Goal: Information Seeking & Learning: Learn about a topic

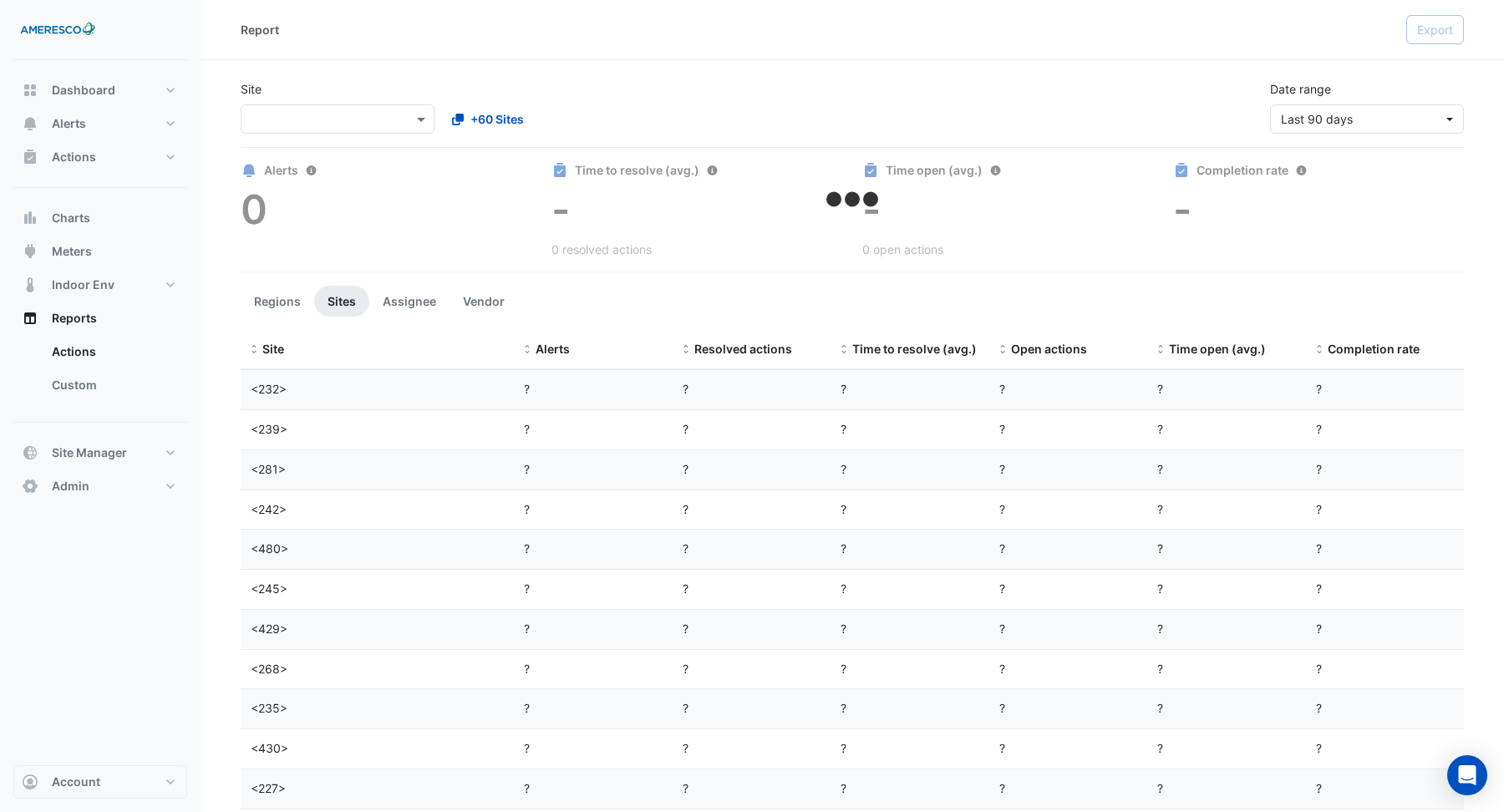
select select "**"
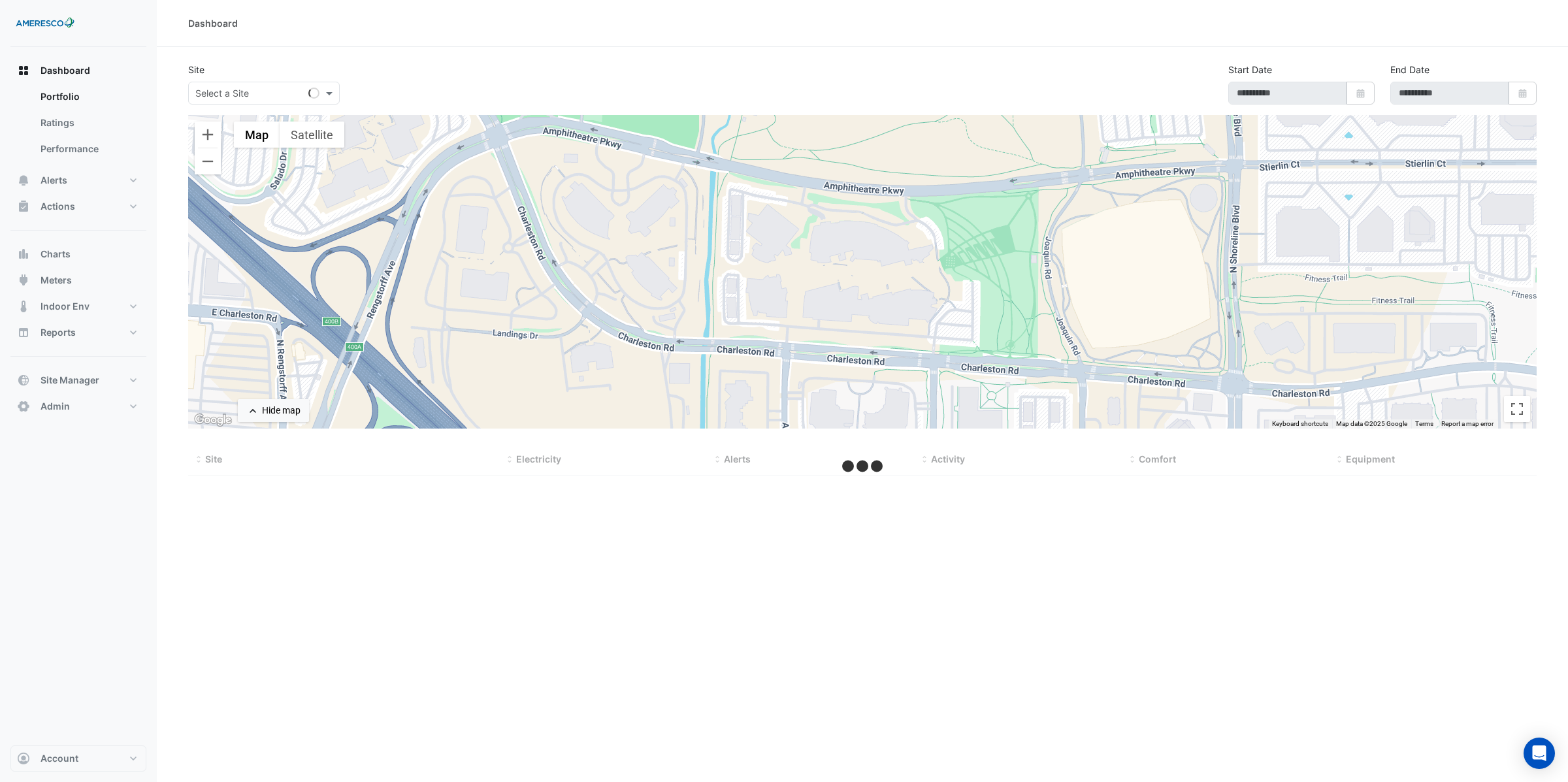
type input "**********"
click at [330, 94] on span at bounding box center [331, 93] width 16 height 14
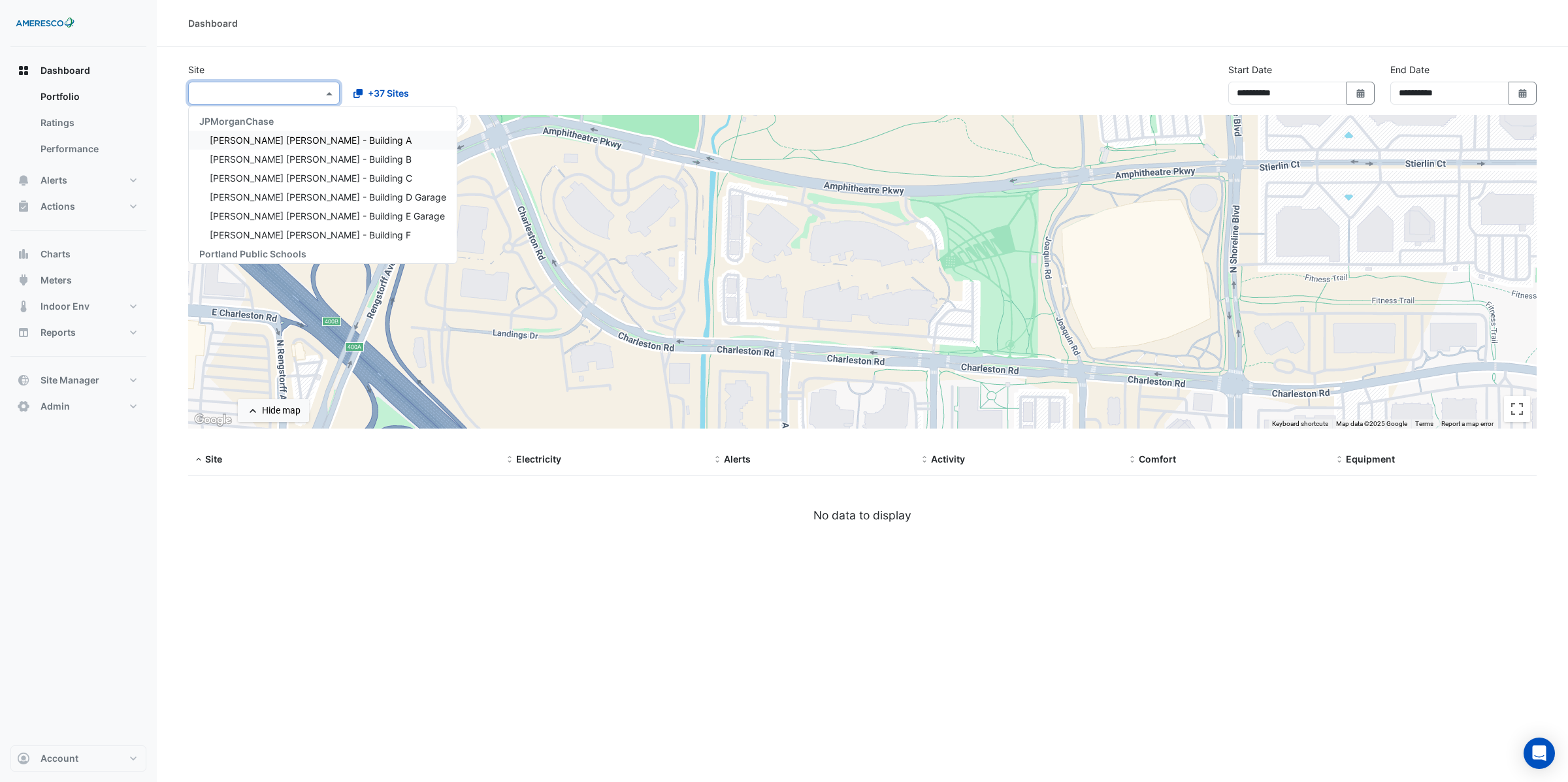
click at [358, 65] on div "Site Select a Site × JPMorganChase JP Morgan Chase - Building A JP Morgan Chase…" at bounding box center [342, 83] width 324 height 42
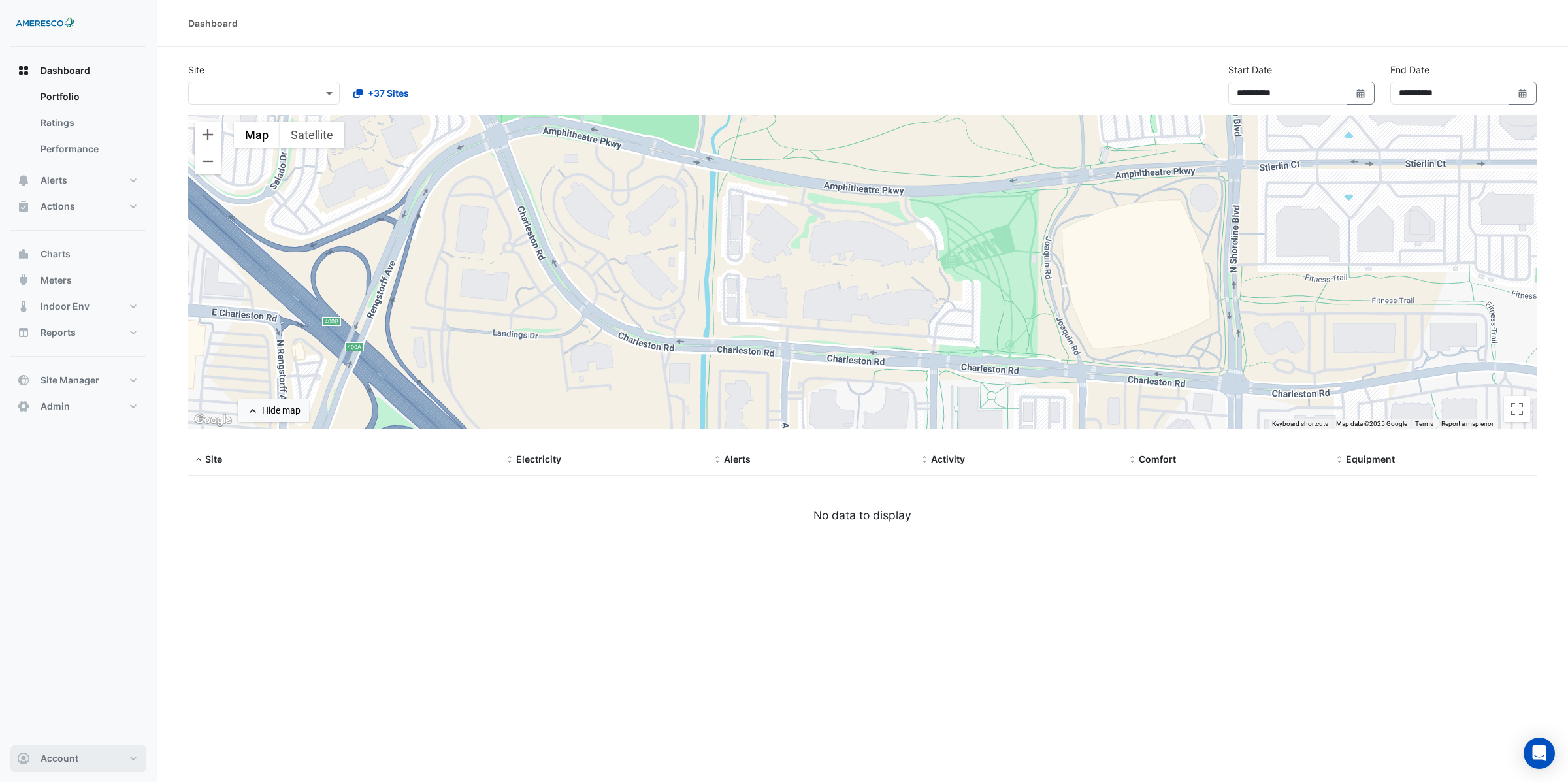
click at [49, 764] on span "Account" at bounding box center [60, 758] width 38 height 13
click at [66, 721] on link "Sign Out" at bounding box center [78, 725] width 124 height 26
type input "**********"
select select "**"
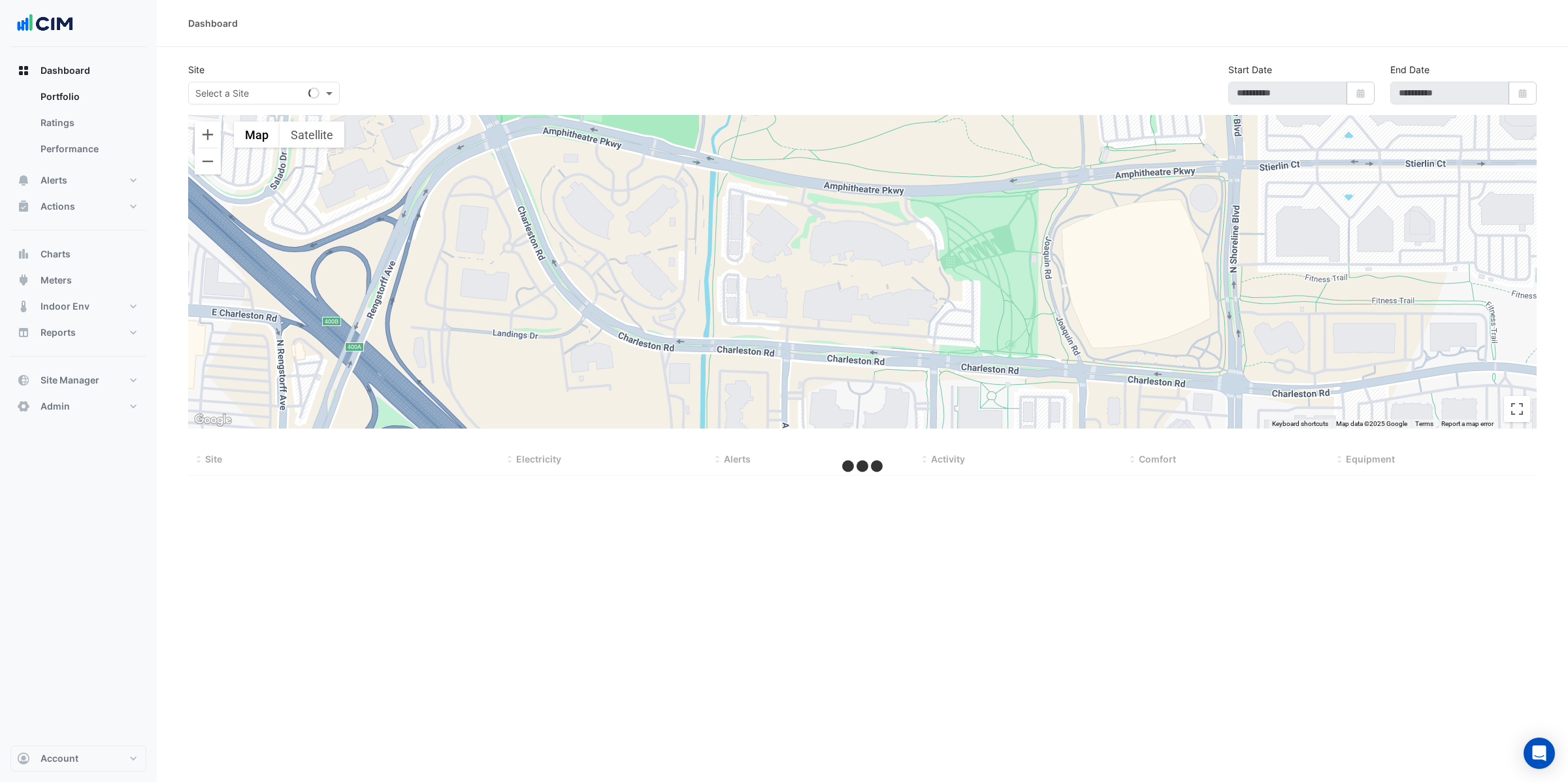
type input "**********"
select select "**"
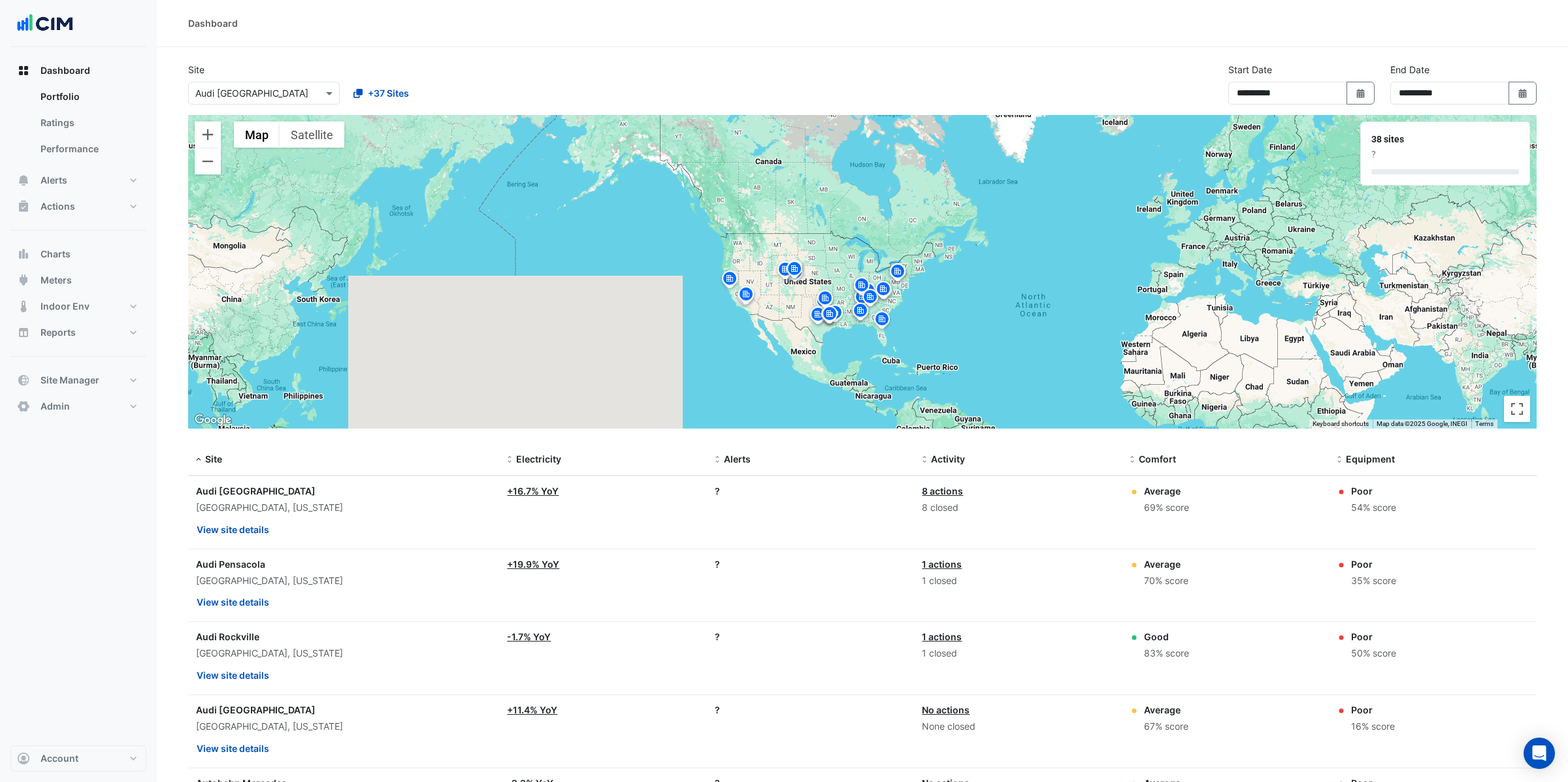
drag, startPoint x: 798, startPoint y: 258, endPoint x: 700, endPoint y: 327, distance: 119.9
click at [660, 349] on div "To activate drag with keyboard, press Alt + Enter. Once in keyboard drag state,…" at bounding box center [862, 272] width 1348 height 314
click at [210, 135] on button "Zoom in" at bounding box center [208, 135] width 26 height 26
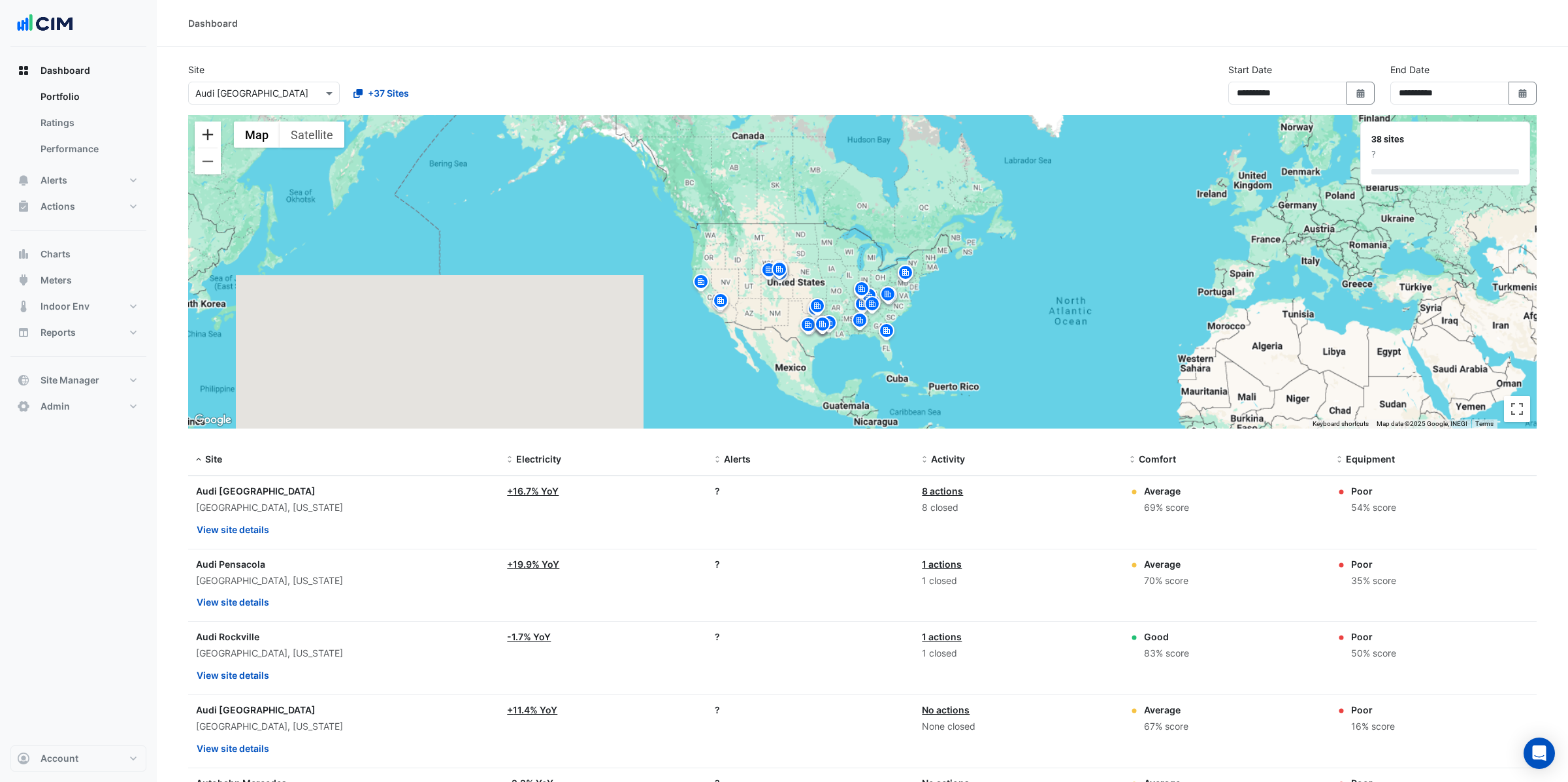
click at [210, 135] on button "Zoom in" at bounding box center [208, 135] width 26 height 26
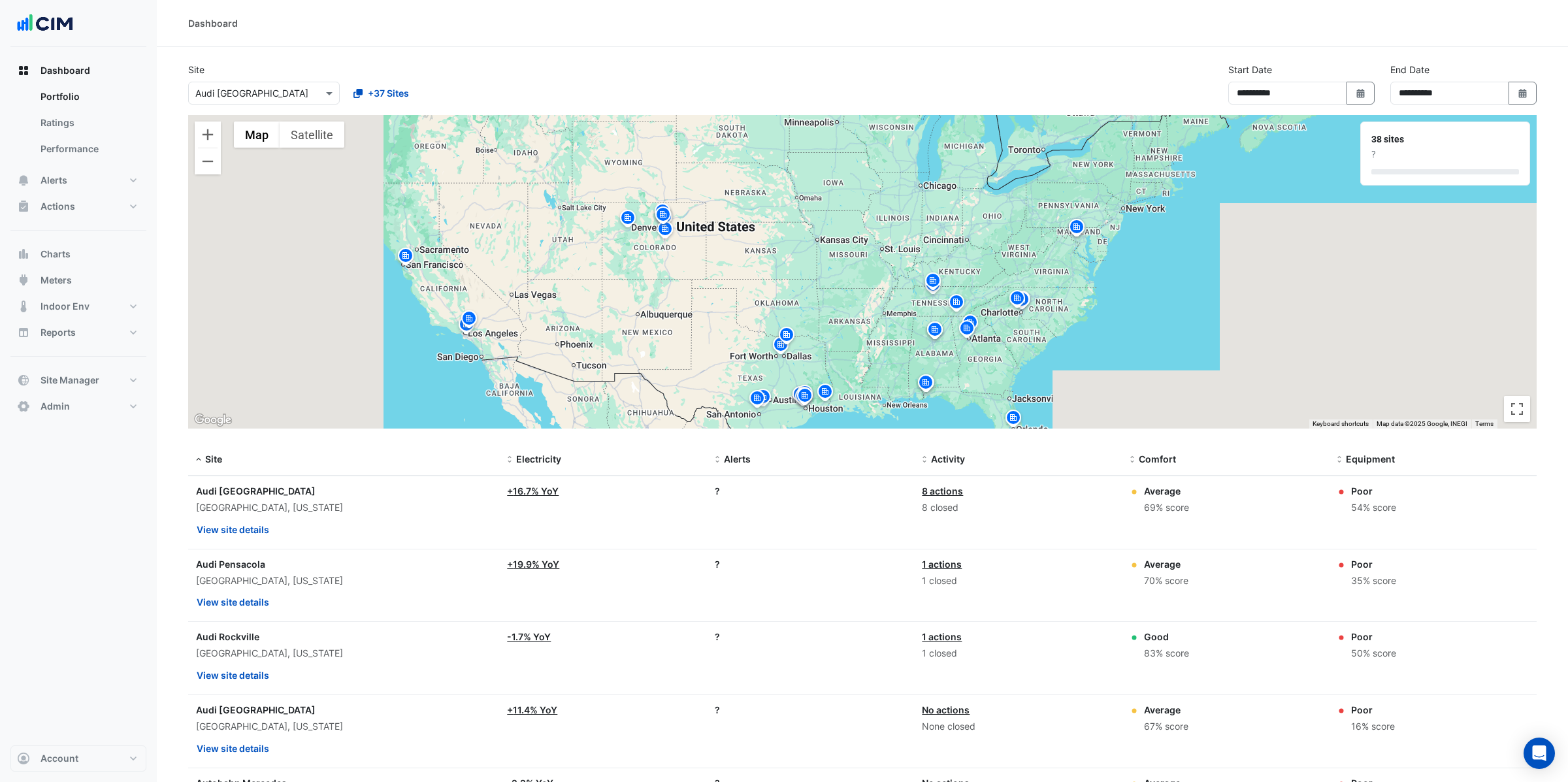
drag, startPoint x: 695, startPoint y: 242, endPoint x: 765, endPoint y: 172, distance: 99.0
click at [765, 172] on div "To activate drag with keyboard, press Alt + Enter. Once in keyboard drag state,…" at bounding box center [862, 272] width 1348 height 314
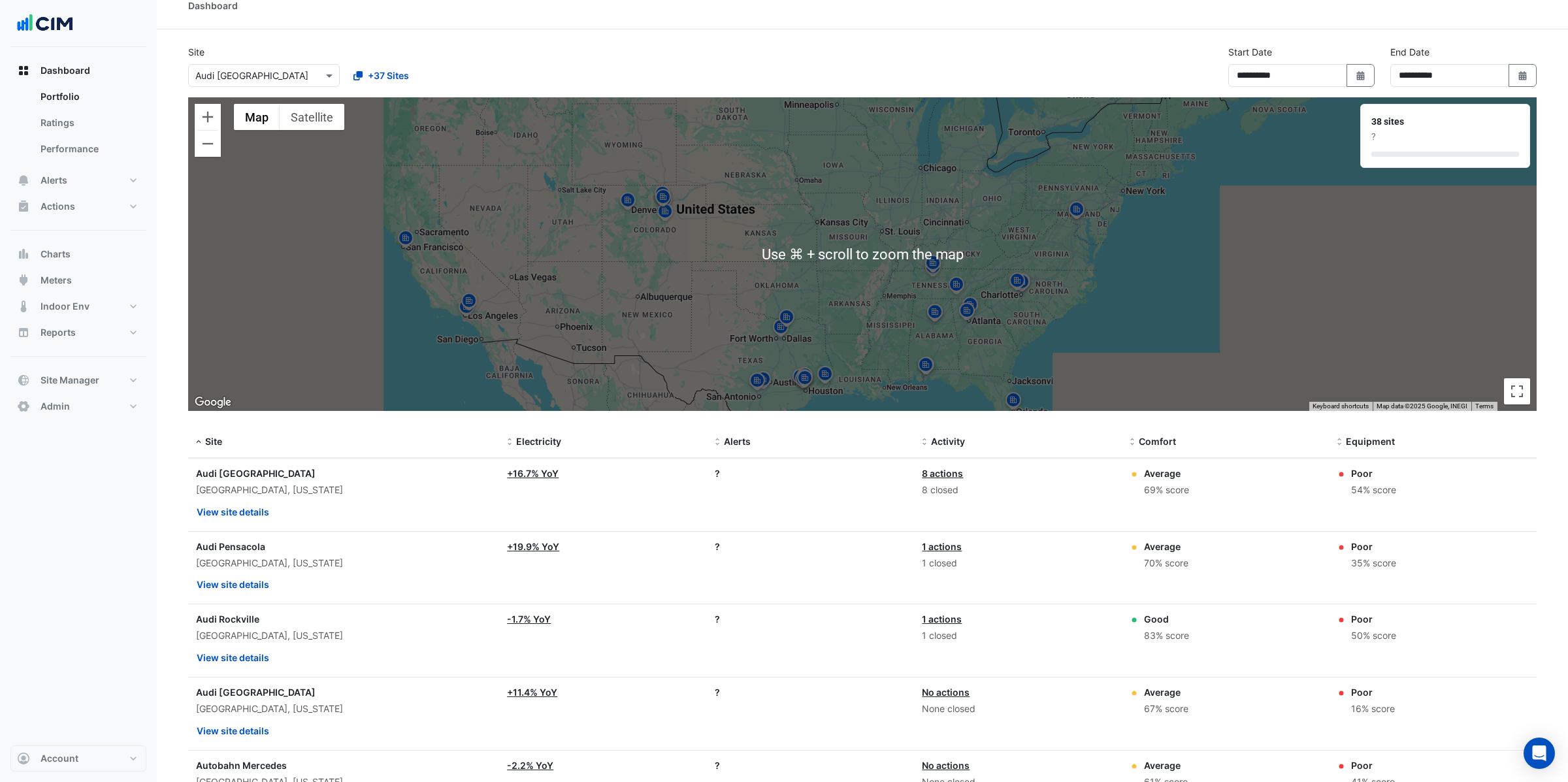
scroll to position [17, 0]
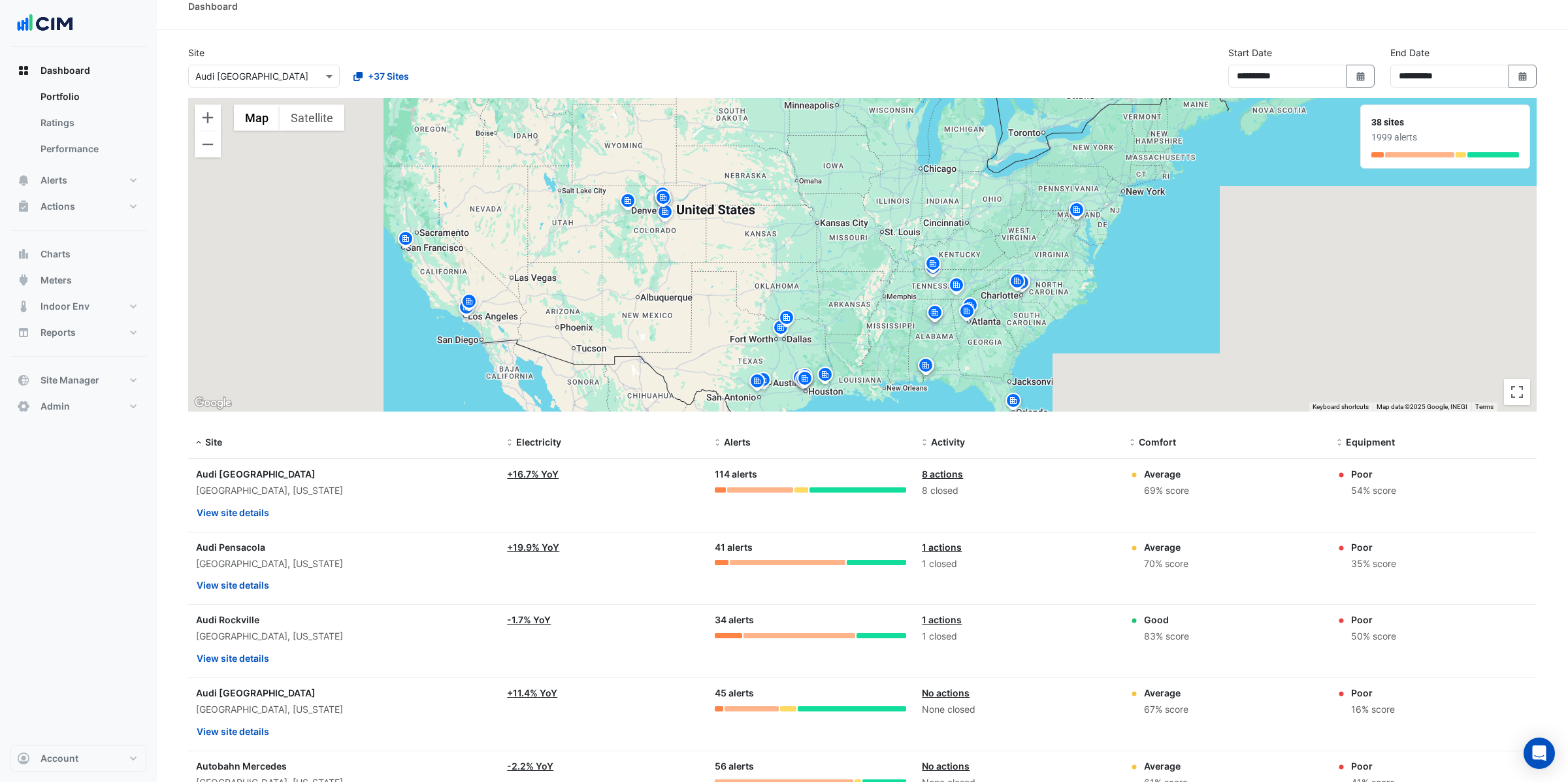
click at [1028, 284] on img at bounding box center [1021, 284] width 21 height 23
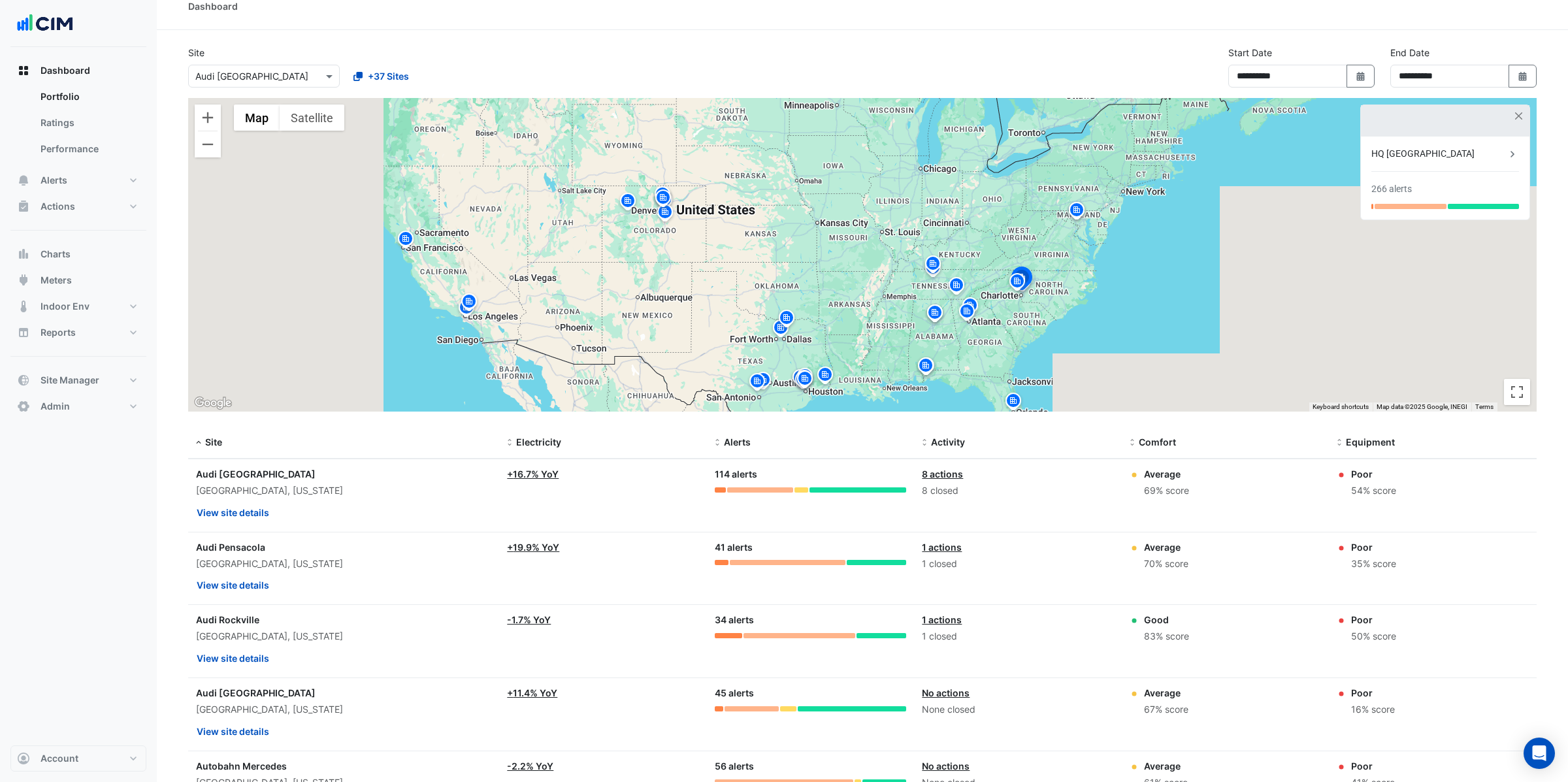
click at [1027, 271] on img at bounding box center [1021, 280] width 28 height 31
drag, startPoint x: 1372, startPoint y: 190, endPoint x: 1364, endPoint y: 190, distance: 8.0
click at [1364, 190] on div "HQ Charlotte 266 alerts" at bounding box center [1445, 178] width 169 height 83
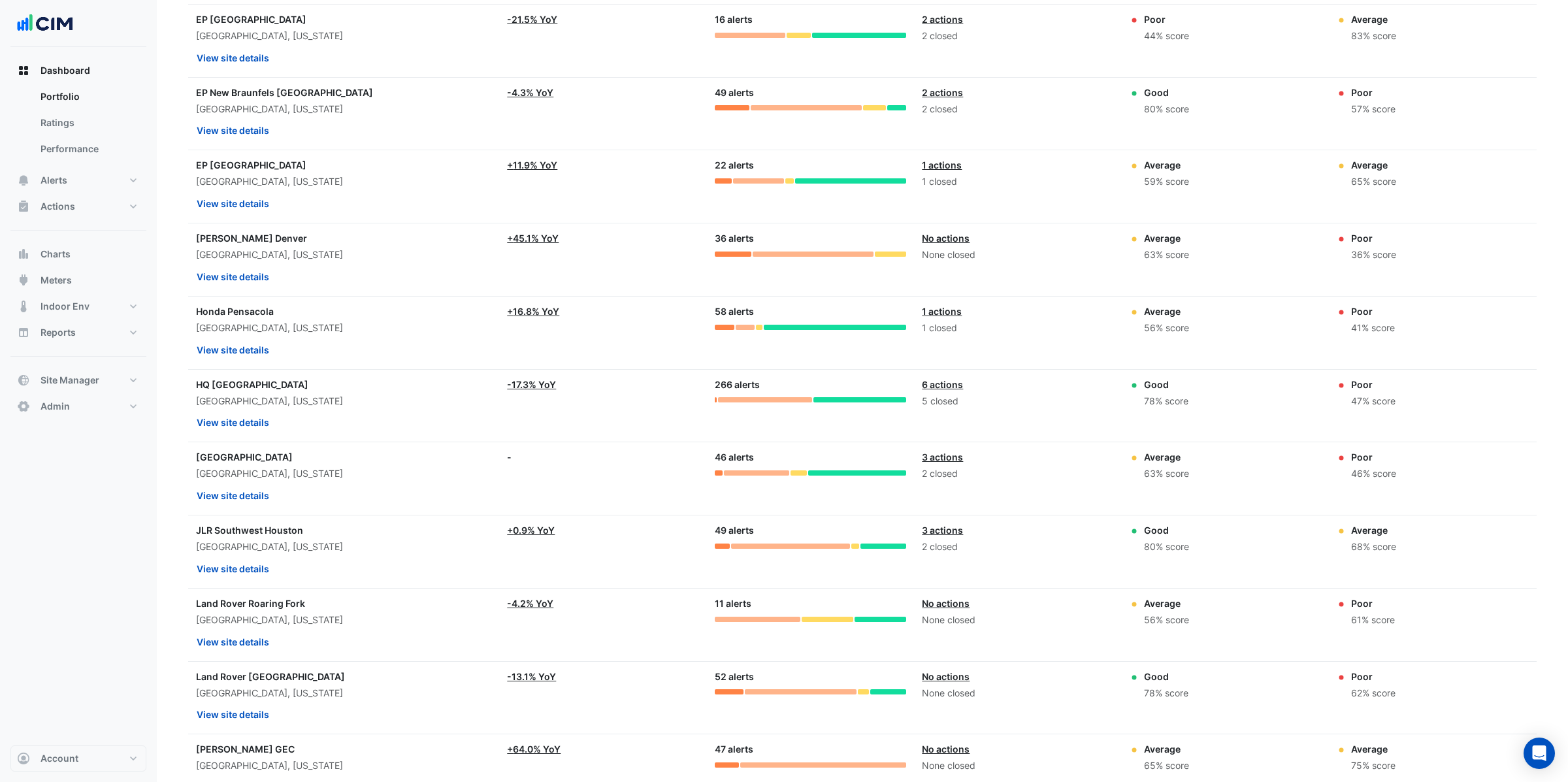
scroll to position [1925, 0]
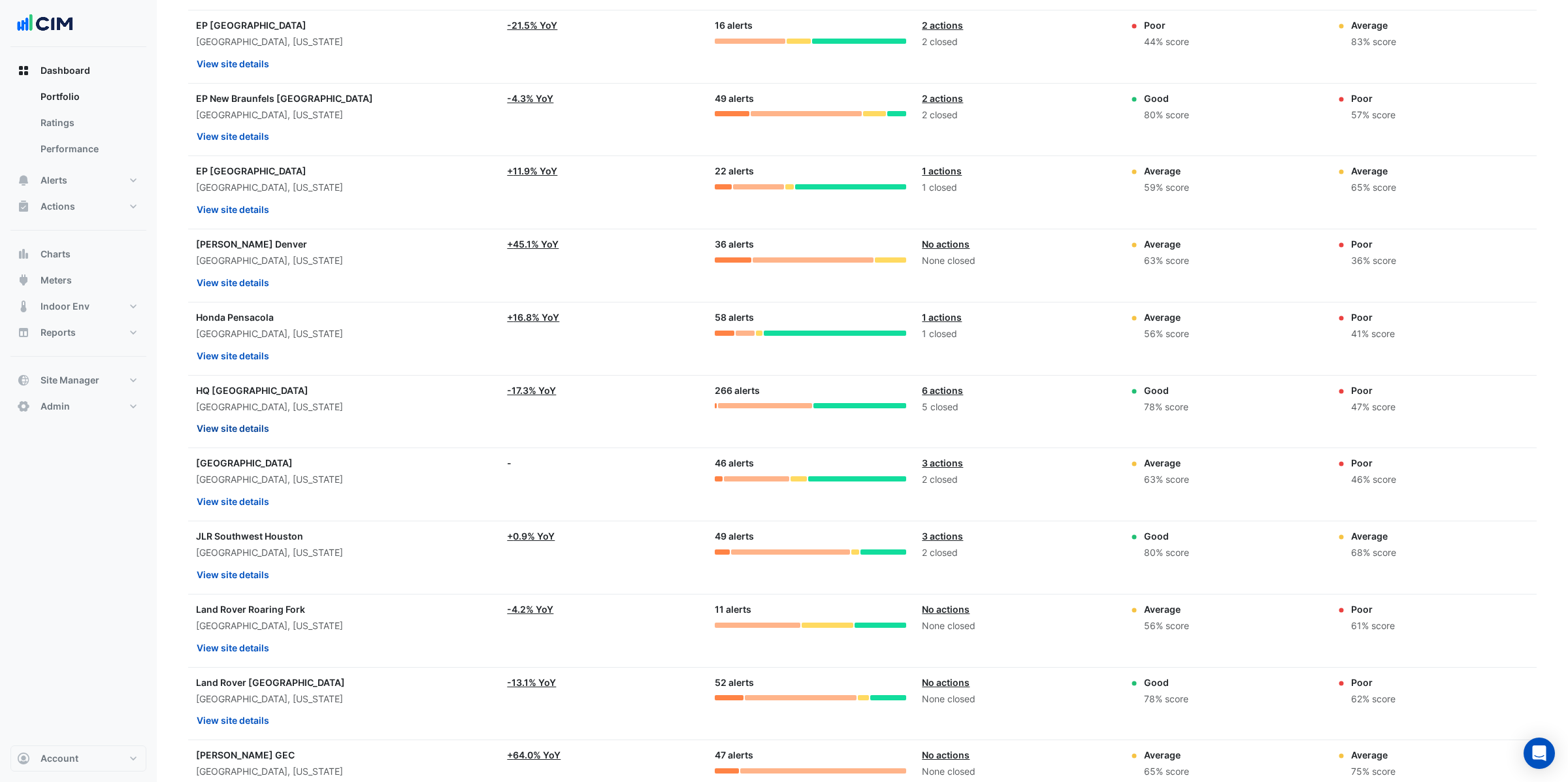
click at [241, 440] on button "View site details" at bounding box center [233, 427] width 74 height 23
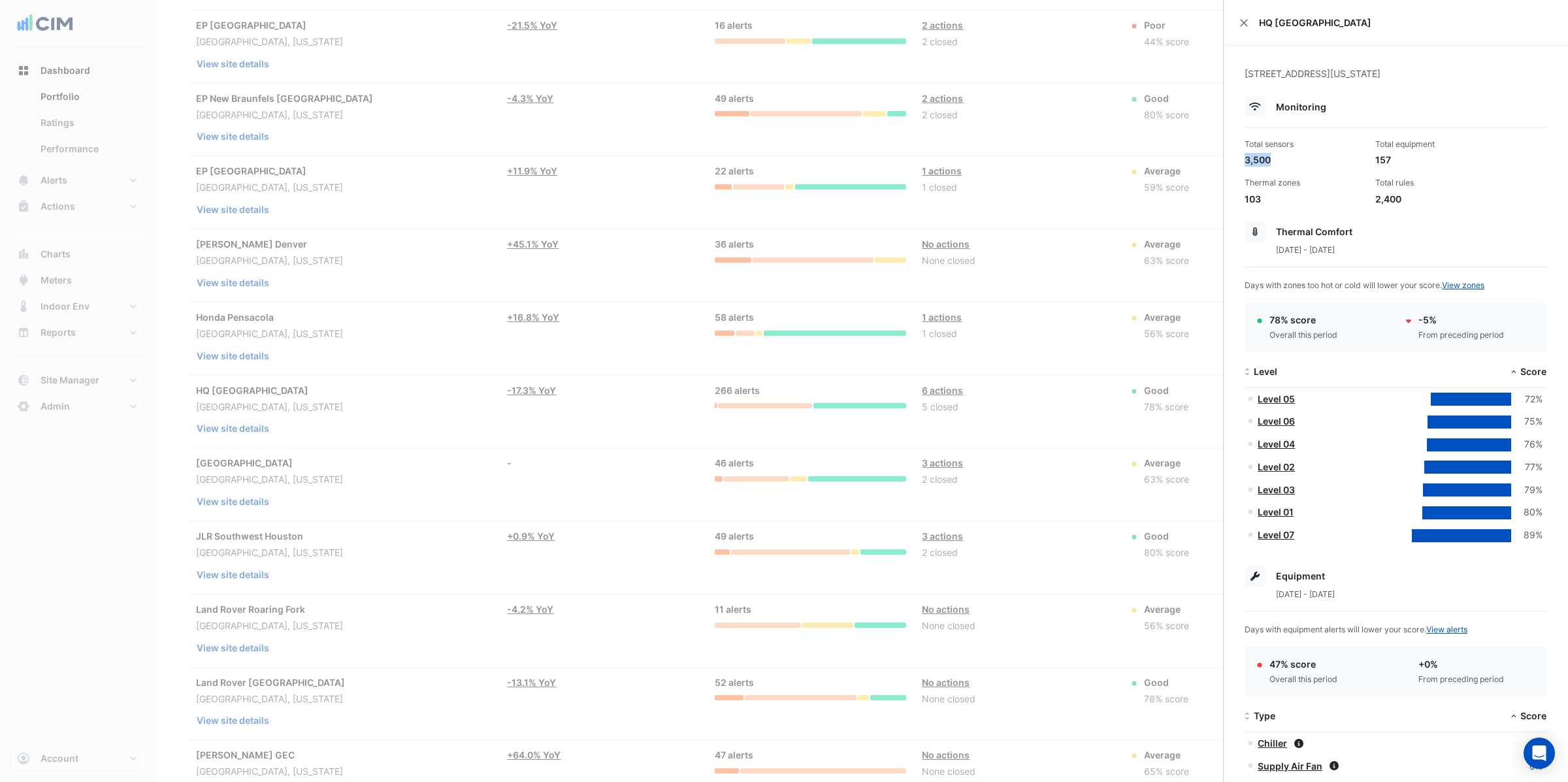
drag, startPoint x: 1272, startPoint y: 162, endPoint x: 1229, endPoint y: 161, distance: 43.0
click at [1229, 161] on div "4401 Colwick Road, Charlotte, North Carolina Monitoring Total sensors 3,500 Tot…" at bounding box center [1396, 620] width 344 height 1149
drag, startPoint x: 1370, startPoint y: 158, endPoint x: 1394, endPoint y: 160, distance: 24.1
click at [1394, 160] on div "Total equipment 157" at bounding box center [1434, 152] width 131 height 28
drag, startPoint x: 1540, startPoint y: 400, endPoint x: 1514, endPoint y: 399, distance: 26.0
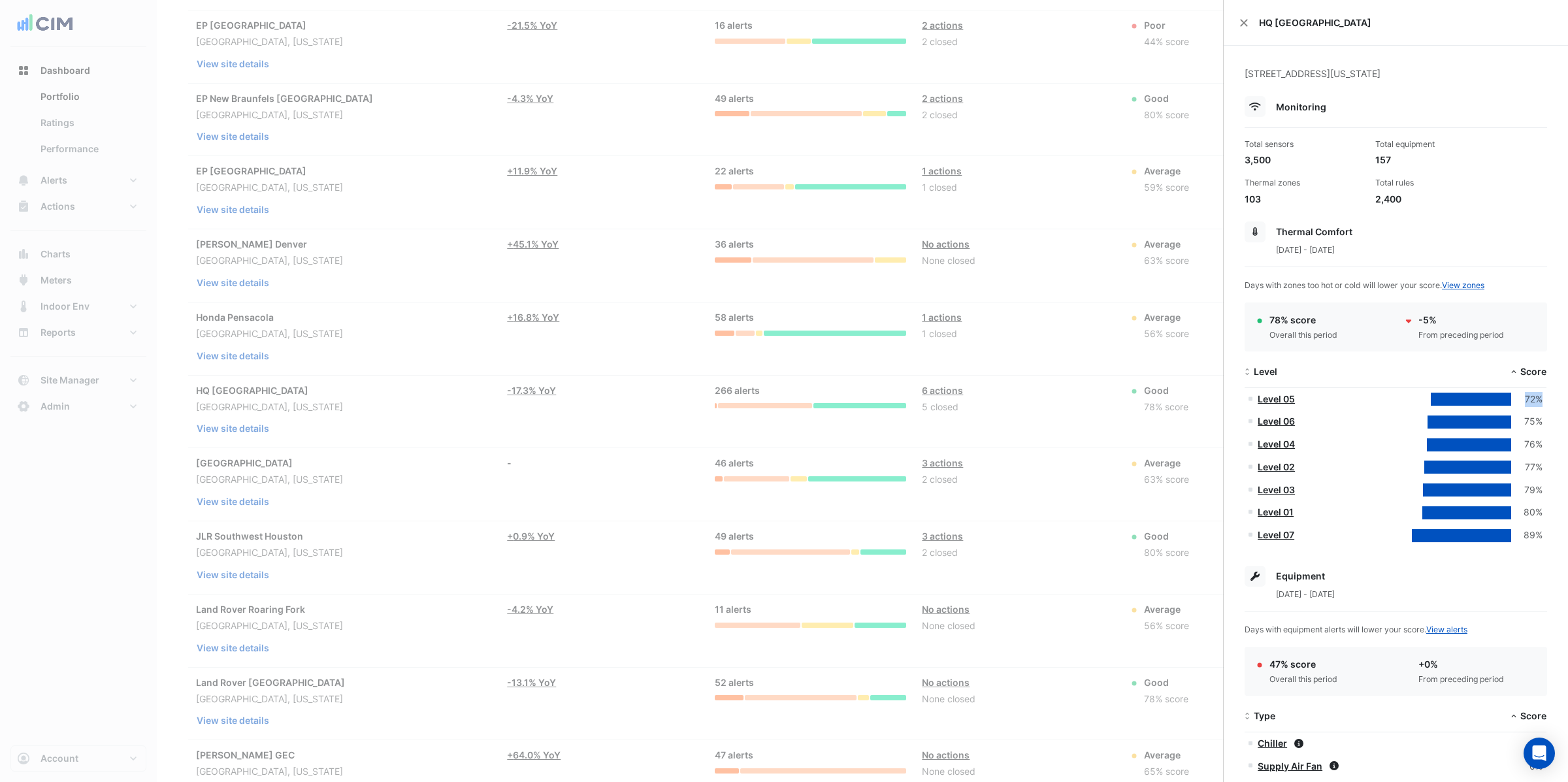
click at [1514, 399] on div "72%" at bounding box center [1526, 399] width 31 height 15
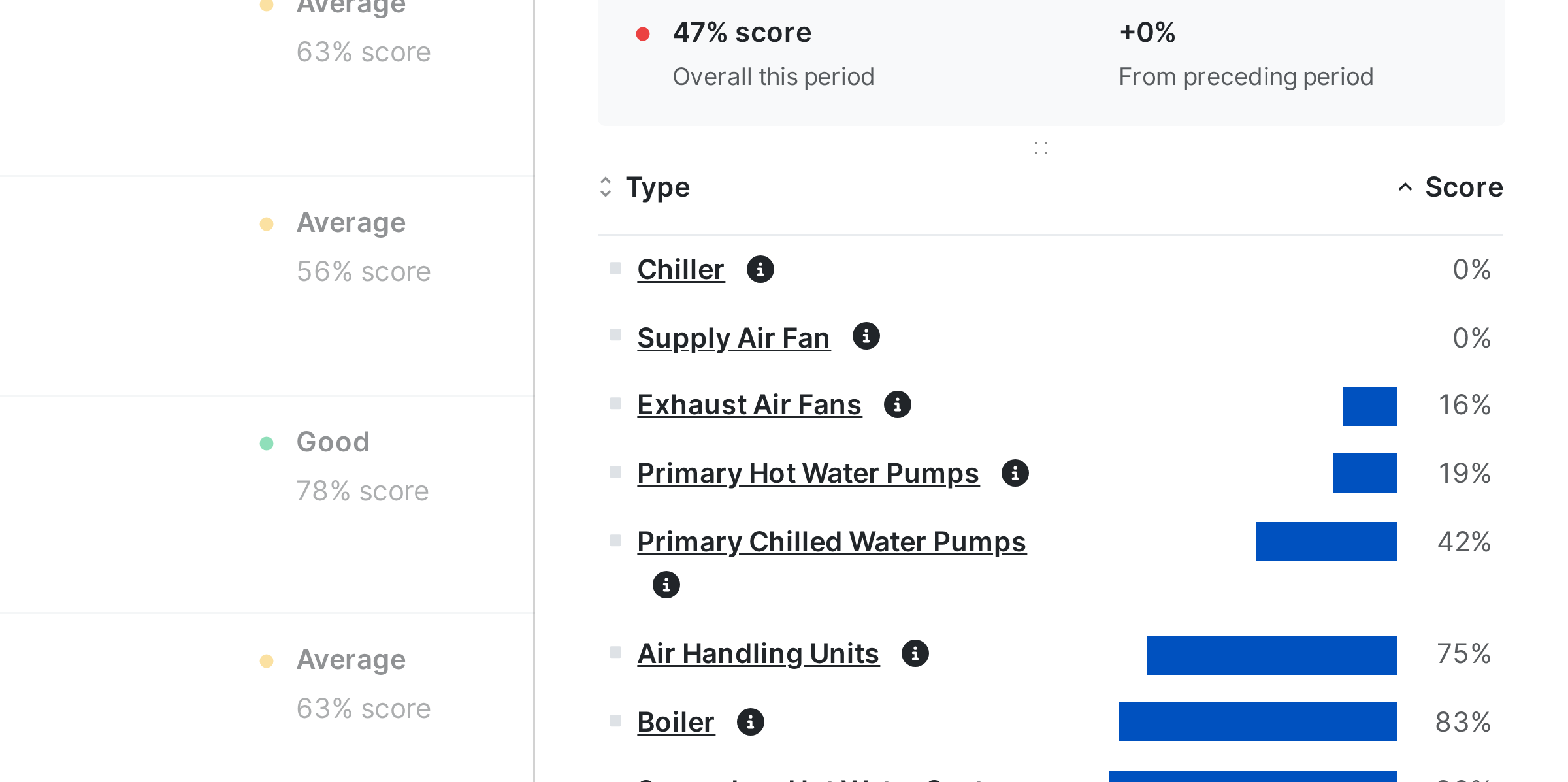
scroll to position [414, 0]
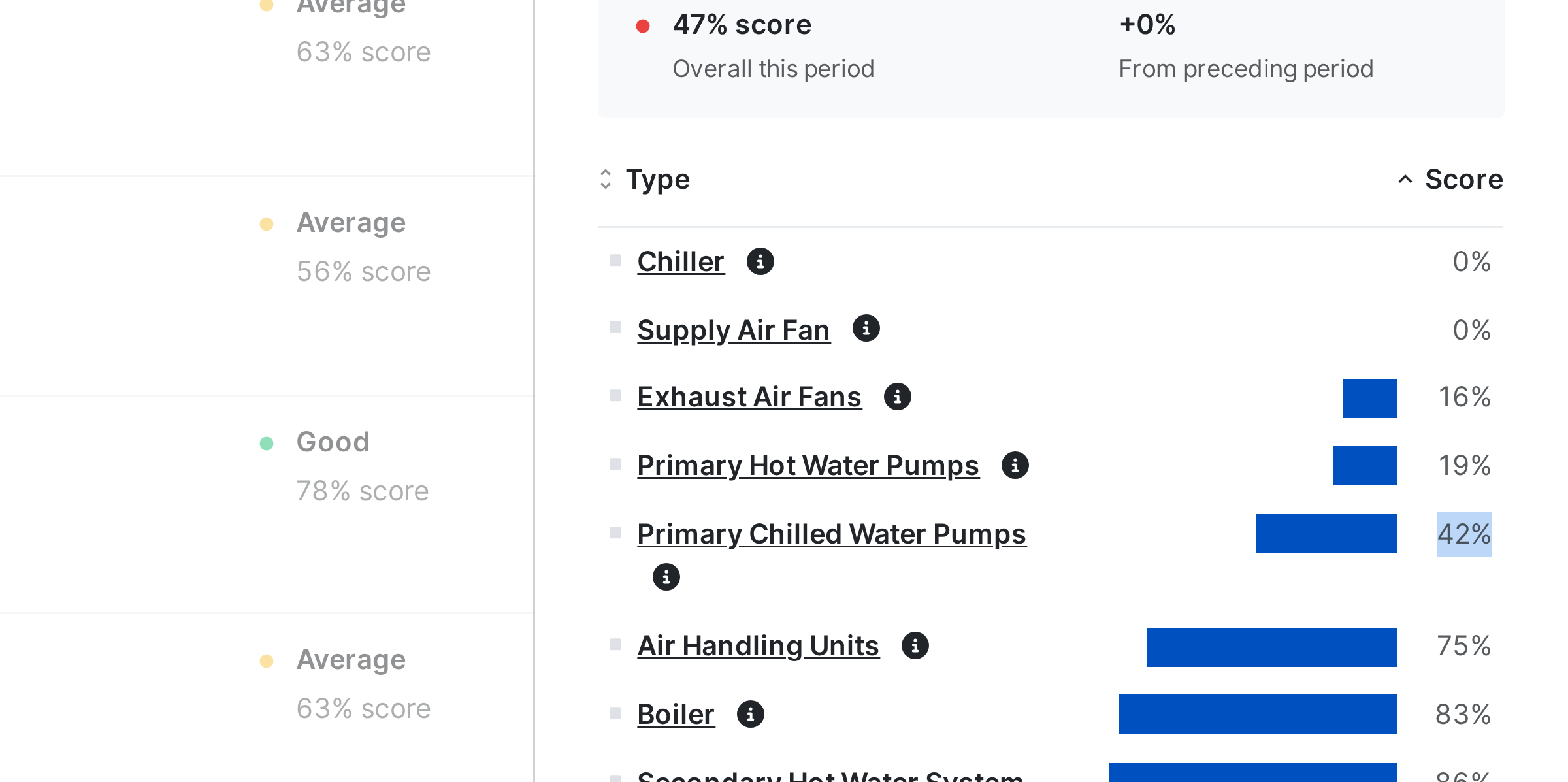
drag, startPoint x: 1523, startPoint y: 419, endPoint x: 1543, endPoint y: 418, distance: 20.0
click at [1543, 418] on datatable-body-cell "42%" at bounding box center [1470, 429] width 151 height 38
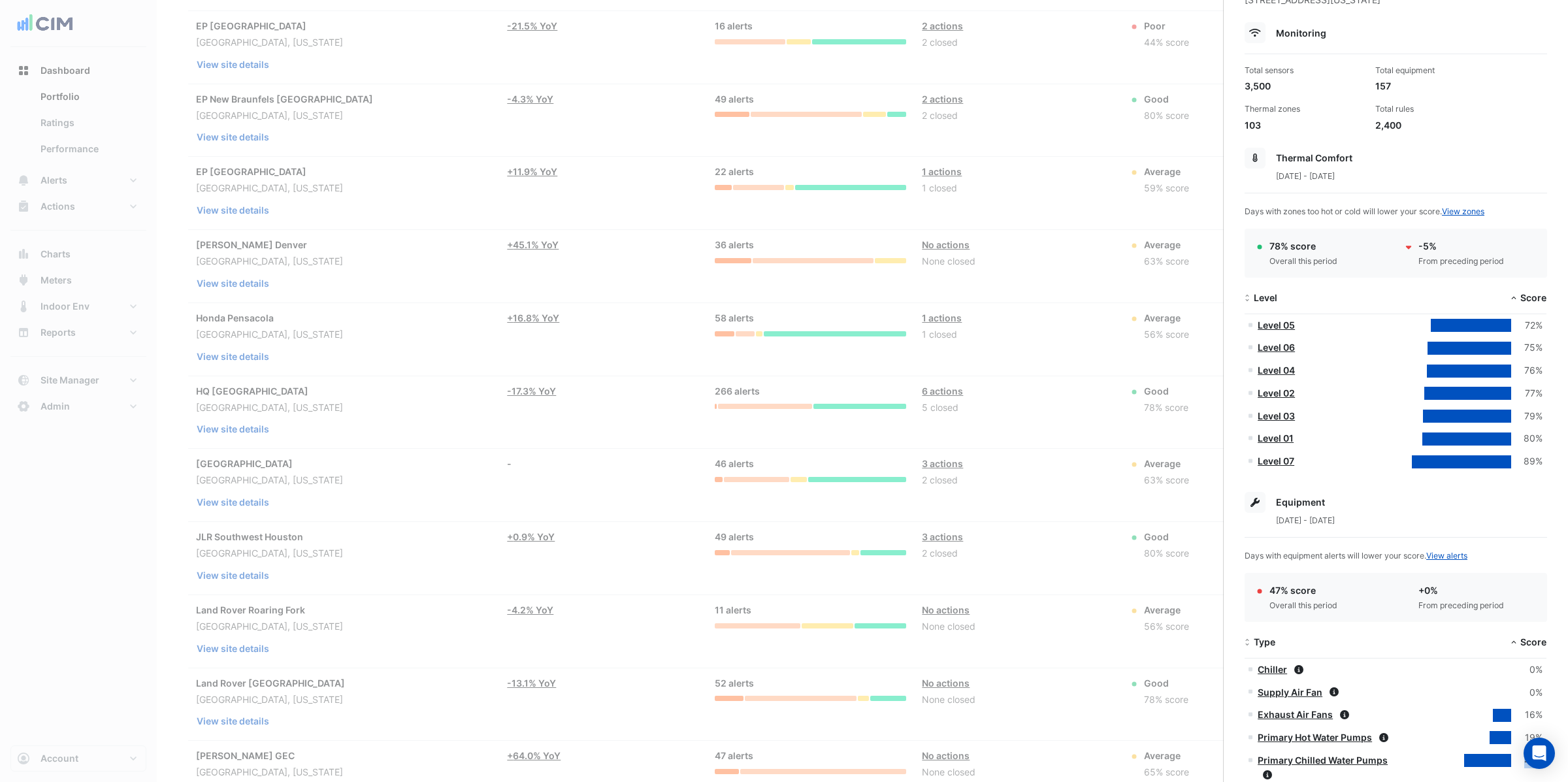
scroll to position [0, 0]
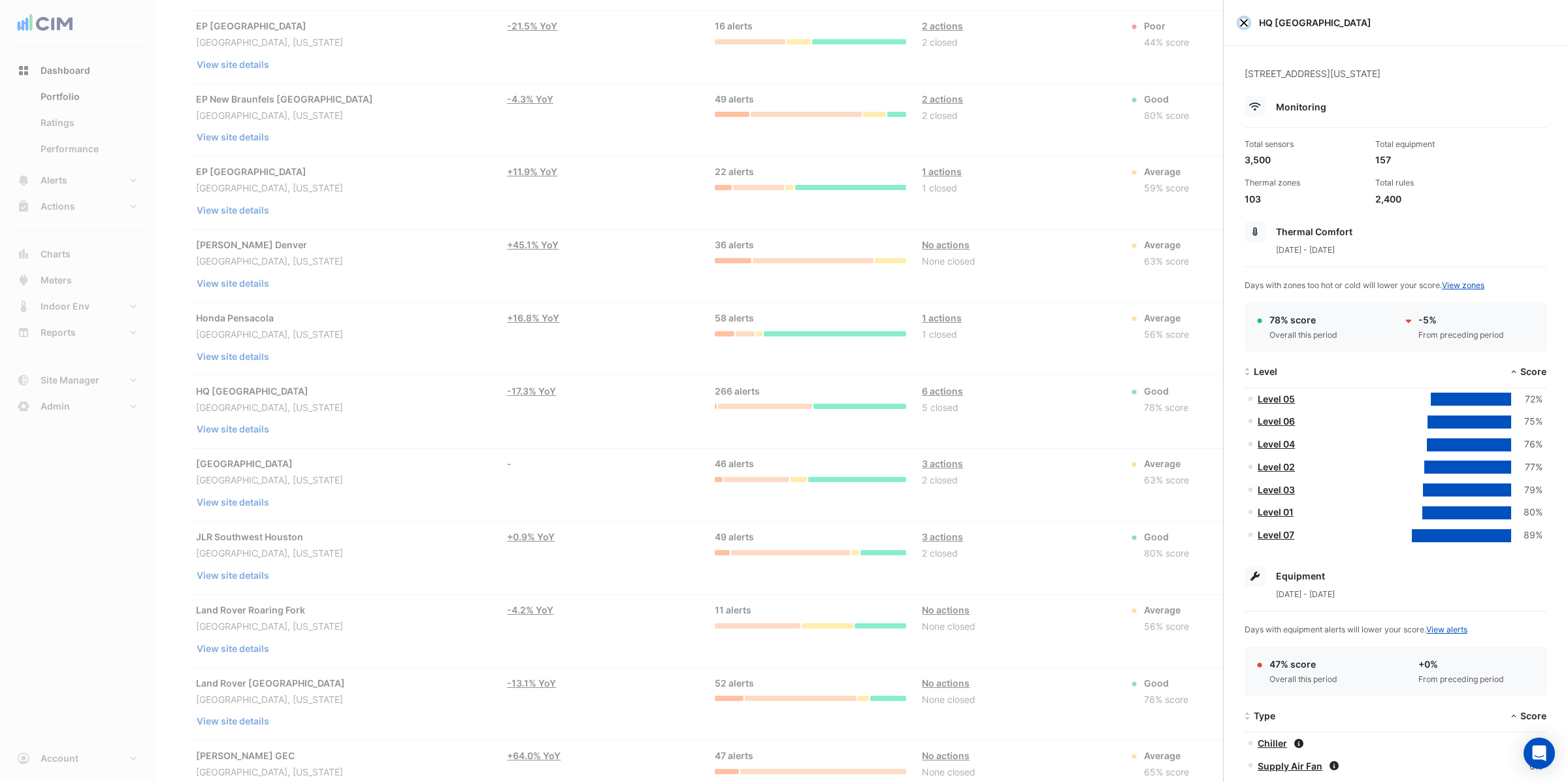
click at [1242, 22] on button "Close" at bounding box center [1243, 23] width 9 height 9
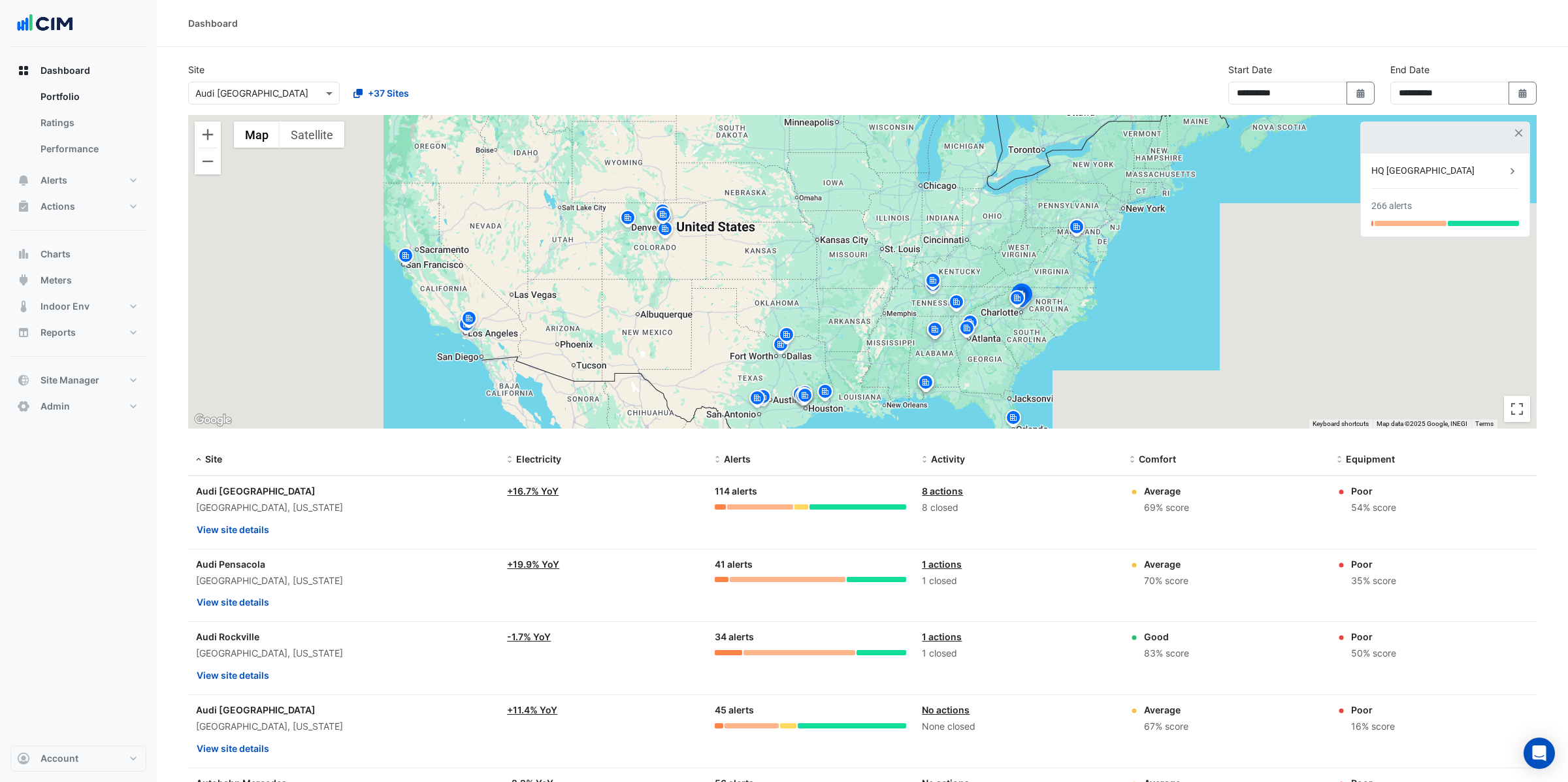
click at [259, 88] on input "text" at bounding box center [251, 93] width 111 height 14
type input "*****"
click at [247, 142] on span "Adare Manor" at bounding box center [255, 139] width 91 height 11
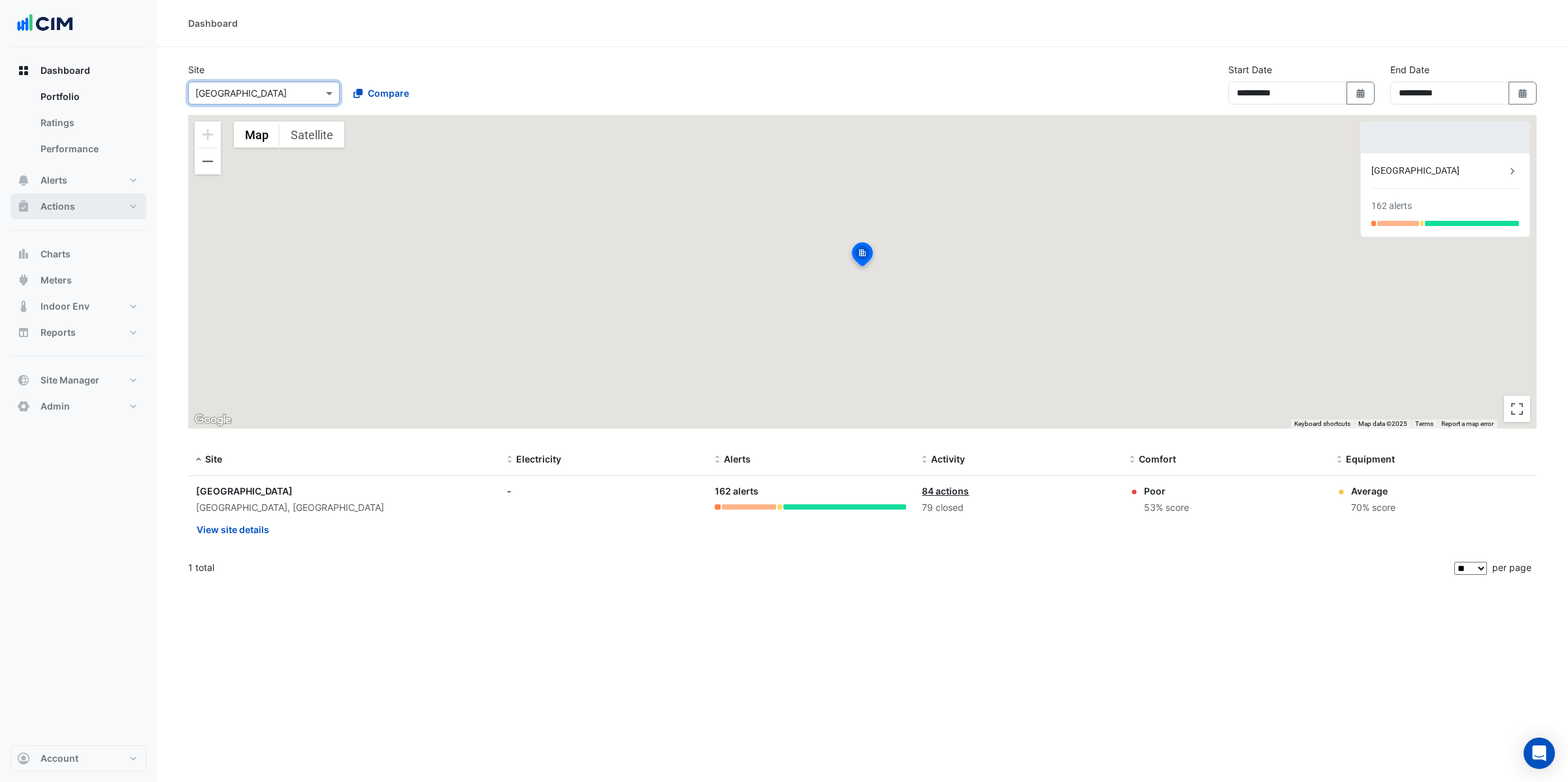
click at [63, 205] on span "Actions" at bounding box center [58, 206] width 34 height 13
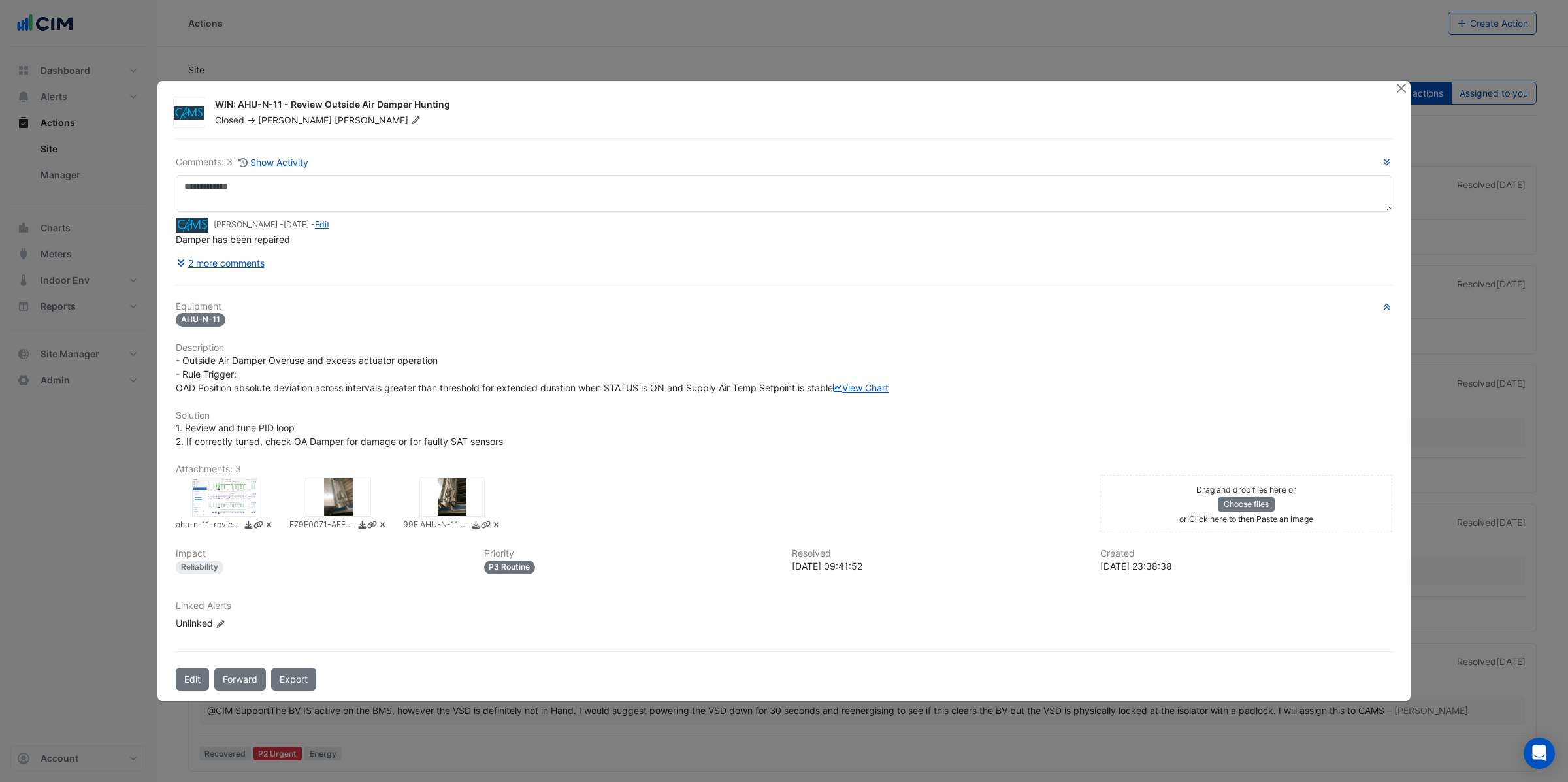
drag, startPoint x: 287, startPoint y: 98, endPoint x: 486, endPoint y: 103, distance: 199.1
click at [486, 103] on div "WIN: AHU-N-11 - Review Outside Air Damper Hunting" at bounding box center [797, 105] width 1164 height 15
drag, startPoint x: 239, startPoint y: 98, endPoint x: 291, endPoint y: 103, distance: 52.2
click at [282, 98] on div "WIN: AHU-N-11 - Review Outside Air Damper Hunting" at bounding box center [797, 105] width 1164 height 15
drag, startPoint x: 316, startPoint y: 97, endPoint x: 475, endPoint y: 93, distance: 159.1
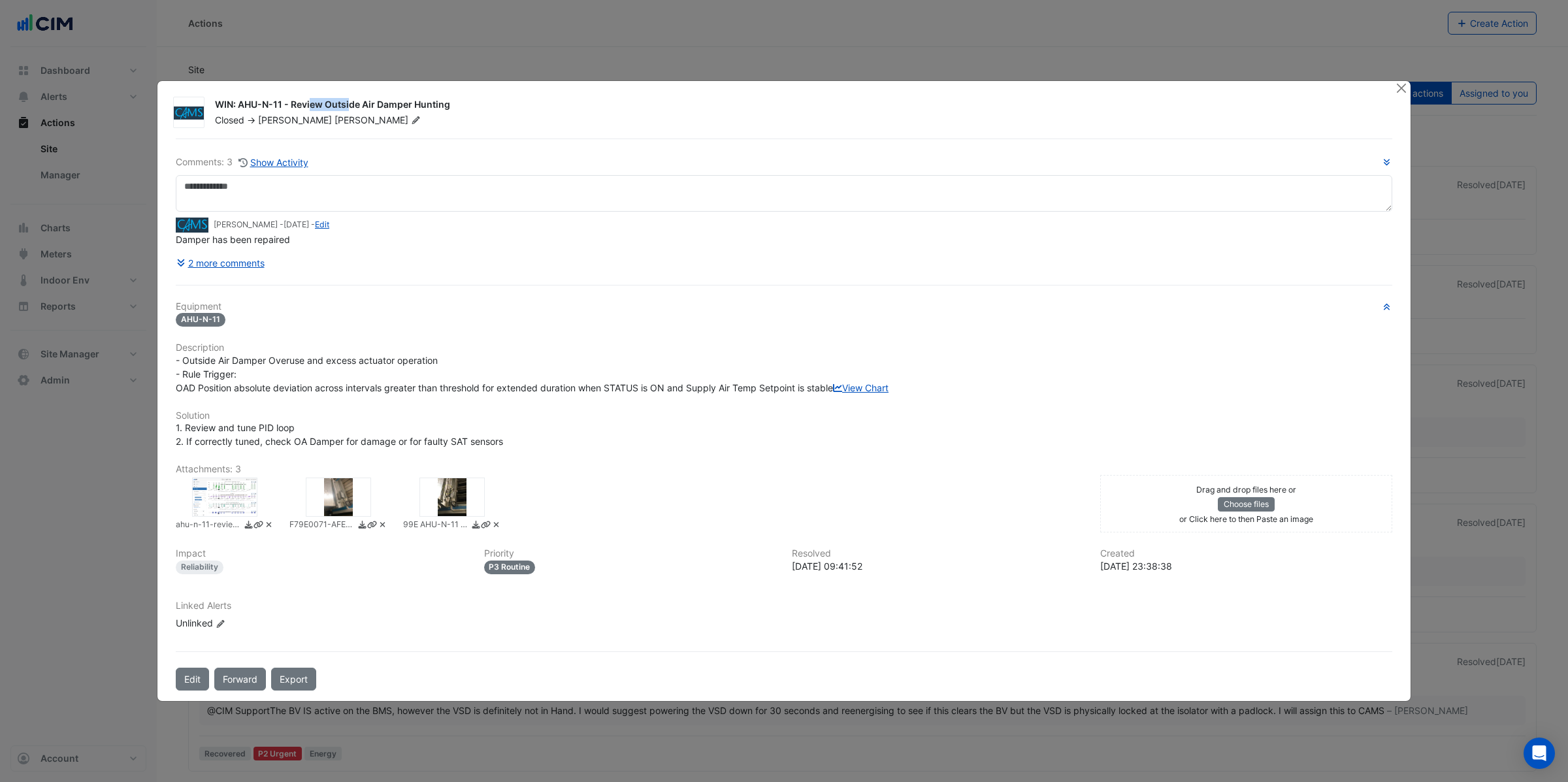
click at [475, 98] on div "WIN: AHU-N-11 - Review Outside Air Damper Hunting" at bounding box center [797, 105] width 1164 height 15
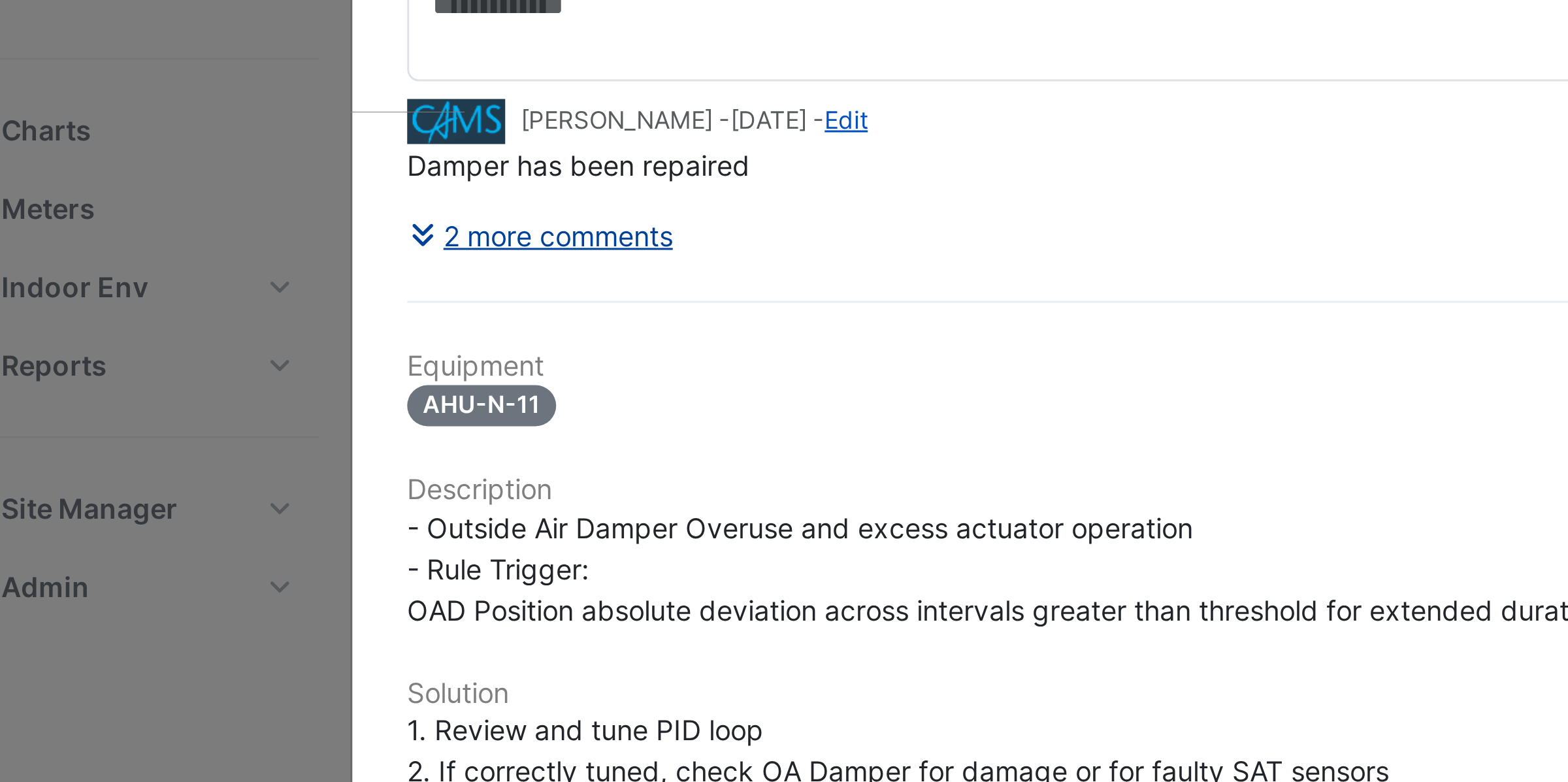
click at [183, 258] on icon at bounding box center [182, 263] width 12 height 9
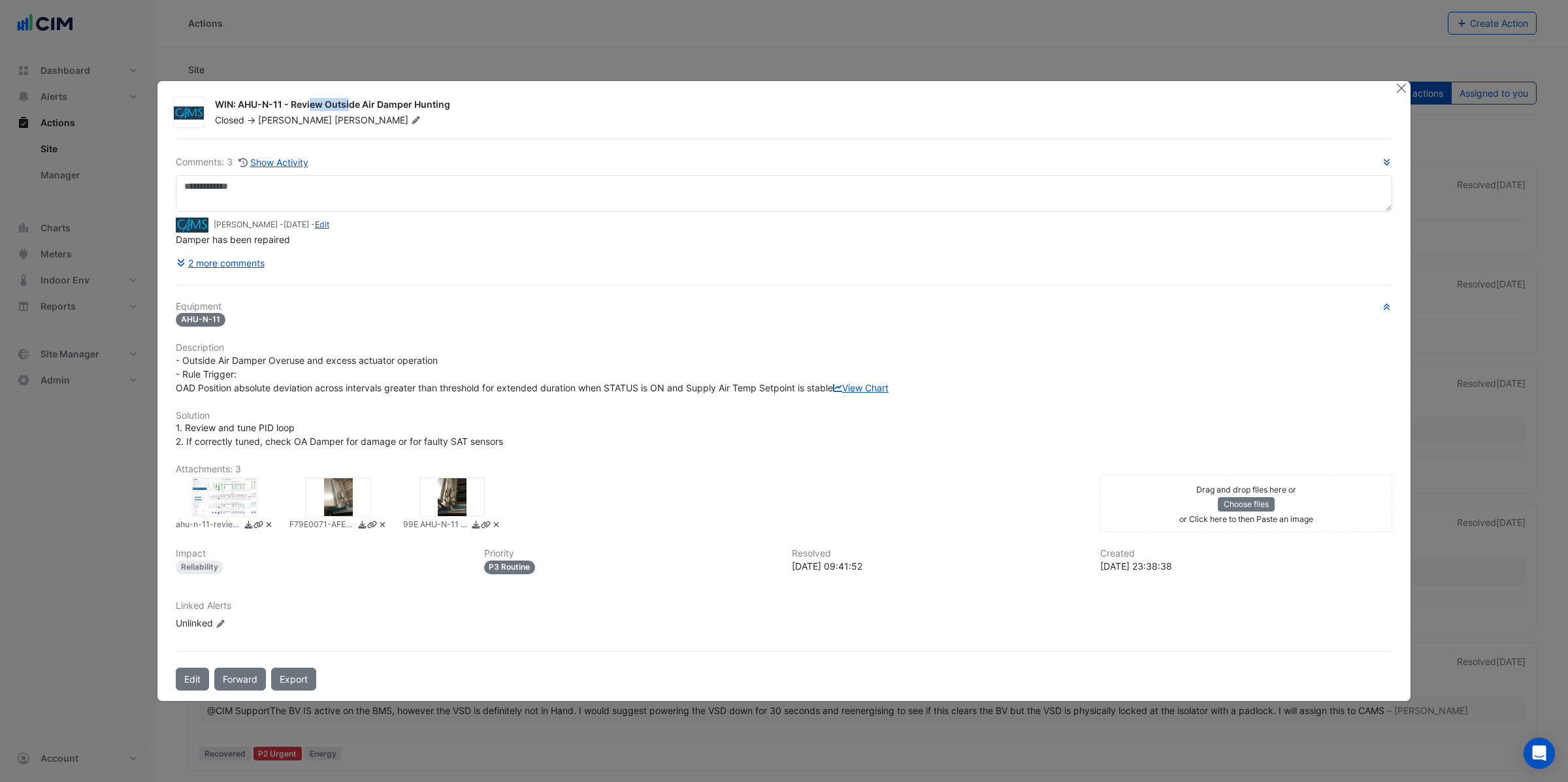
click at [1389, 158] on icon "button" at bounding box center [1386, 162] width 9 height 8
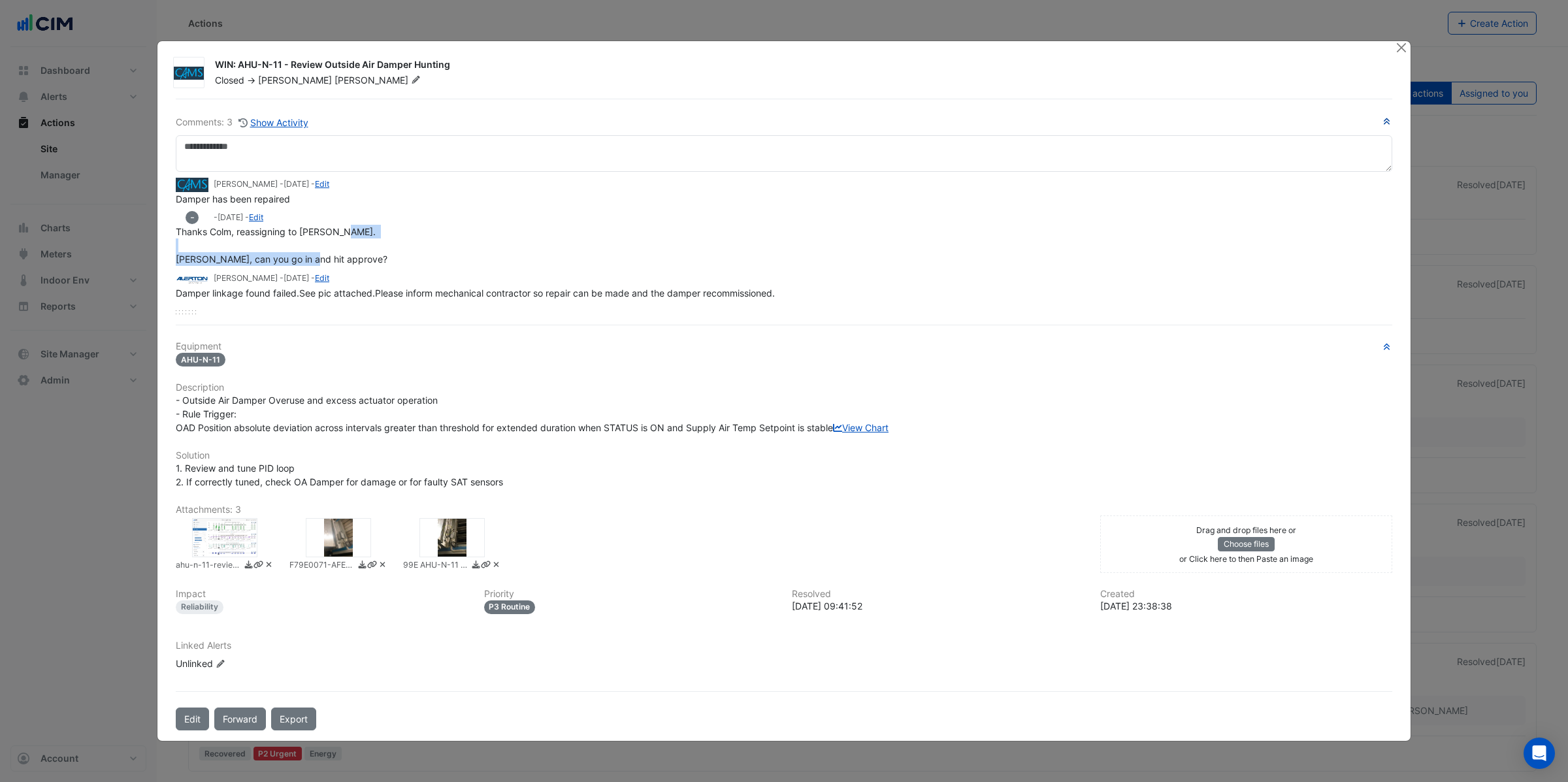
drag, startPoint x: 177, startPoint y: 252, endPoint x: 349, endPoint y: 259, distance: 172.1
click at [349, 259] on div "Thanks Colm, reassigning to Ethan. Nathan, can you go in and hit approve?" at bounding box center [784, 245] width 1216 height 41
drag, startPoint x: 239, startPoint y: 226, endPoint x: 336, endPoint y: 226, distance: 97.0
click at [336, 226] on div "Thanks Colm, reassigning to Ethan. Nathan, can you go in and hit approve?" at bounding box center [784, 245] width 1216 height 41
click at [833, 433] on link "View Chart" at bounding box center [860, 427] width 55 height 11
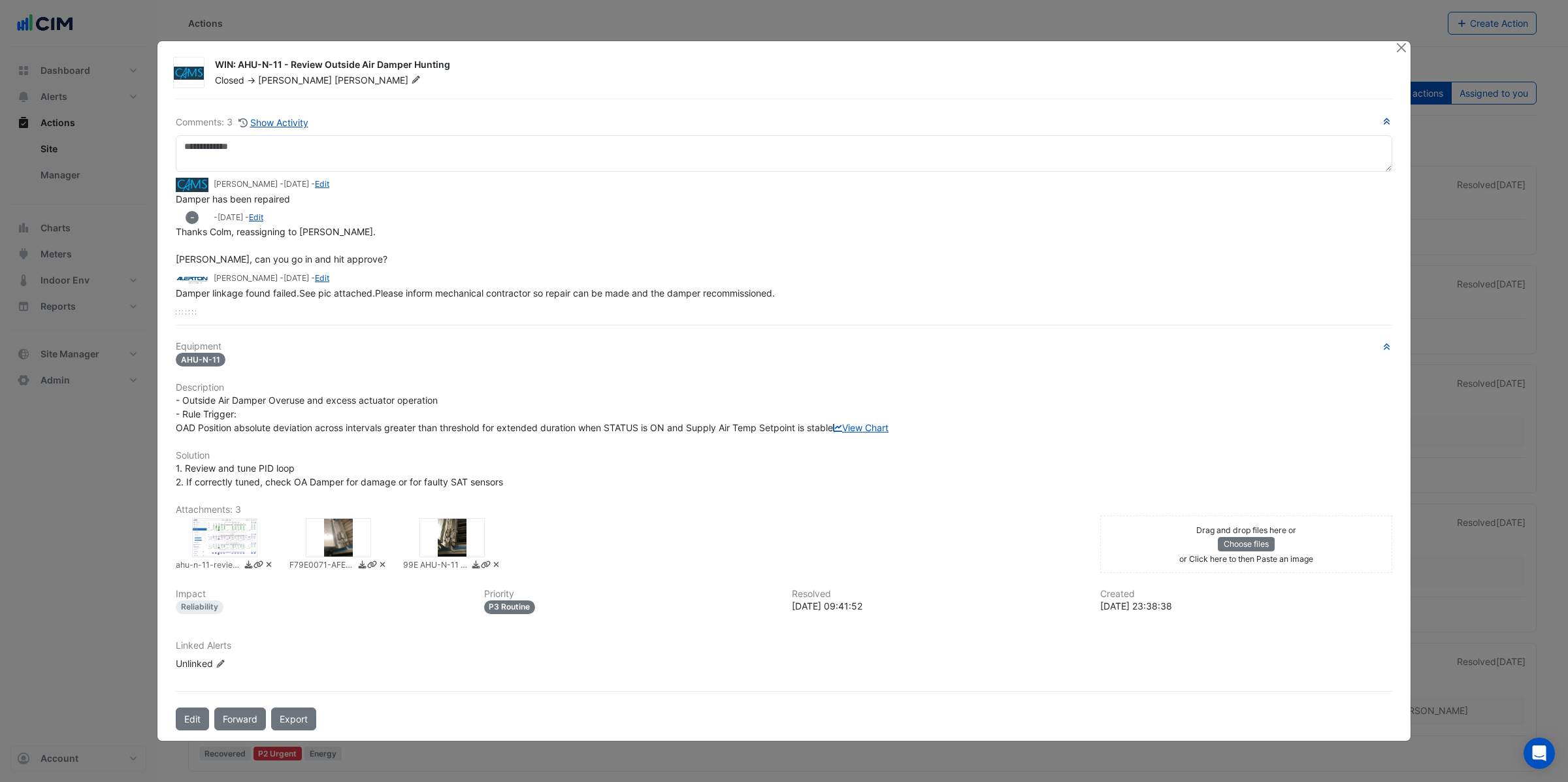
click at [410, 287] on span "Damper linkage found failed.See pic attached.Please inform mechanical contracto…" at bounding box center [475, 293] width 599 height 11
click at [442, 546] on div at bounding box center [452, 538] width 66 height 39
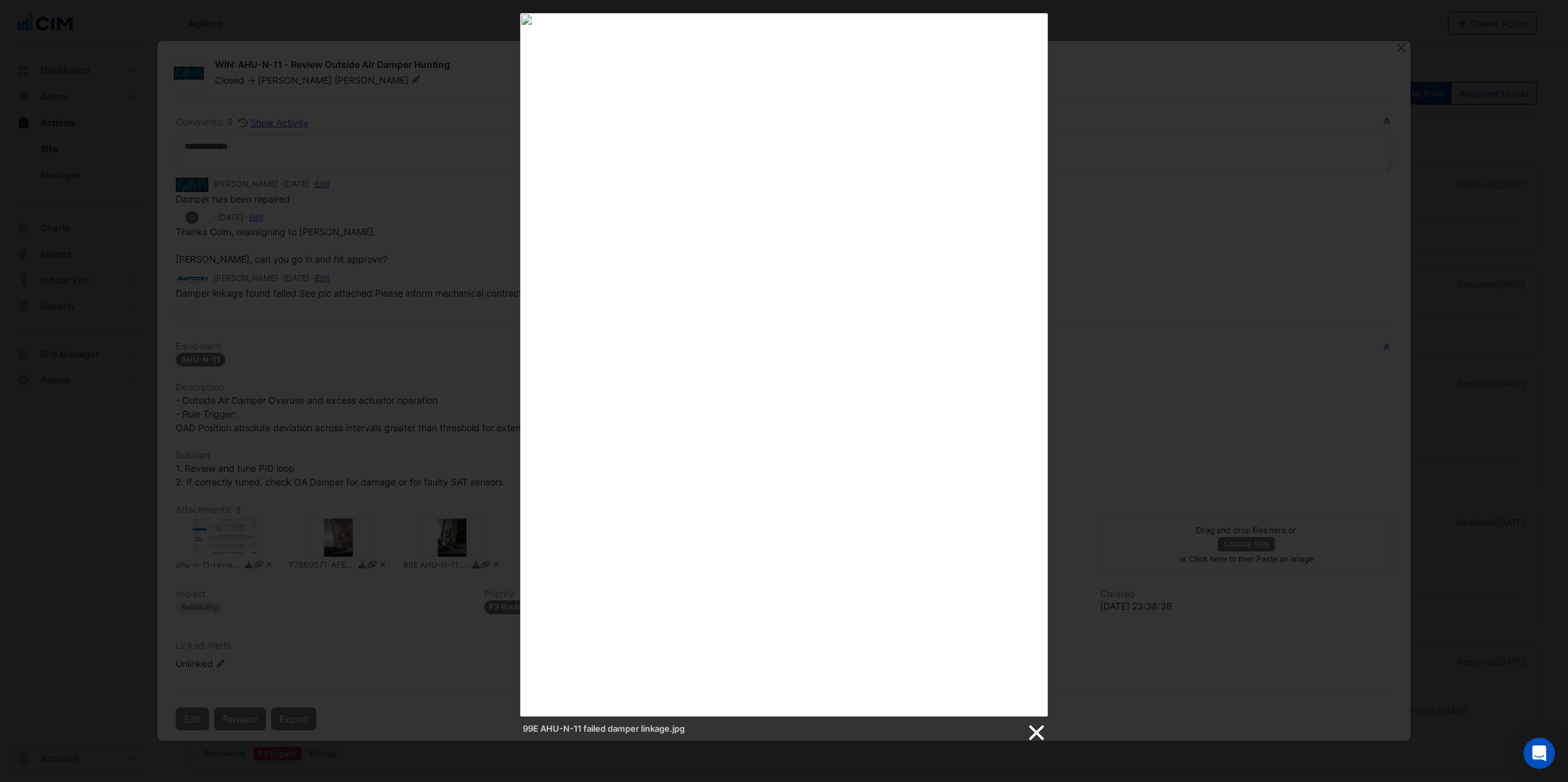
click at [1041, 732] on link at bounding box center [1035, 732] width 20 height 20
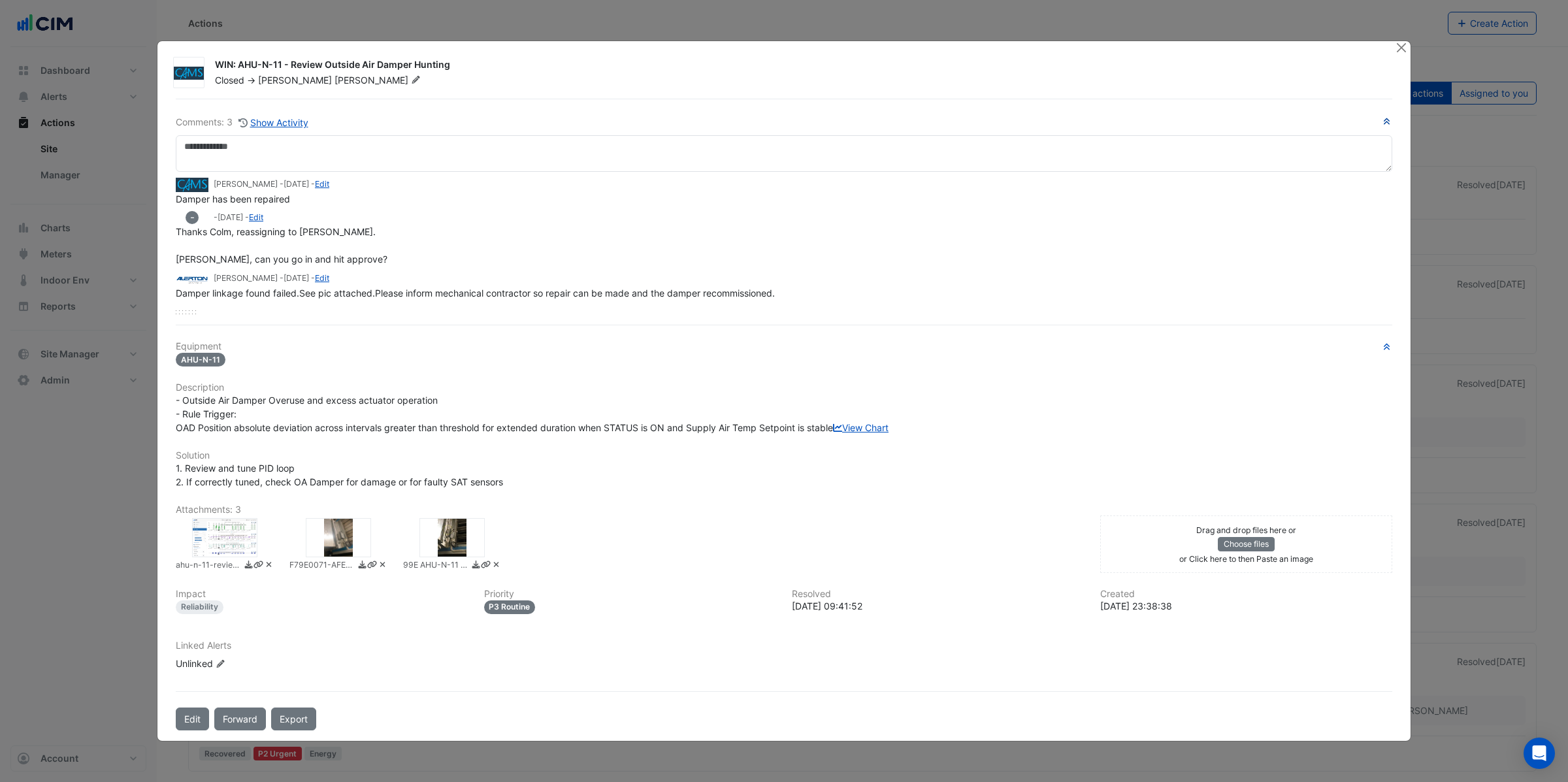
click at [341, 541] on div at bounding box center [339, 538] width 66 height 39
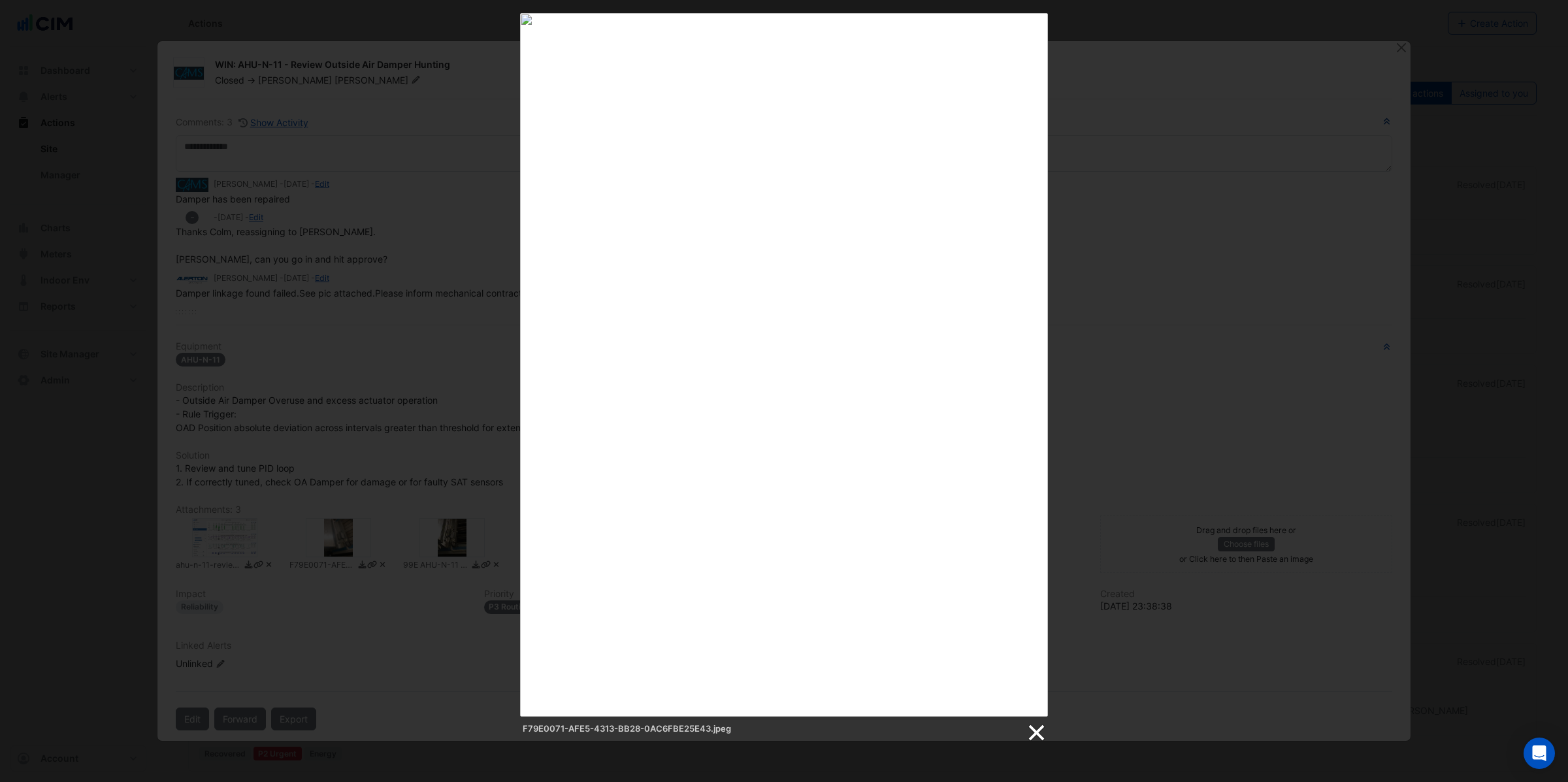
click at [1038, 734] on link at bounding box center [1035, 732] width 20 height 20
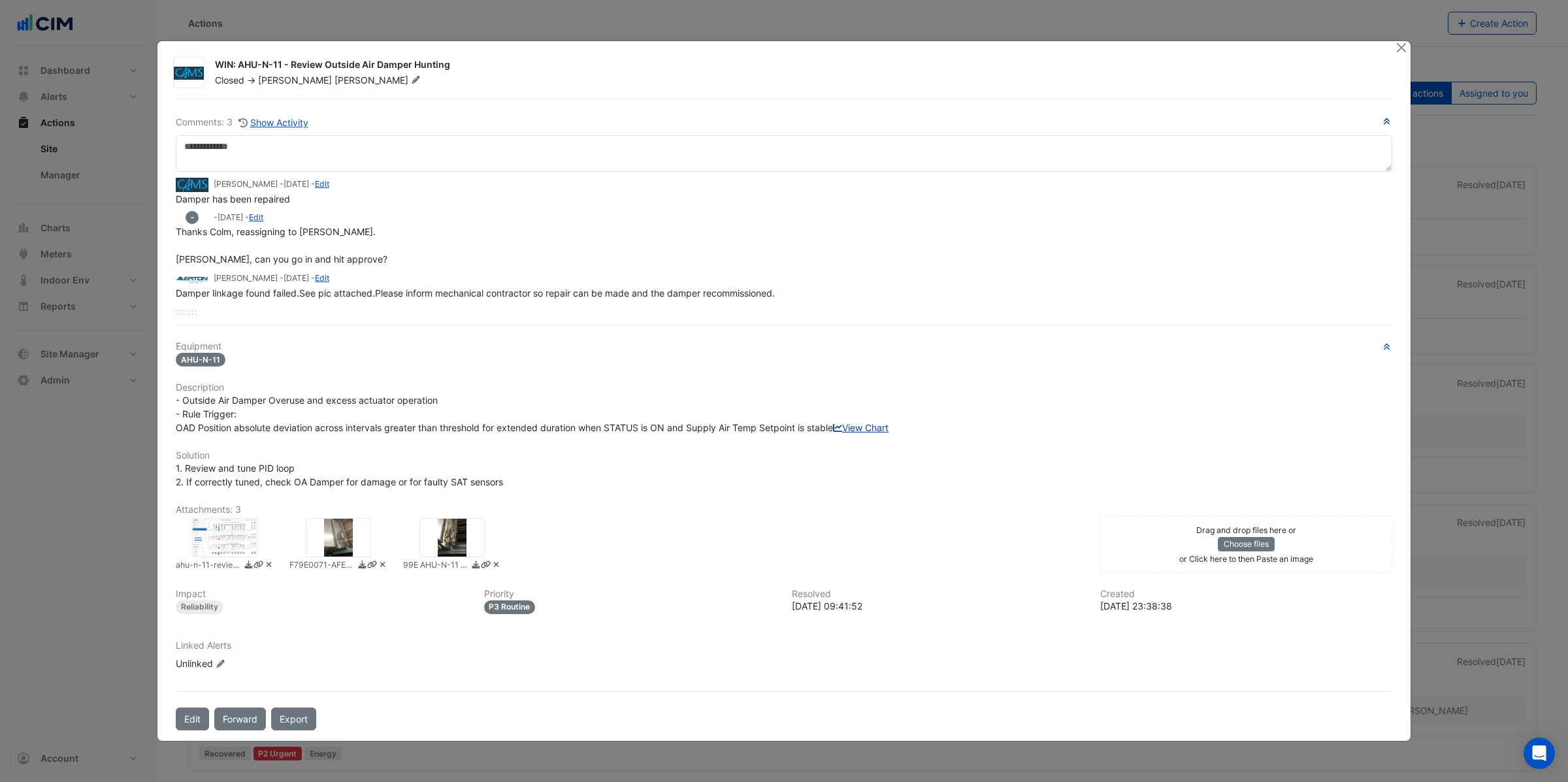
click at [833, 433] on link "View Chart" at bounding box center [860, 427] width 55 height 11
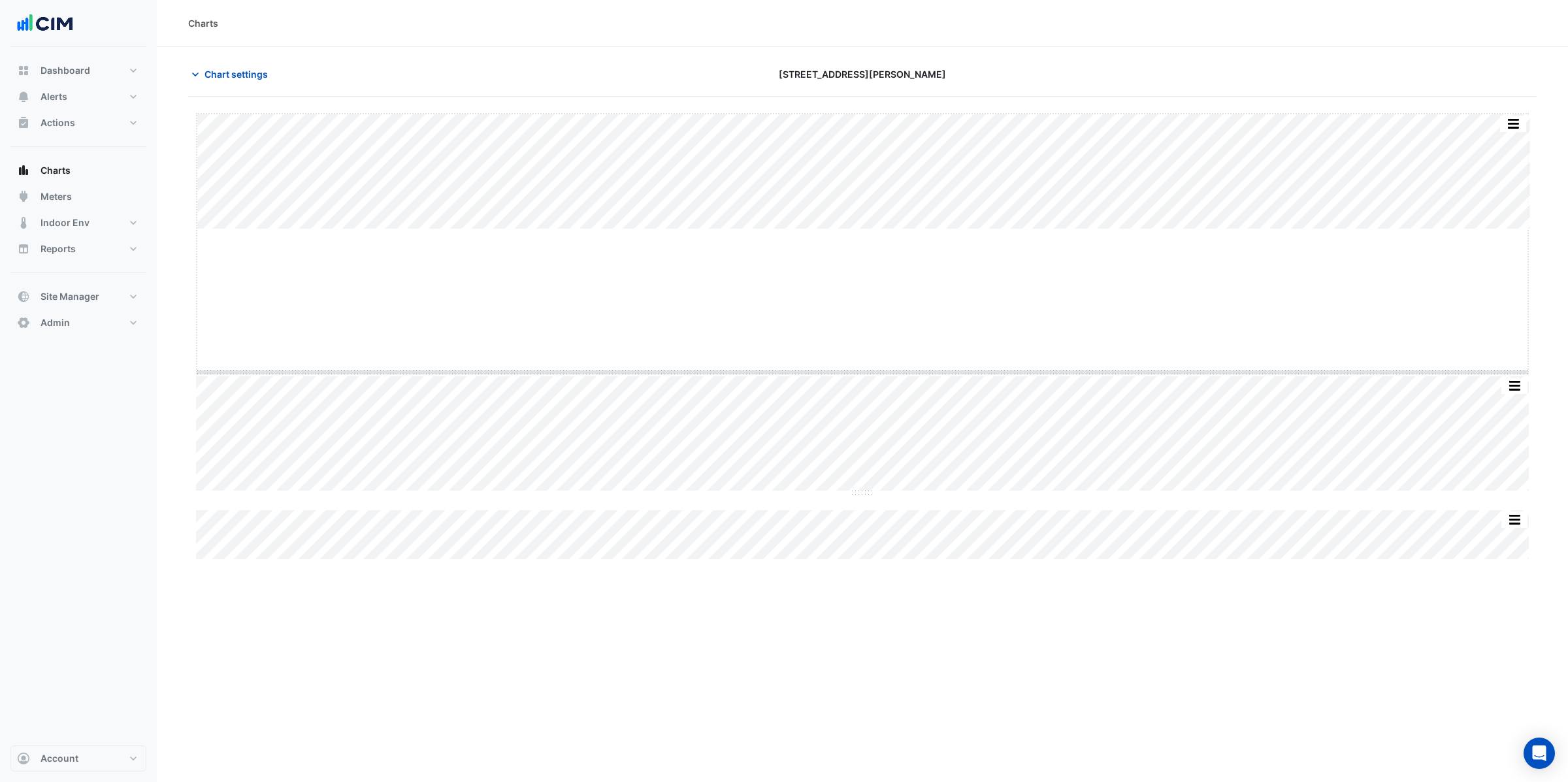
drag, startPoint x: 857, startPoint y: 228, endPoint x: 857, endPoint y: 371, distance: 143.0
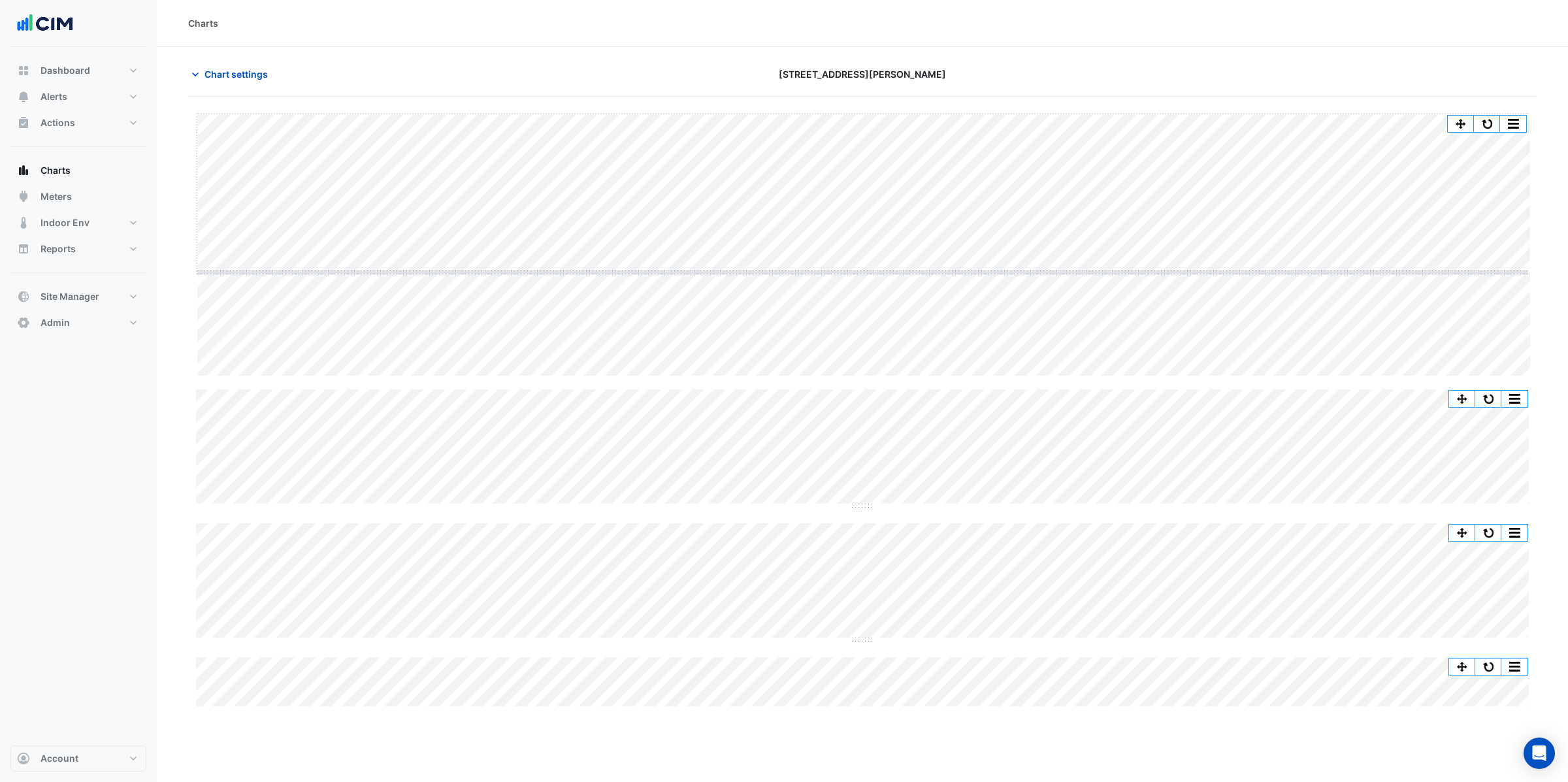
drag, startPoint x: 855, startPoint y: 377, endPoint x: 851, endPoint y: 273, distance: 104.1
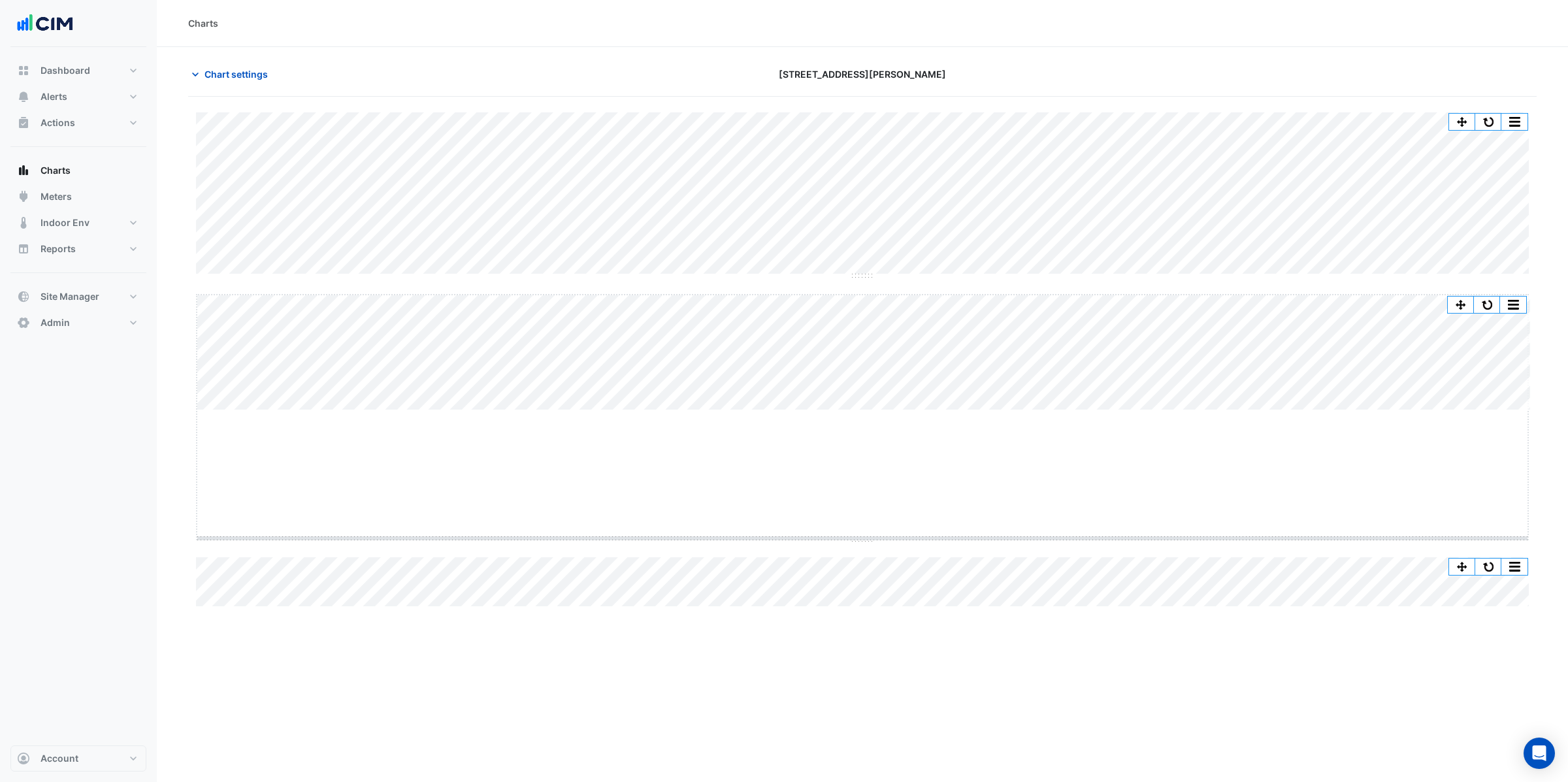
drag, startPoint x: 862, startPoint y: 409, endPoint x: 846, endPoint y: 537, distance: 129.0
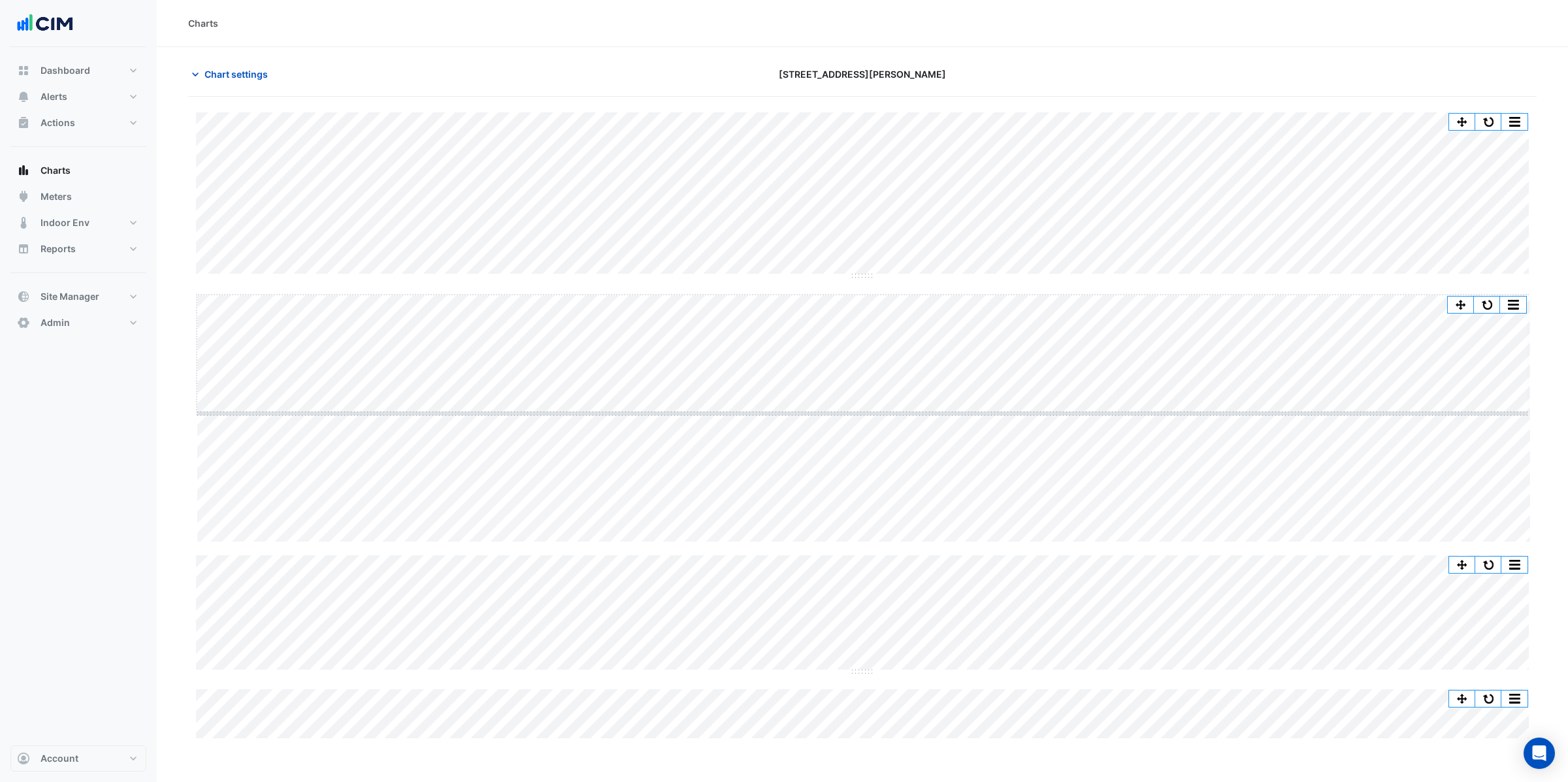
drag, startPoint x: 861, startPoint y: 541, endPoint x: 840, endPoint y: 411, distance: 131.7
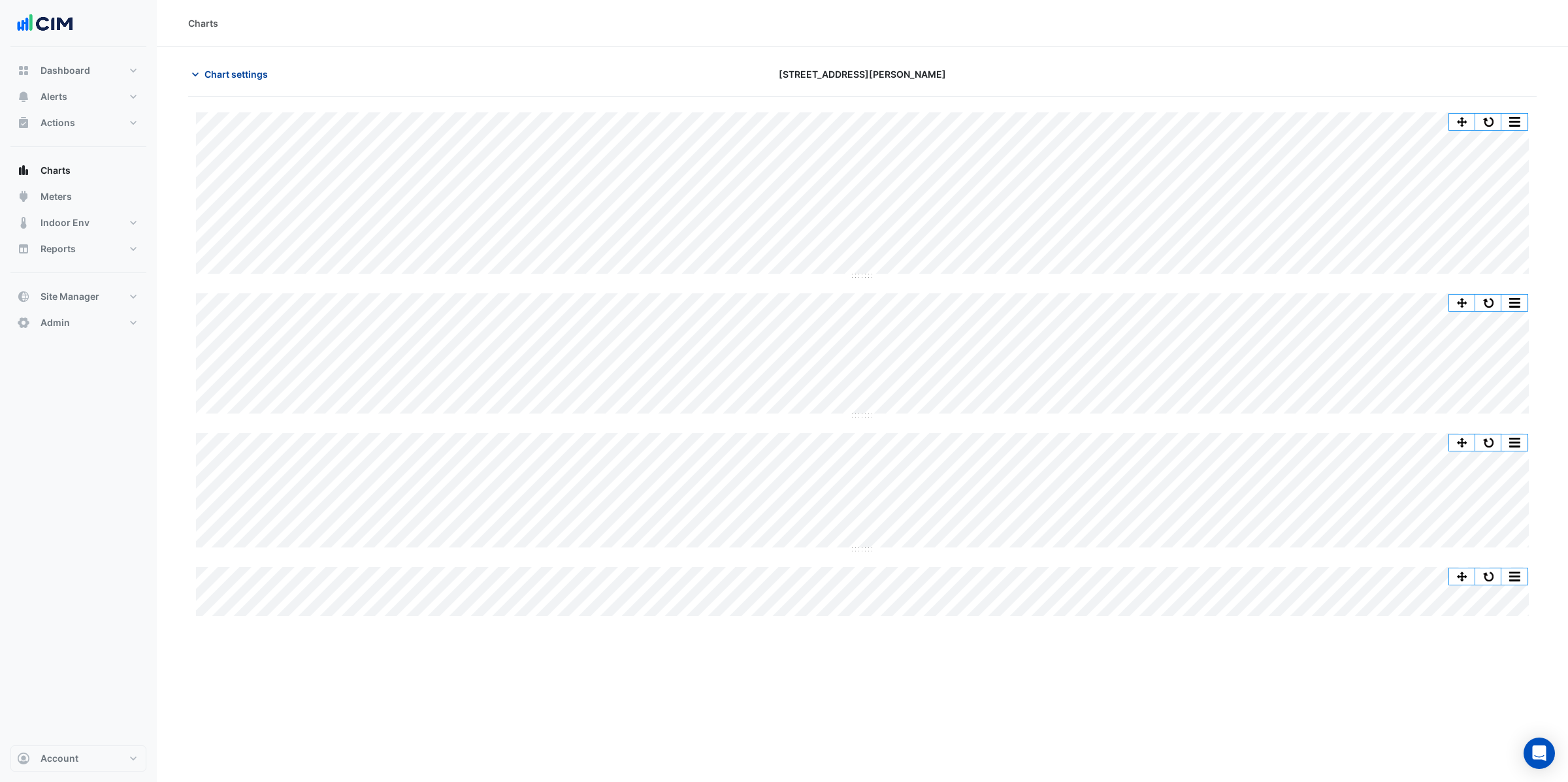
click at [231, 73] on span "Chart settings" at bounding box center [236, 74] width 63 height 14
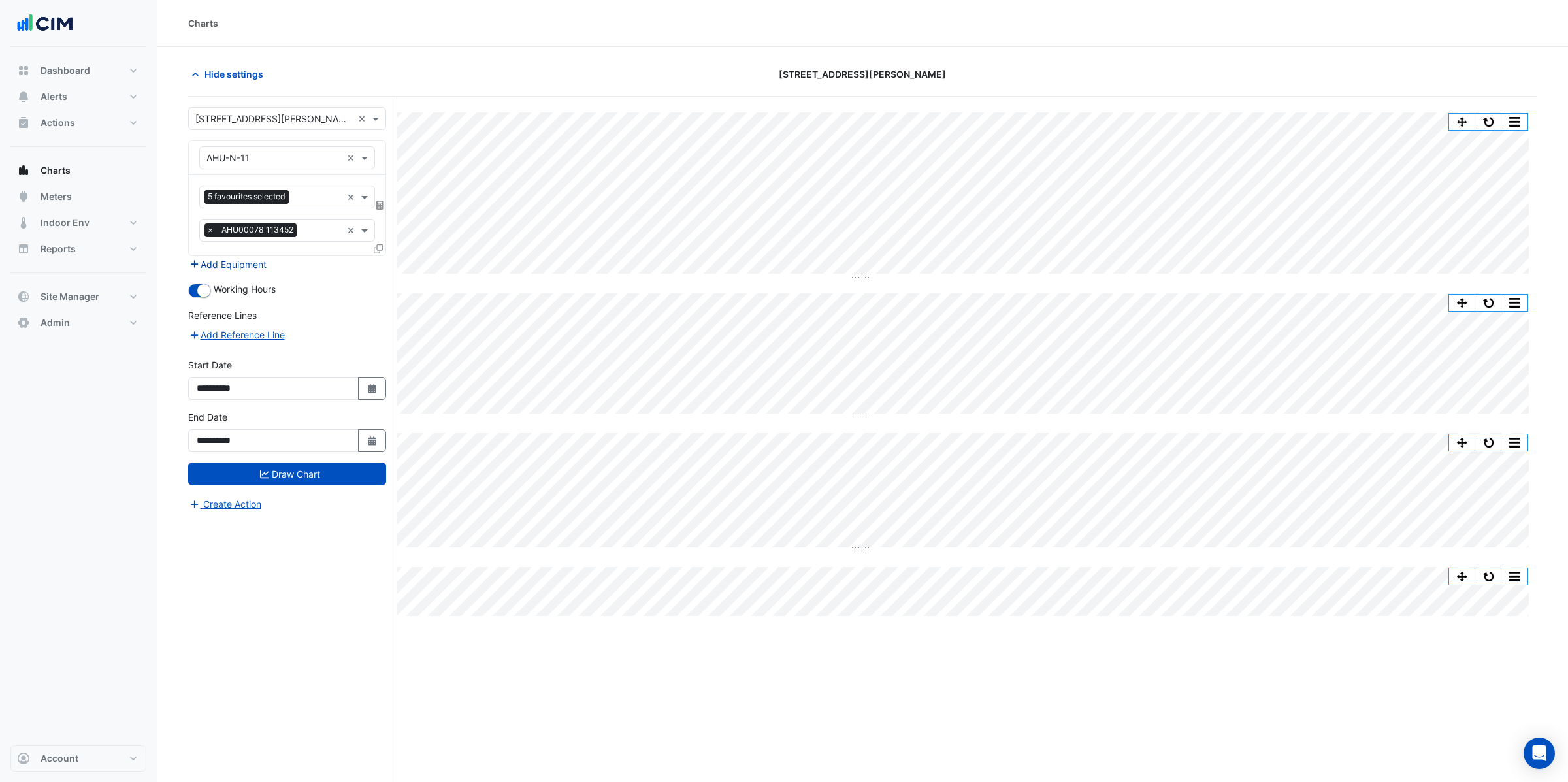
click at [242, 265] on button "Add Equipment" at bounding box center [228, 264] width 79 height 15
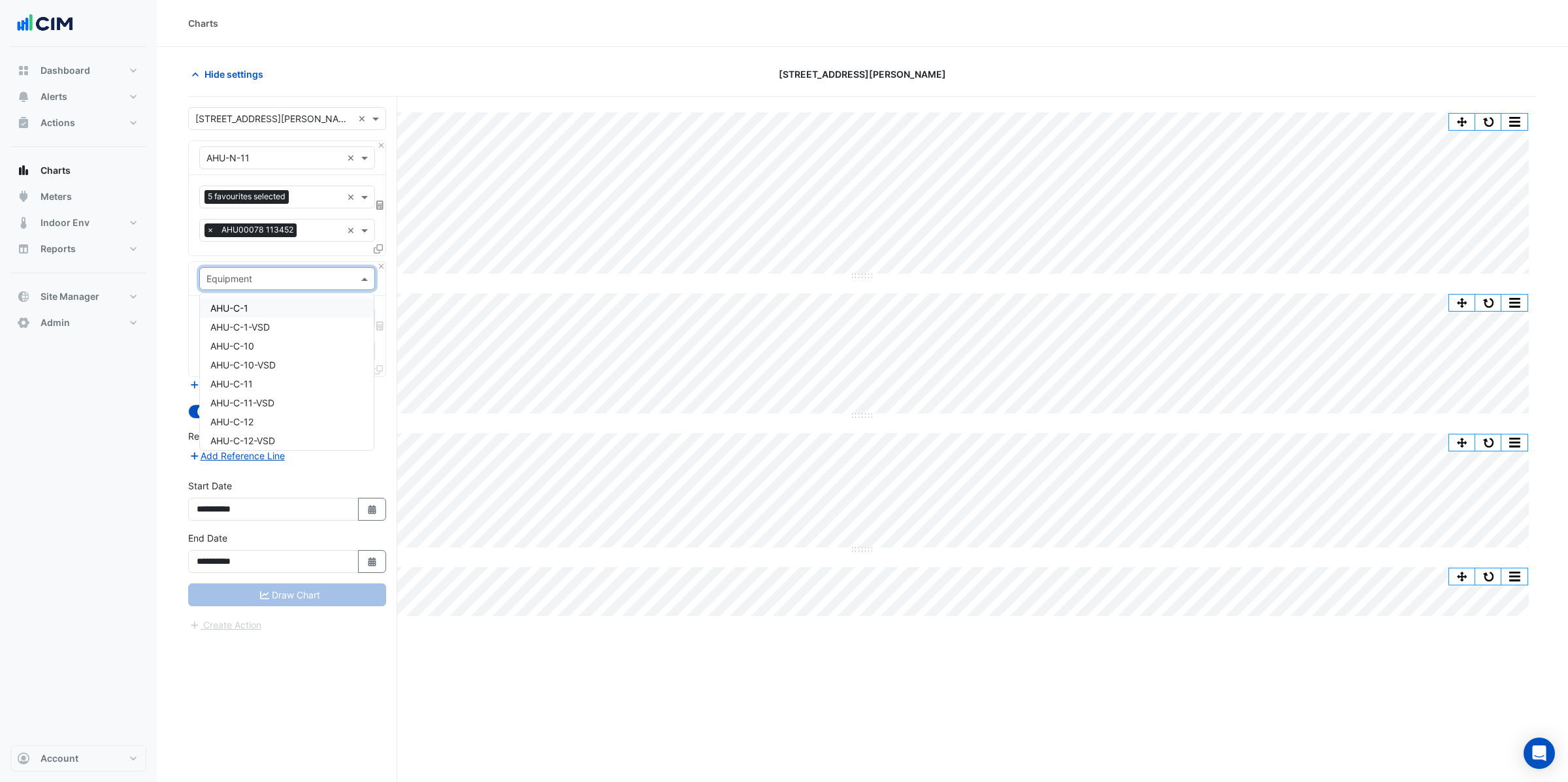
click at [240, 281] on input "text" at bounding box center [274, 279] width 135 height 14
type input "**"
click at [227, 311] on span "CH-01" at bounding box center [224, 308] width 28 height 11
click at [248, 320] on input "text" at bounding box center [272, 319] width 132 height 14
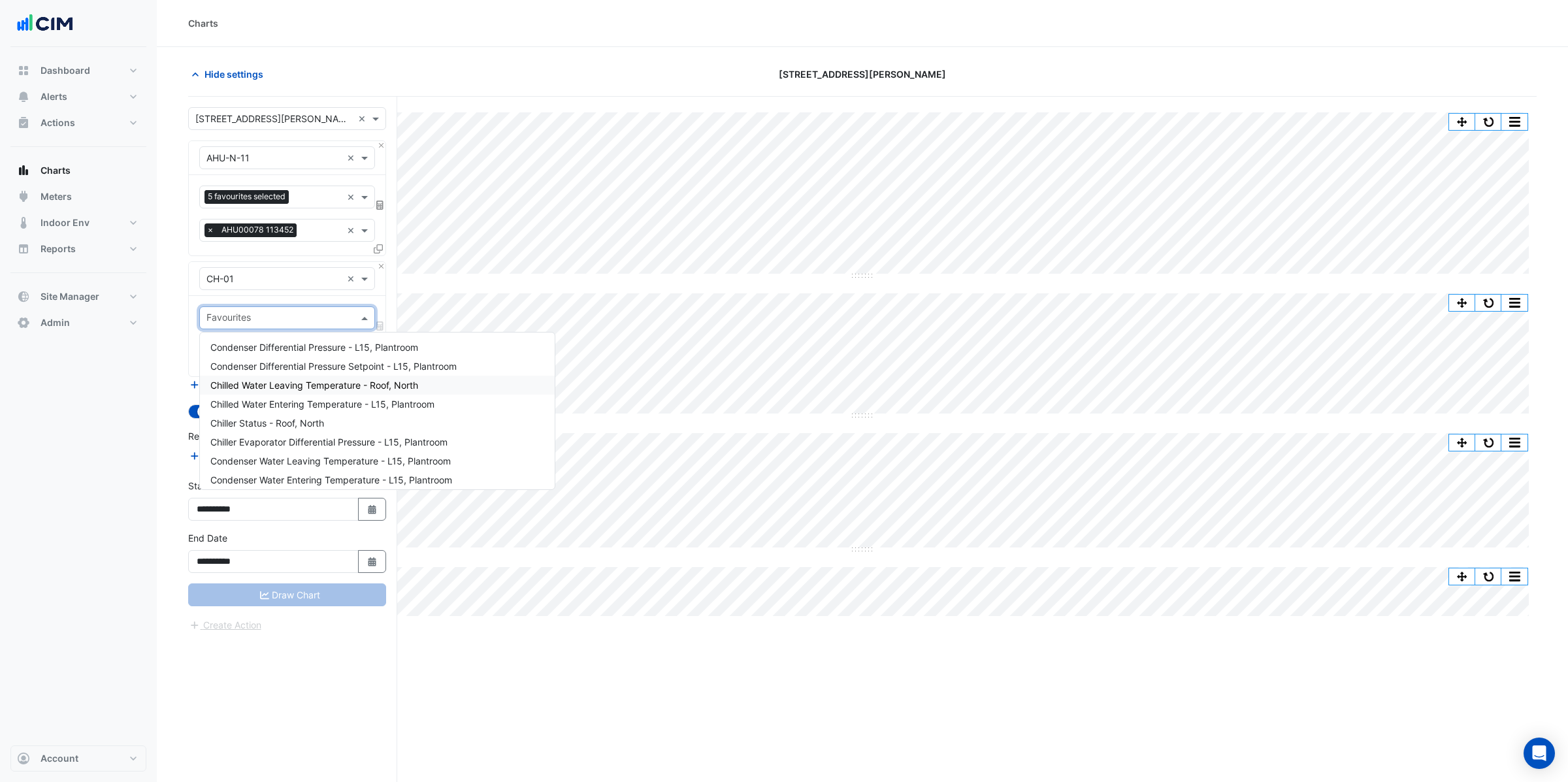
click at [329, 387] on span "Chilled Water Leaving Temperature - Roof, North" at bounding box center [314, 384] width 208 height 11
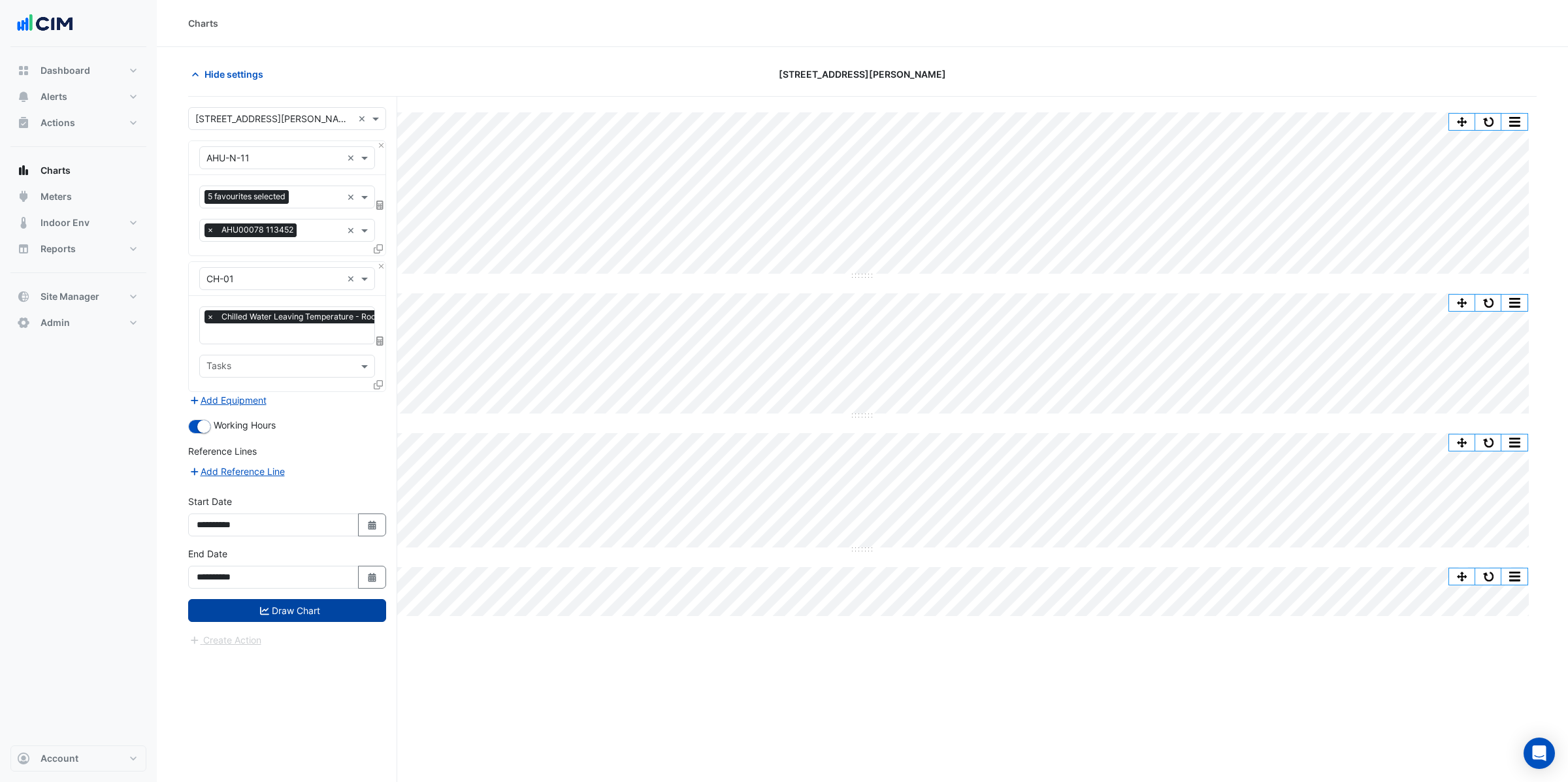
scroll to position [5, 0]
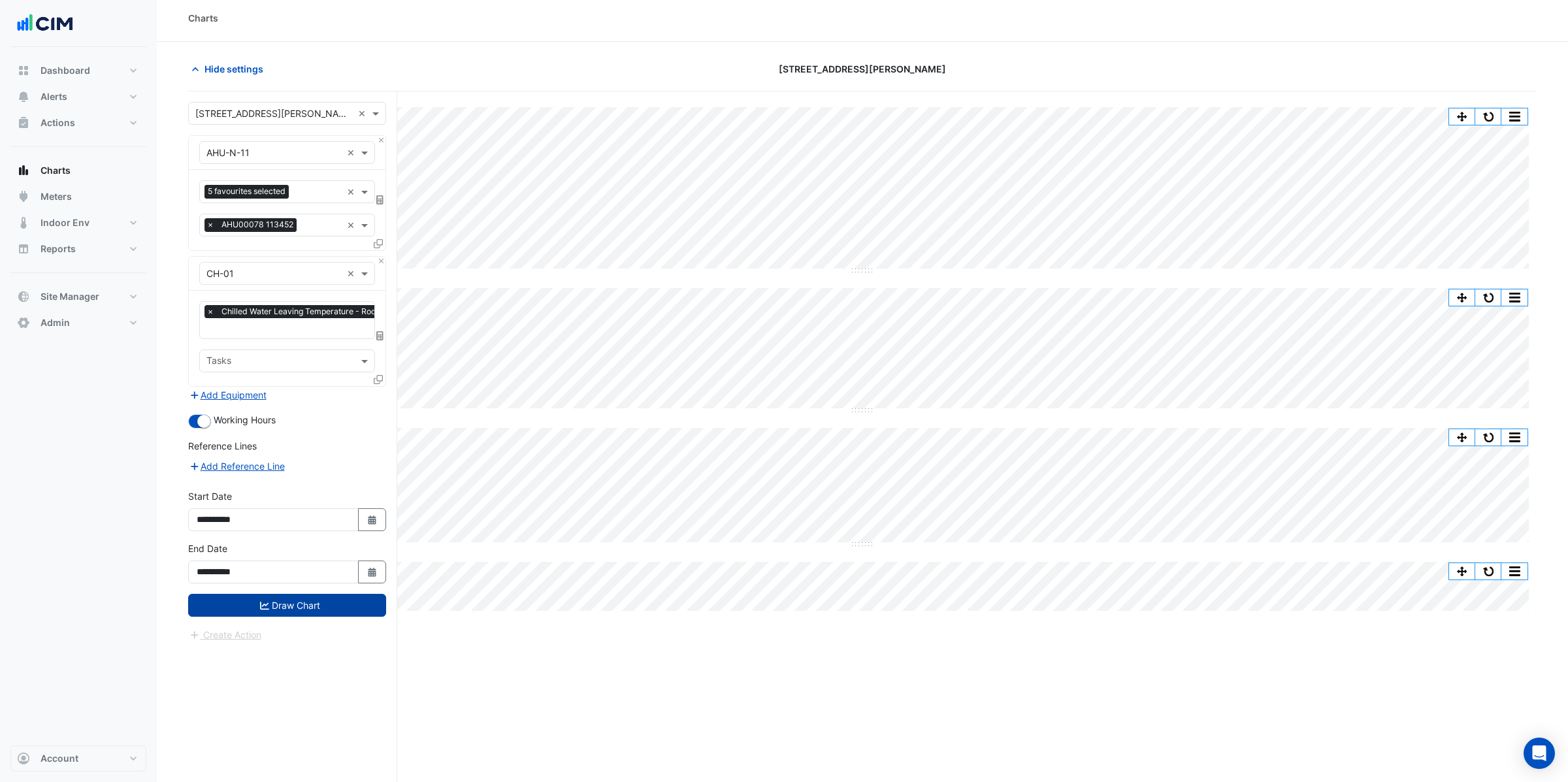
click at [283, 616] on button "Draw Chart" at bounding box center [287, 605] width 198 height 23
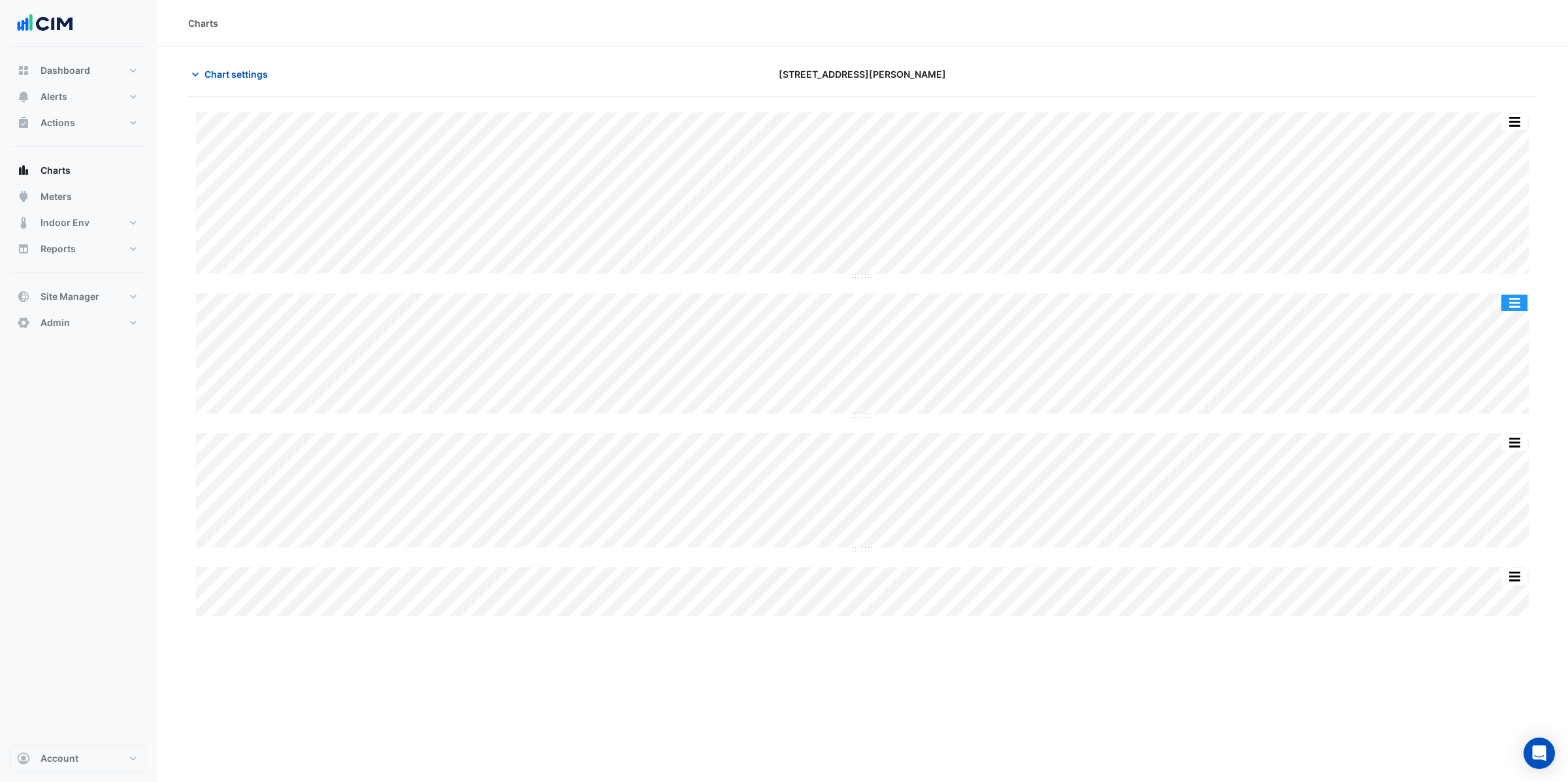
click at [1511, 306] on button "button" at bounding box center [1514, 303] width 26 height 16
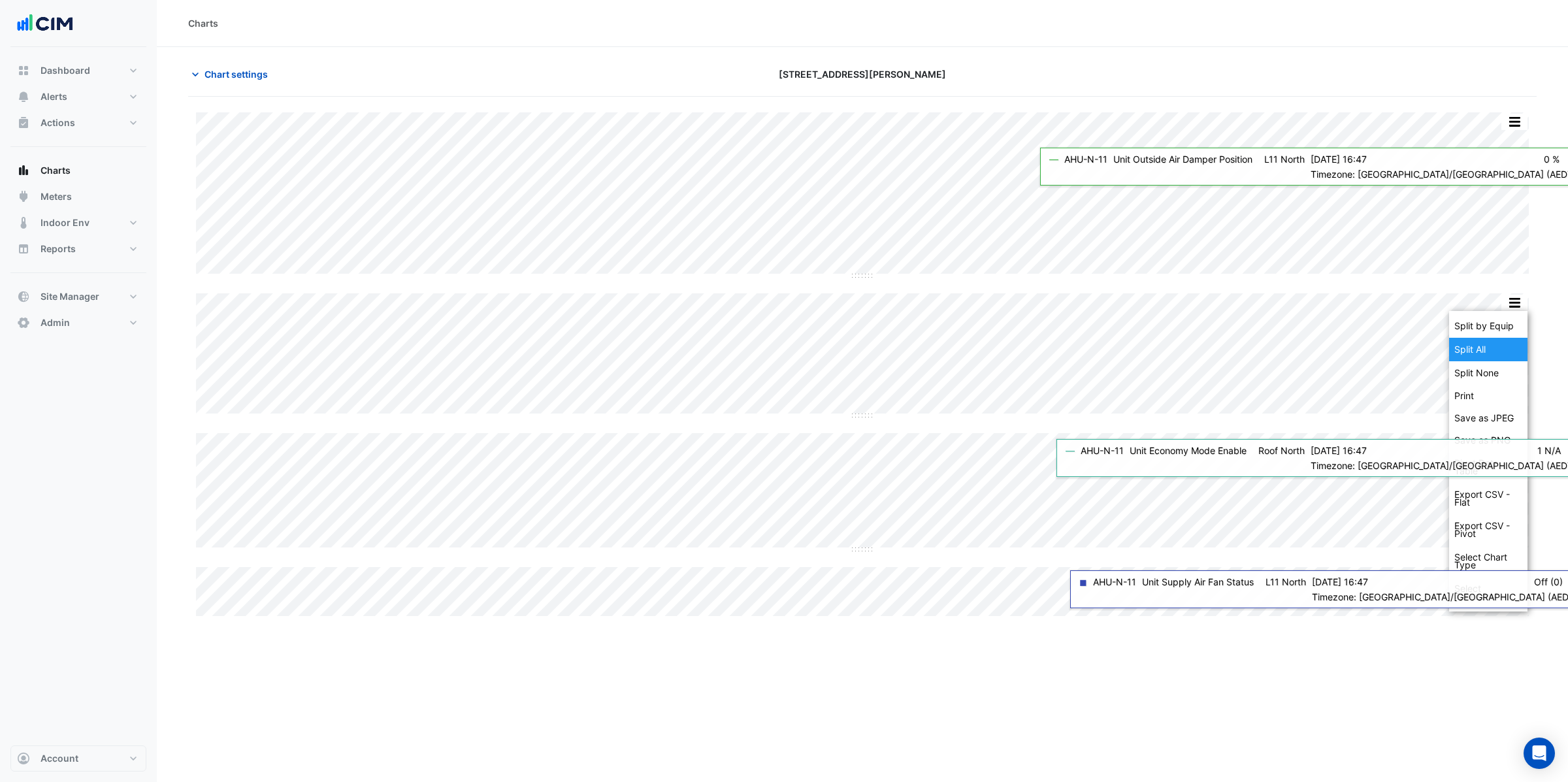
click at [1478, 347] on div "Split All" at bounding box center [1488, 349] width 78 height 23
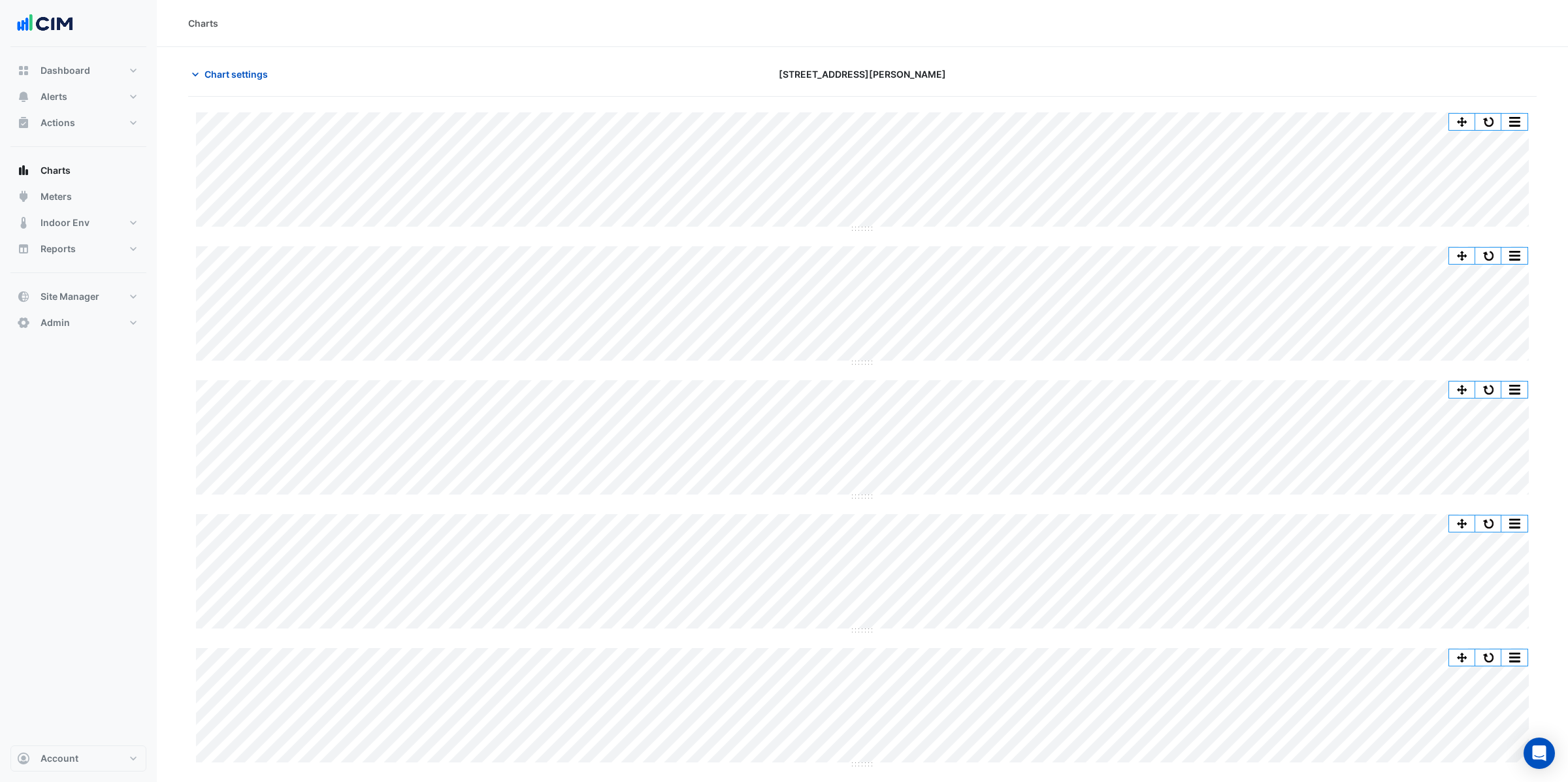
scroll to position [51, 0]
drag, startPoint x: 857, startPoint y: 229, endPoint x: 868, endPoint y: 450, distance: 221.3
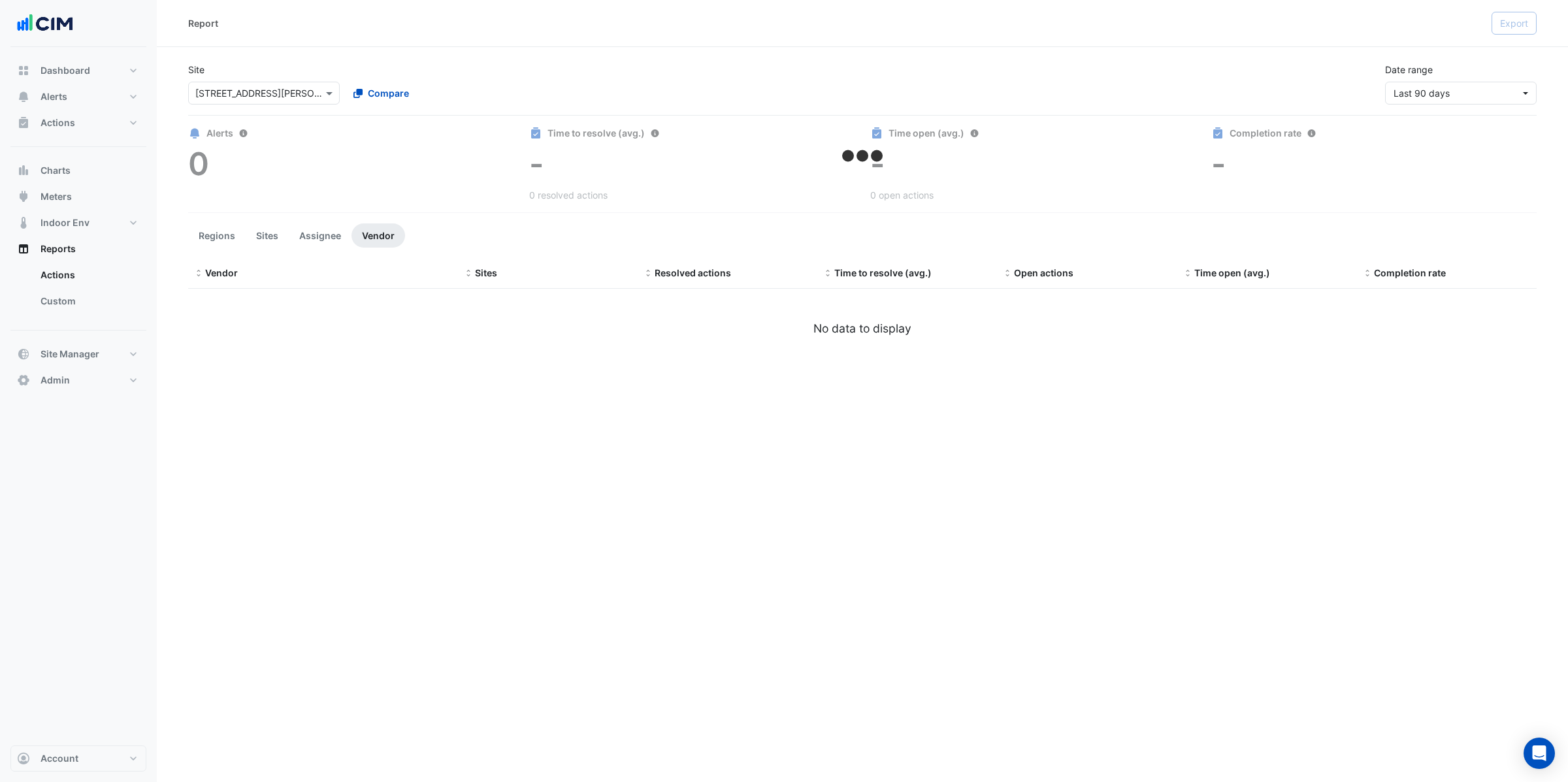
select select "**"
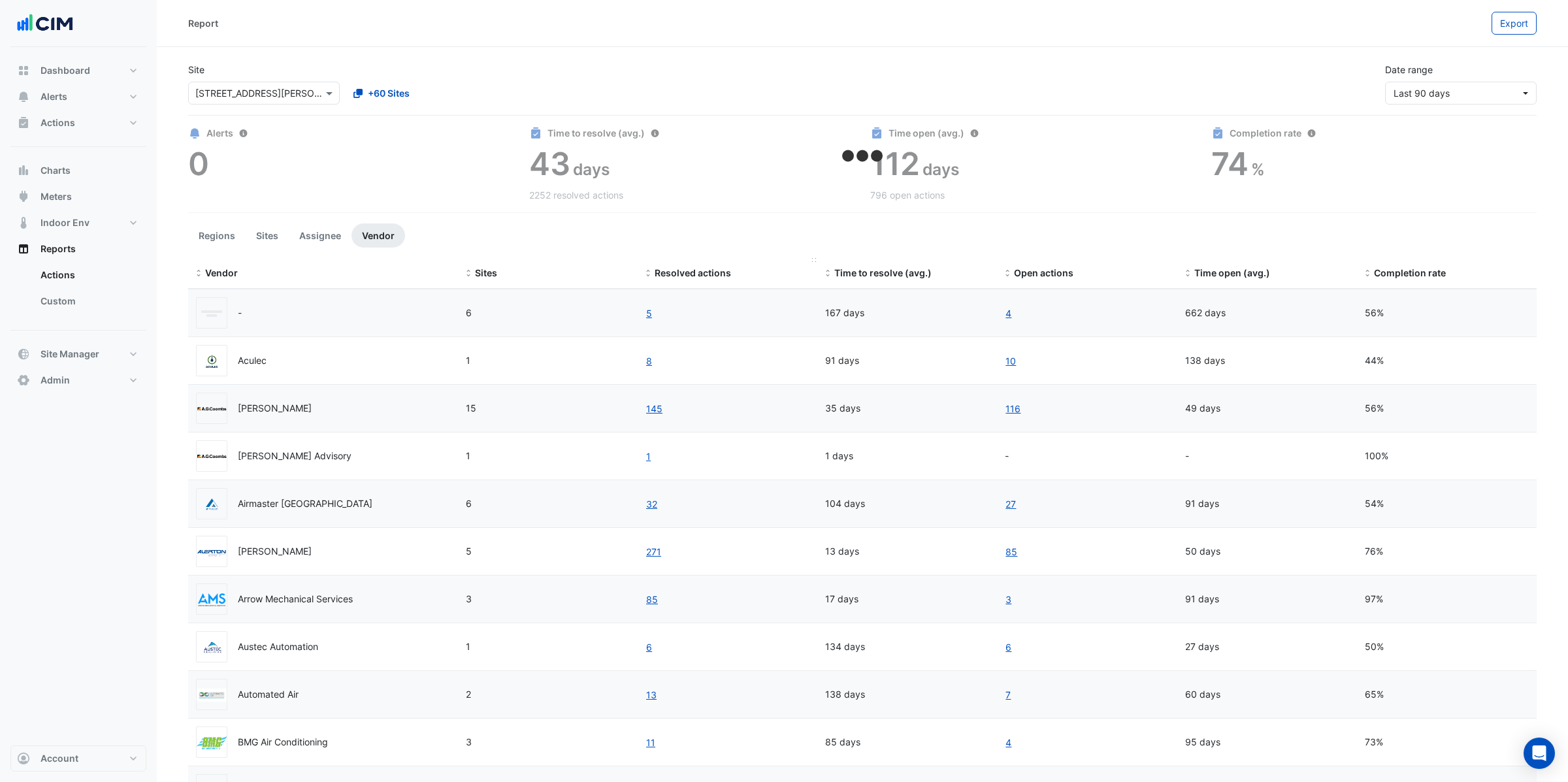
click at [683, 274] on span "Resolved actions" at bounding box center [692, 272] width 77 height 11
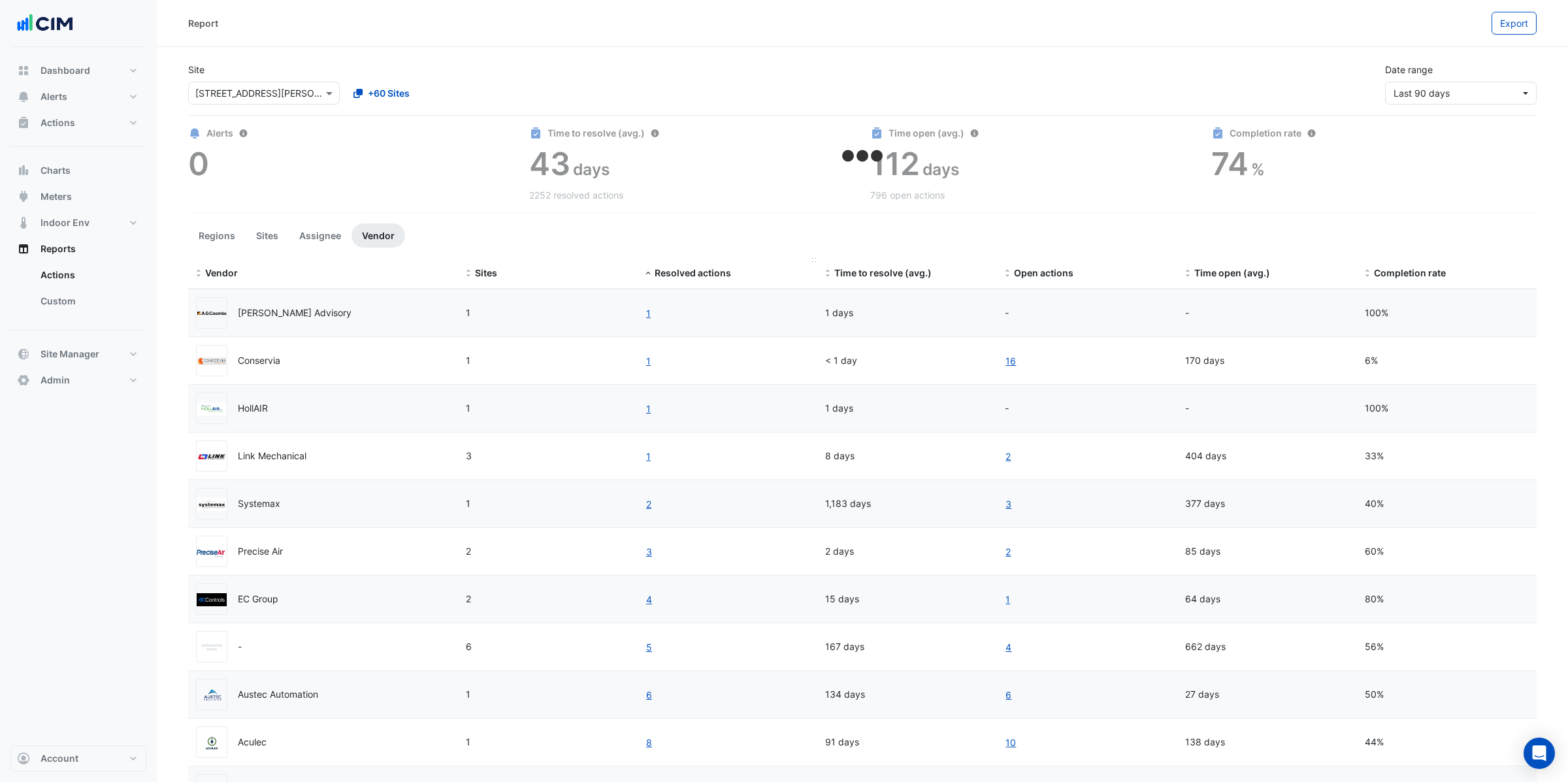
click at [683, 274] on span "Resolved actions" at bounding box center [692, 272] width 77 height 11
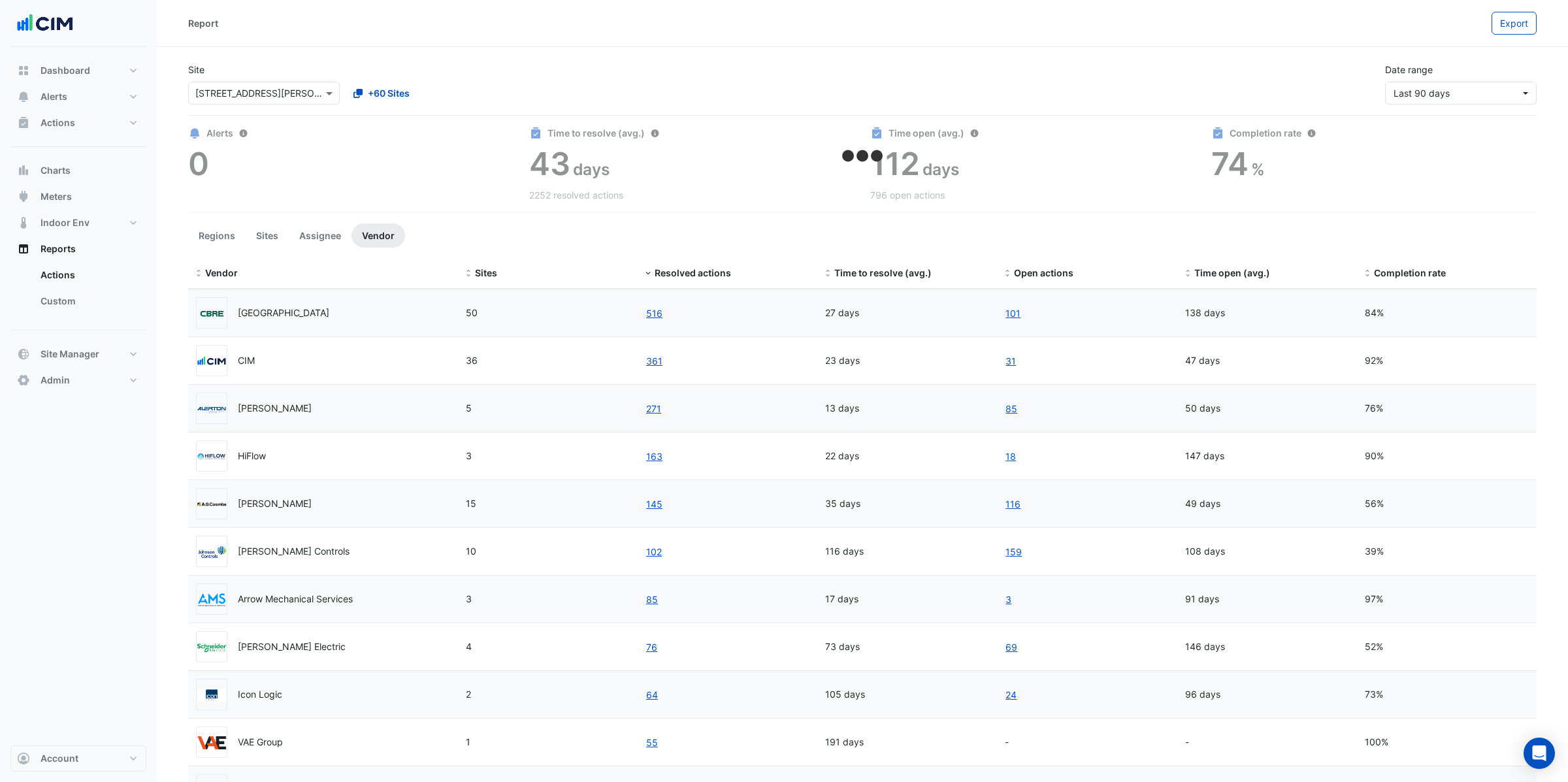
drag, startPoint x: 824, startPoint y: 316, endPoint x: 870, endPoint y: 315, distance: 46.0
click at [870, 315] on datatable-body-cell "27 days" at bounding box center [907, 313] width 179 height 47
drag, startPoint x: 1363, startPoint y: 312, endPoint x: 1392, endPoint y: 311, distance: 29.0
click at [1392, 311] on datatable-body-cell "84%" at bounding box center [1446, 313] width 179 height 47
click at [323, 238] on button "Assignee" at bounding box center [320, 235] width 63 height 24
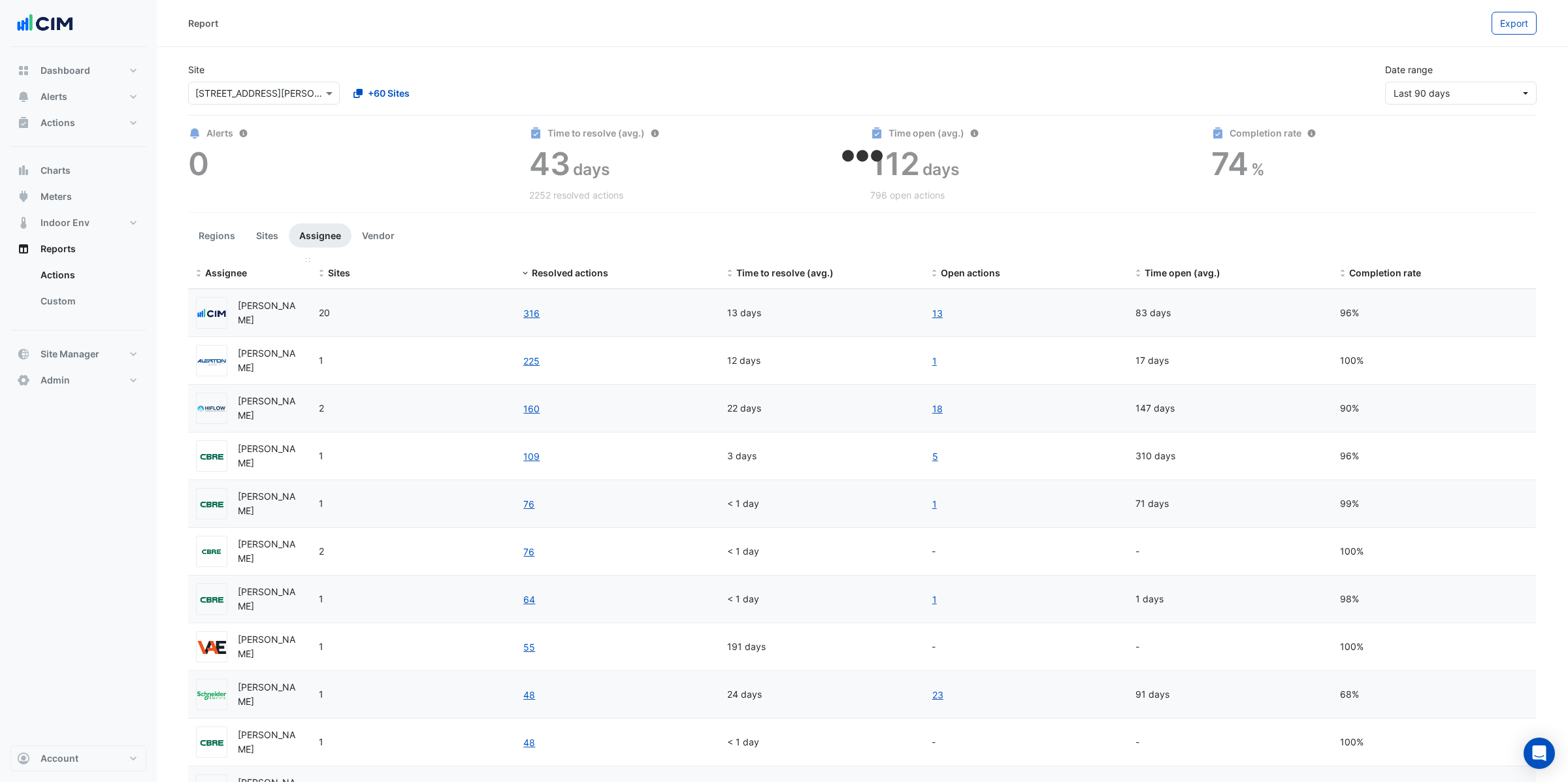
click at [212, 276] on span "Assignee" at bounding box center [225, 272] width 42 height 11
drag, startPoint x: 247, startPoint y: 362, endPoint x: 300, endPoint y: 363, distance: 53.0
click at [300, 363] on div "Abhi Mathur" at bounding box center [250, 360] width 107 height 31
drag, startPoint x: 728, startPoint y: 362, endPoint x: 771, endPoint y: 362, distance: 43.0
click at [771, 362] on div "941 days" at bounding box center [821, 360] width 189 height 15
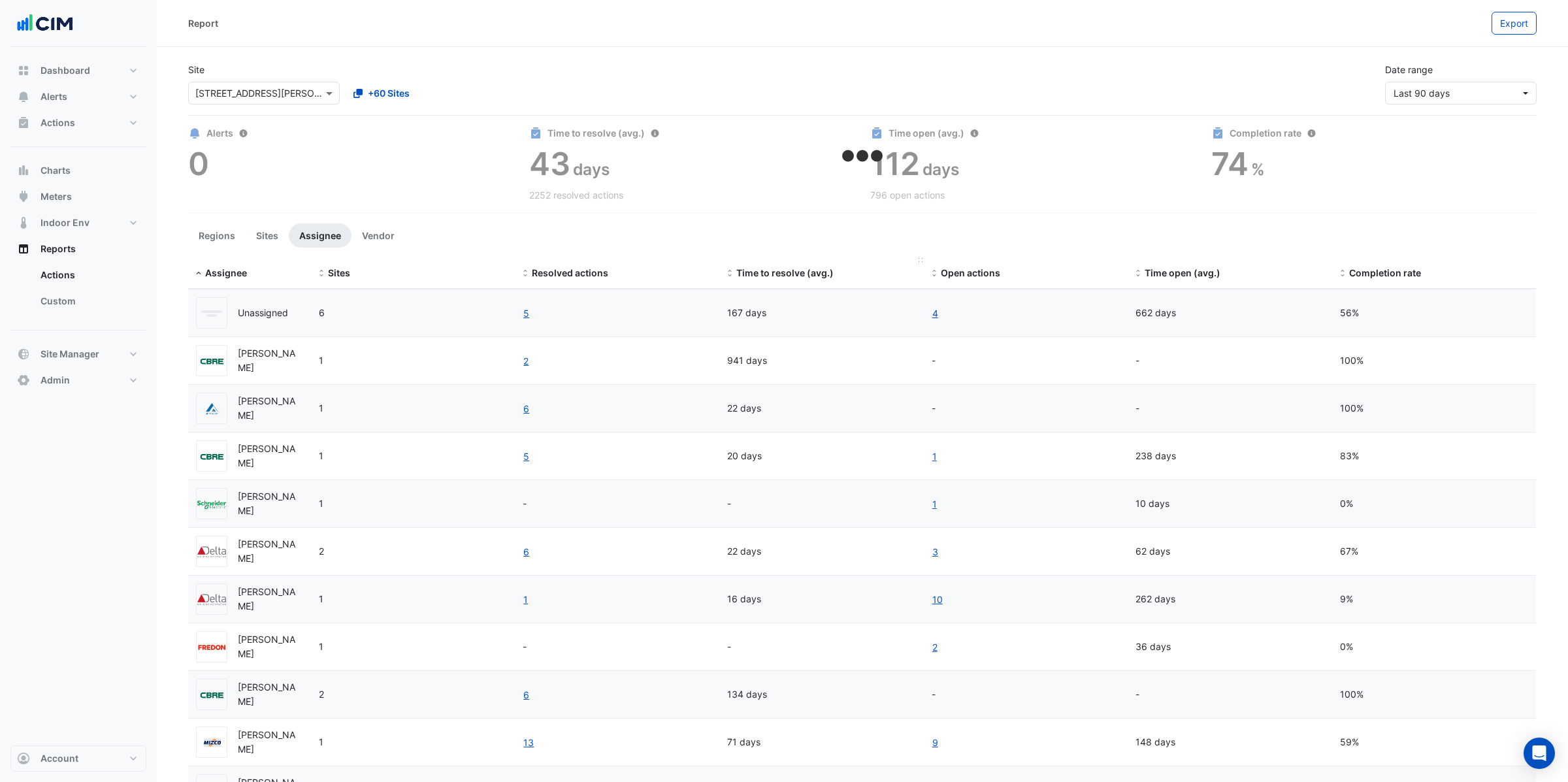
click at [732, 276] on span at bounding box center [730, 274] width 9 height 10
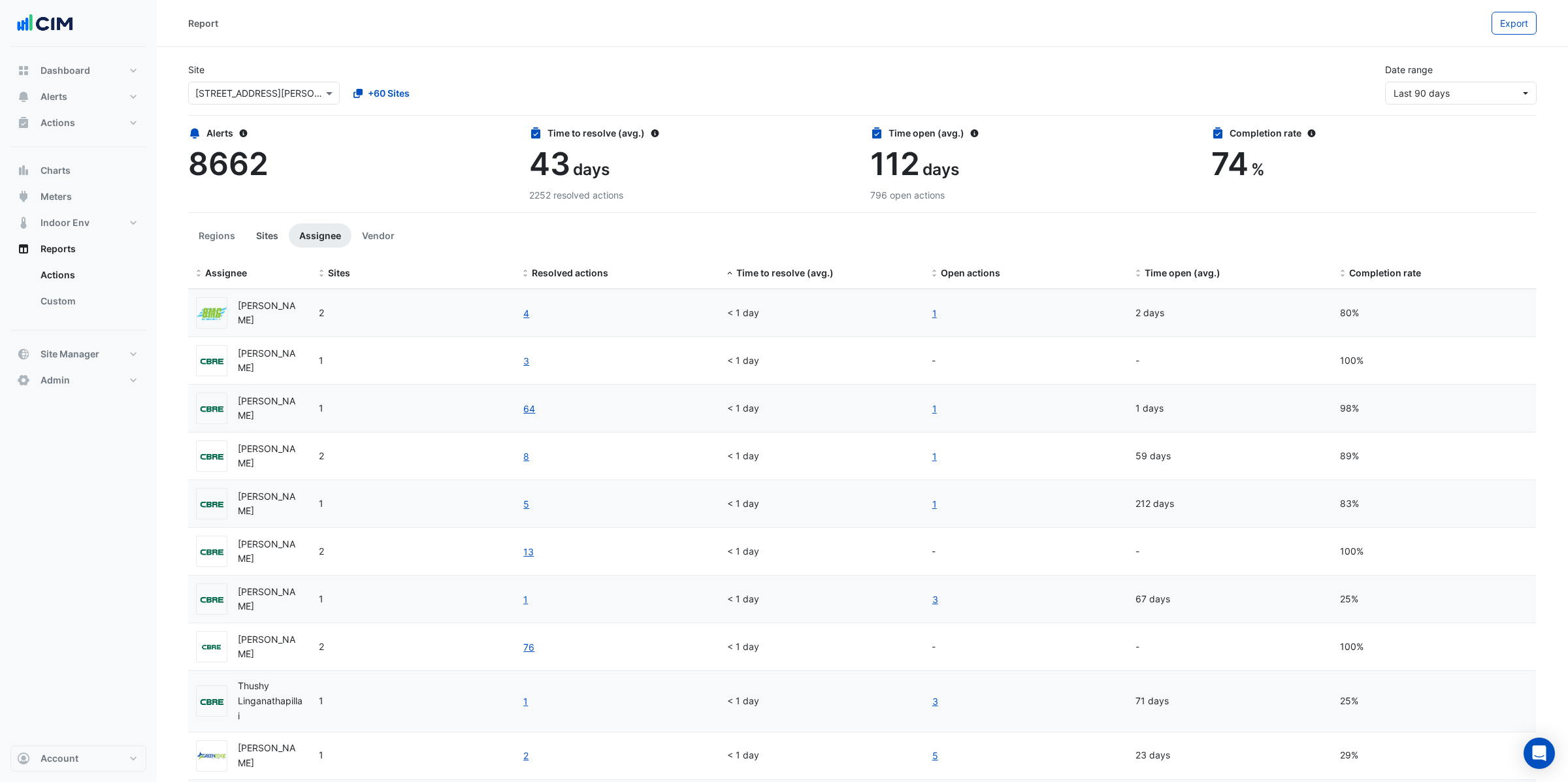
click at [274, 241] on button "Sites" at bounding box center [267, 235] width 43 height 24
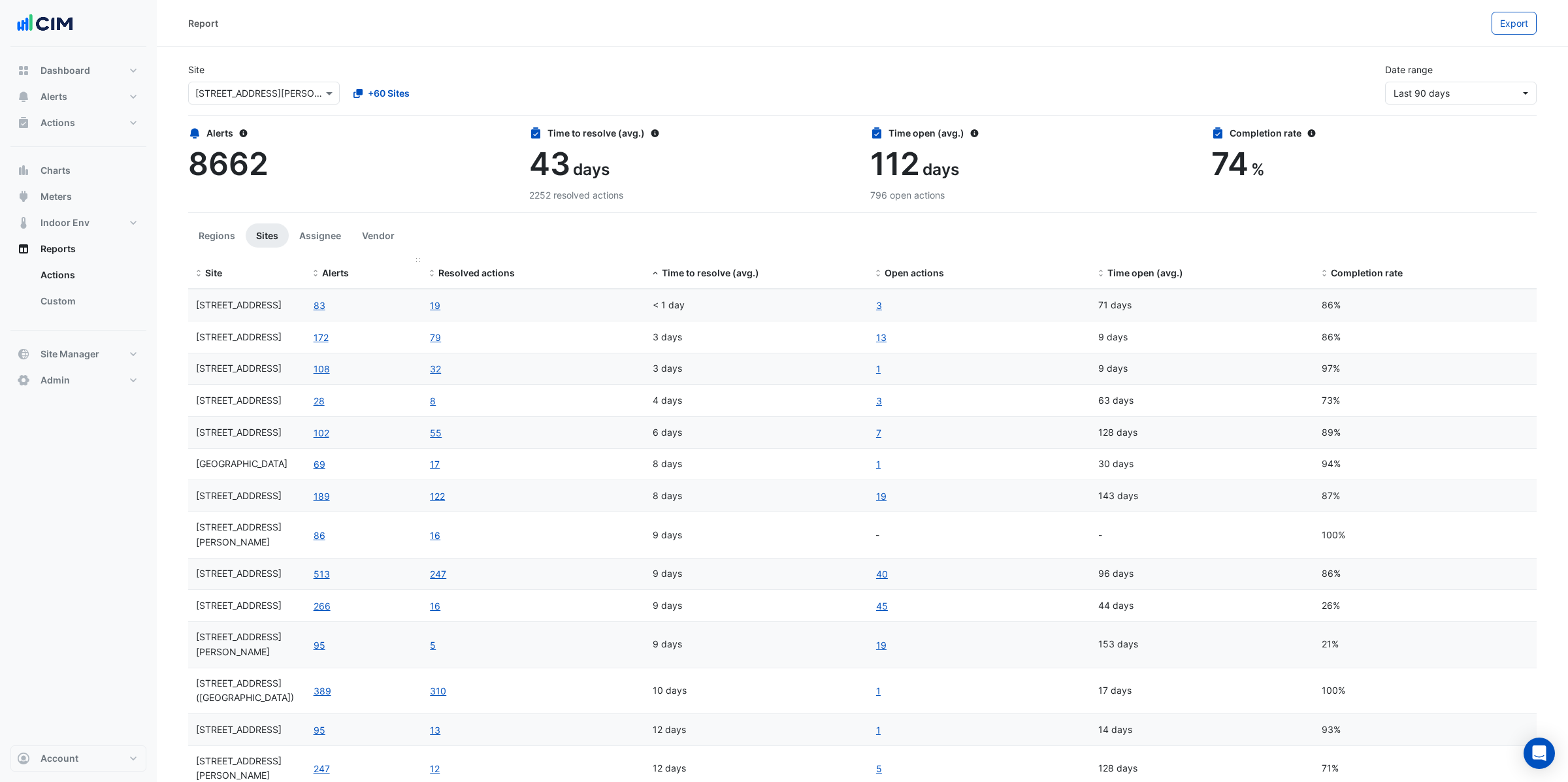
click at [330, 272] on span "Alerts" at bounding box center [335, 272] width 27 height 11
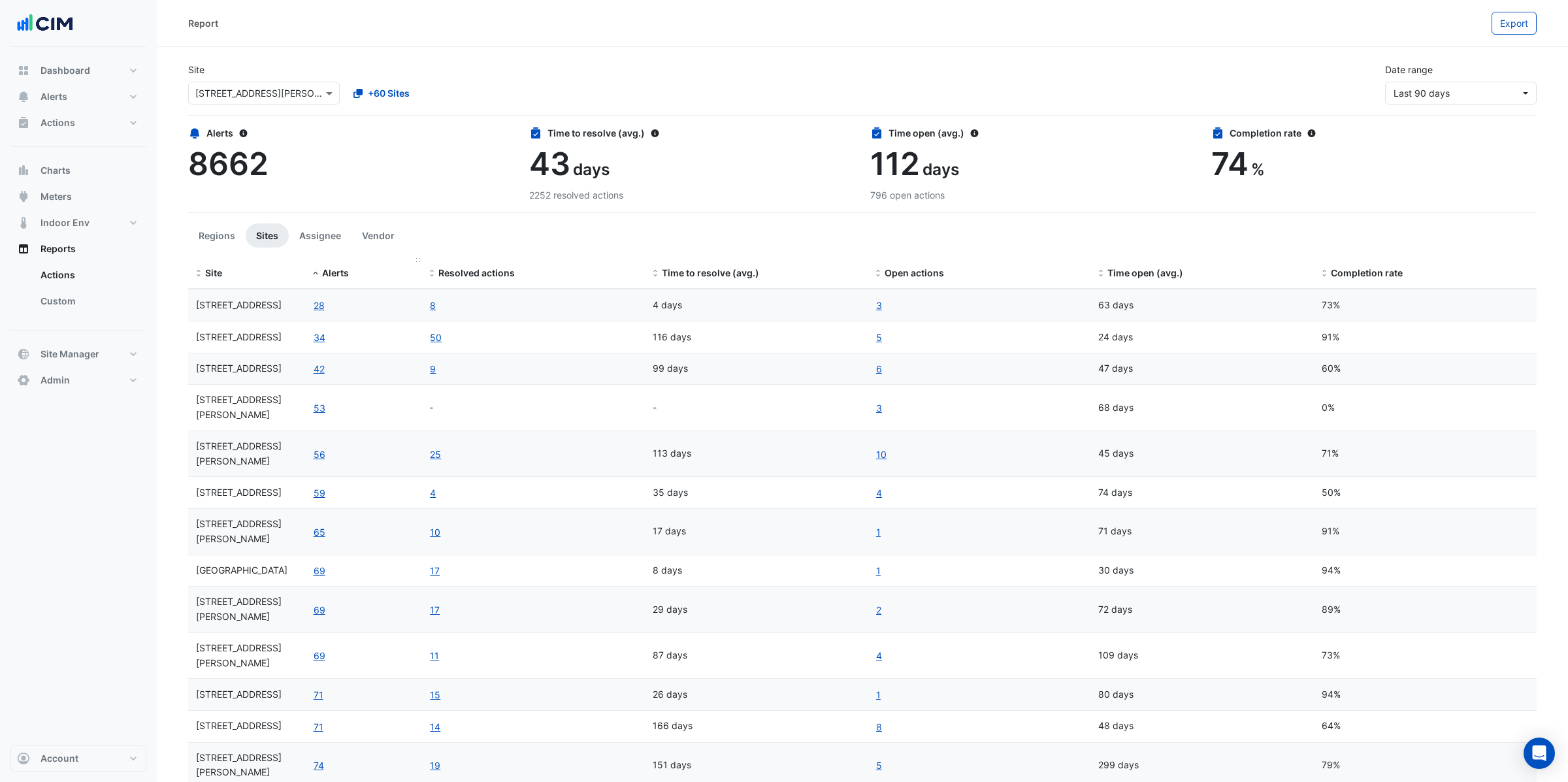
click at [330, 272] on span "Alerts" at bounding box center [335, 272] width 27 height 11
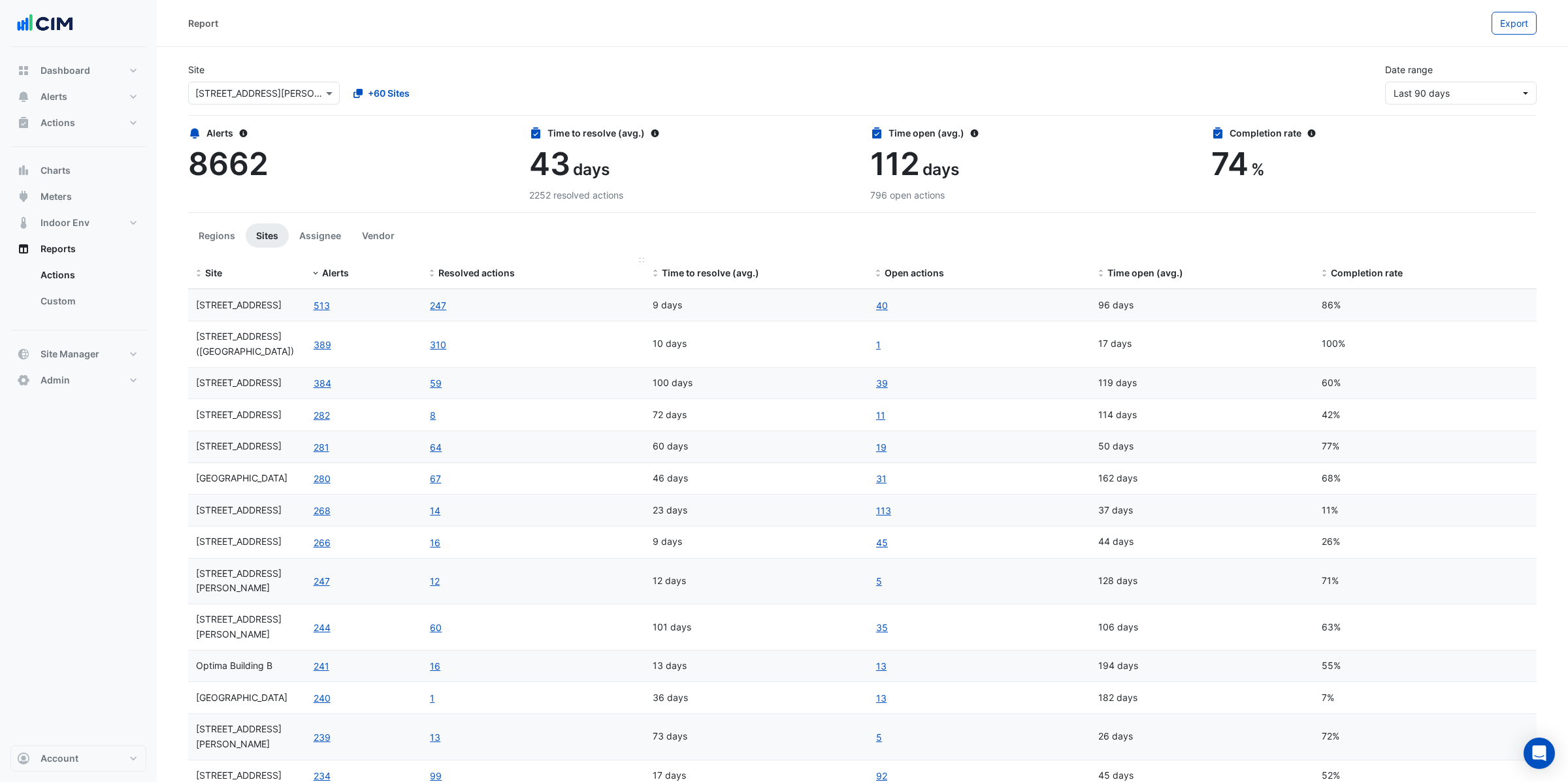
click at [483, 271] on span "Resolved actions" at bounding box center [476, 272] width 77 height 11
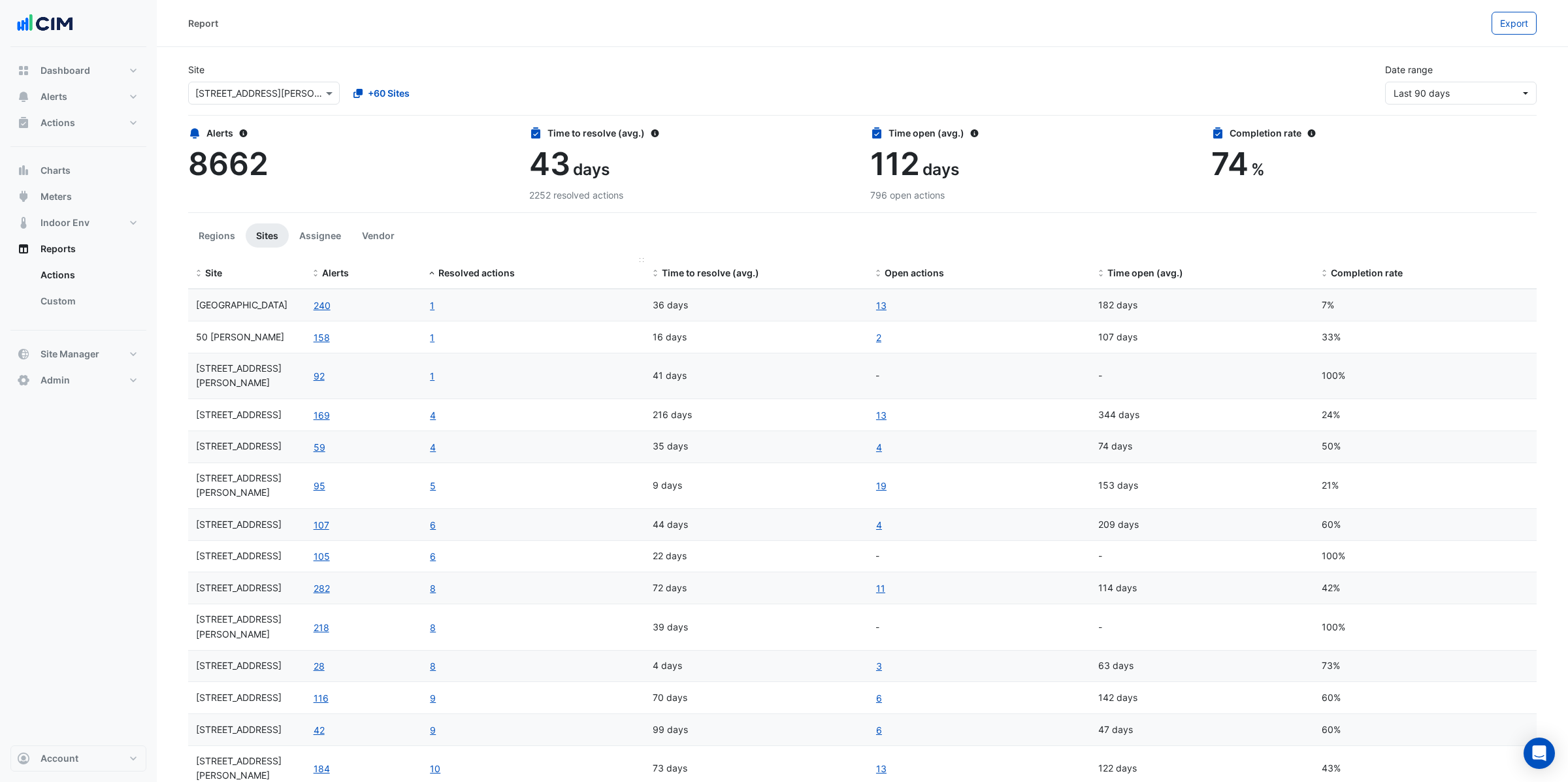
click at [483, 271] on span "Resolved actions" at bounding box center [476, 272] width 77 height 11
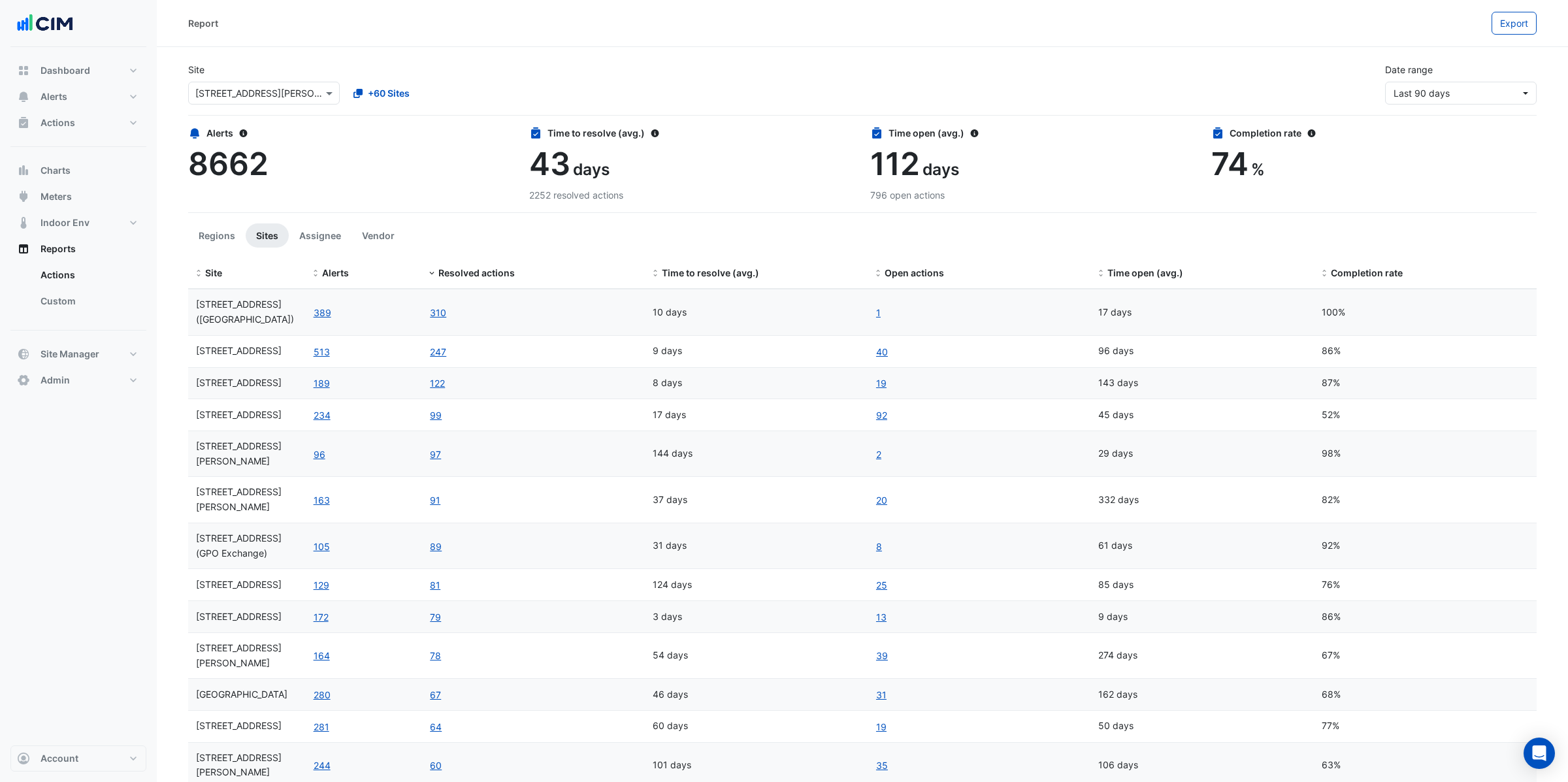
scroll to position [2, 0]
click at [53, 198] on span "Meters" at bounding box center [56, 197] width 31 height 13
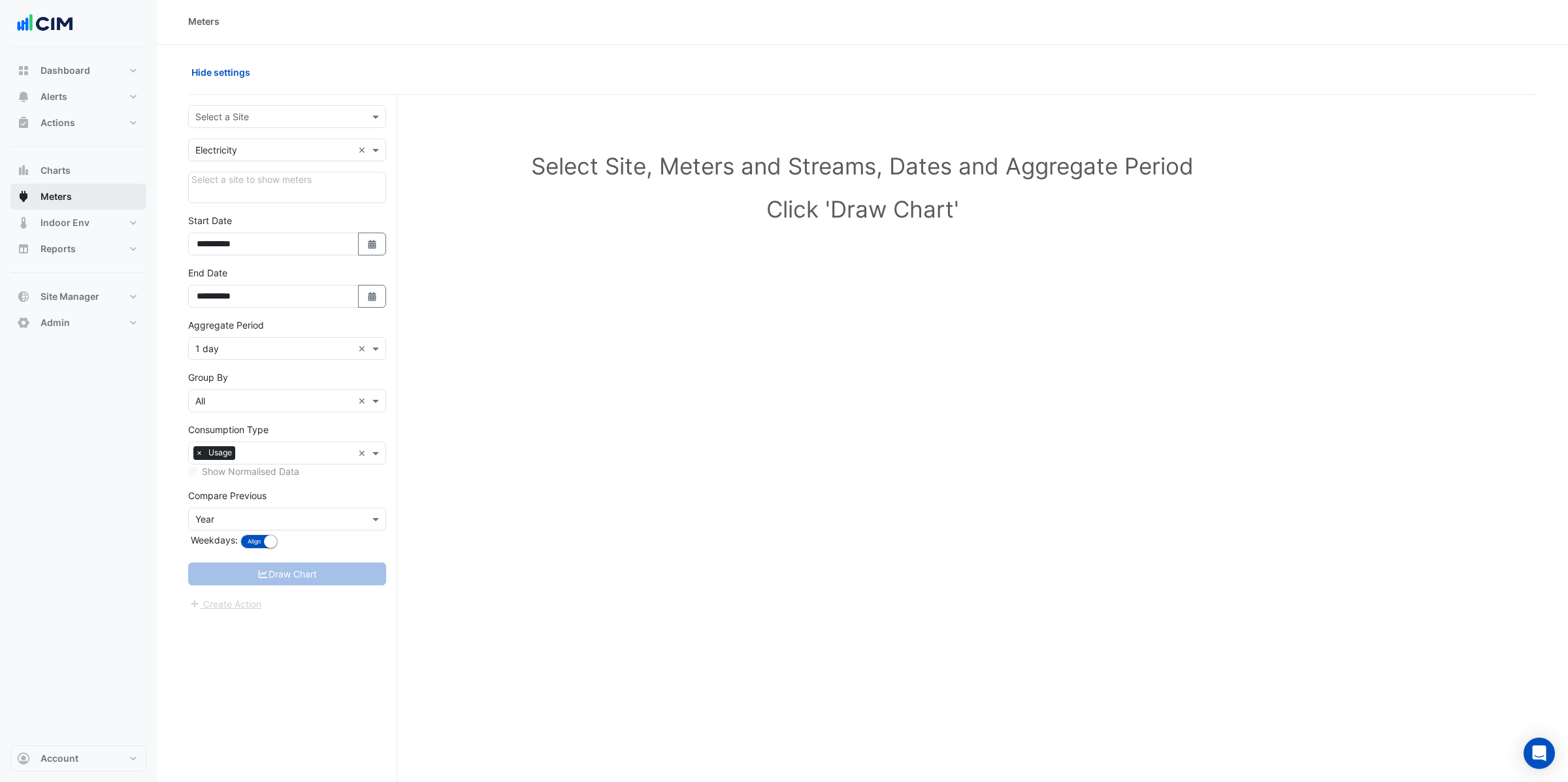
scroll to position [7, 0]
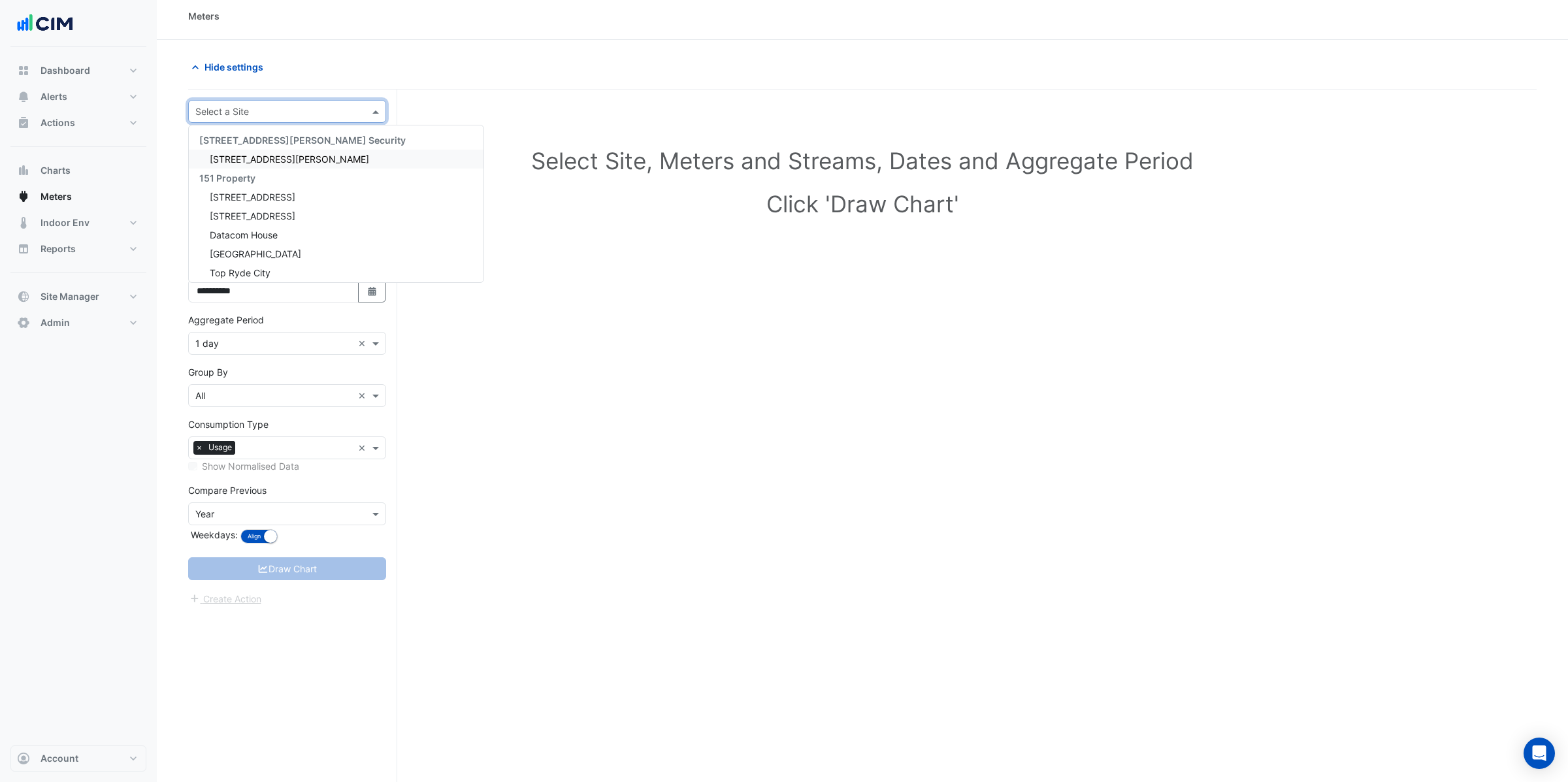
click at [254, 109] on input "text" at bounding box center [274, 112] width 158 height 14
type input "***"
click at [236, 153] on span "Adare Manor" at bounding box center [255, 158] width 91 height 11
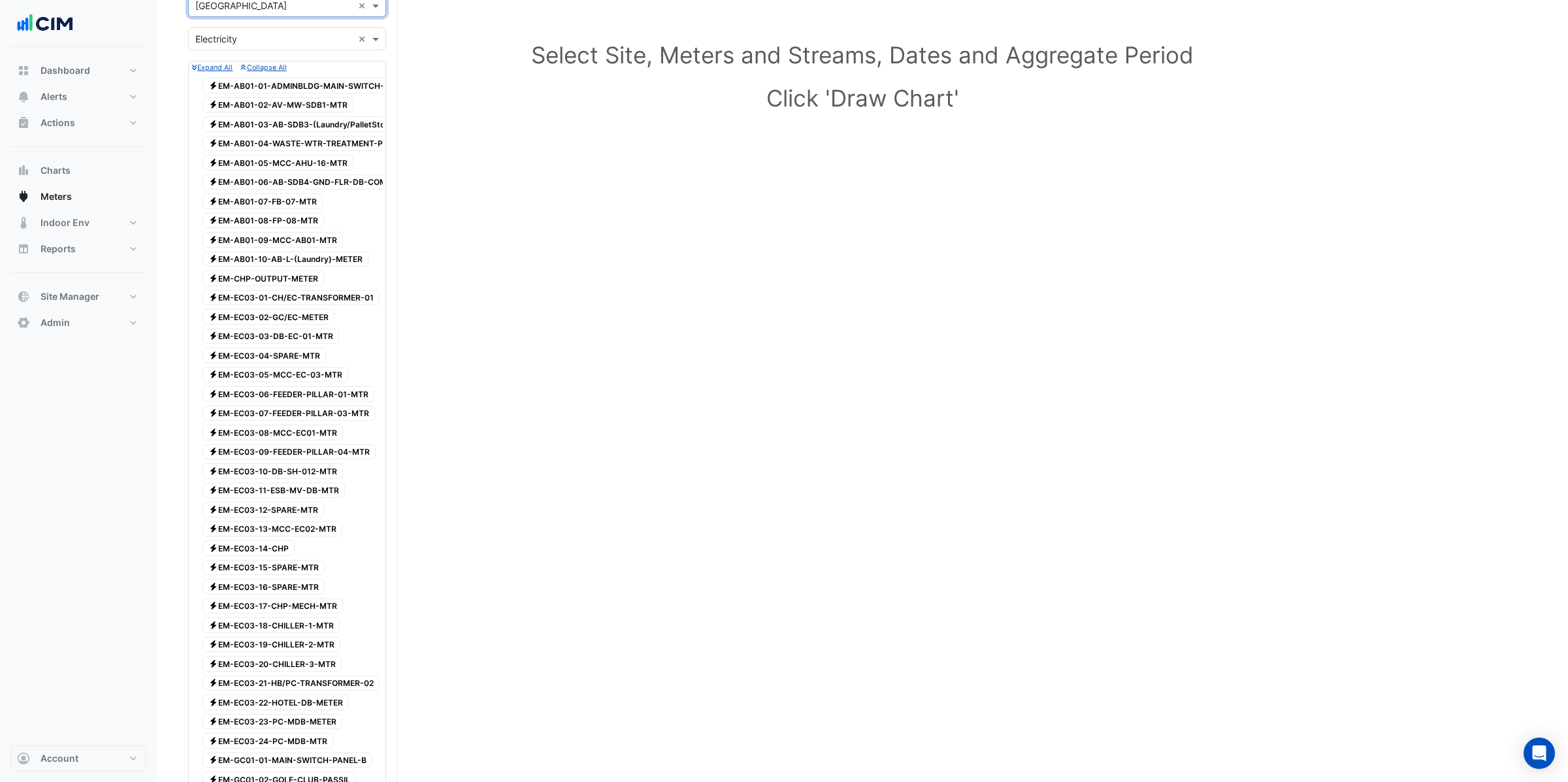
scroll to position [0, 0]
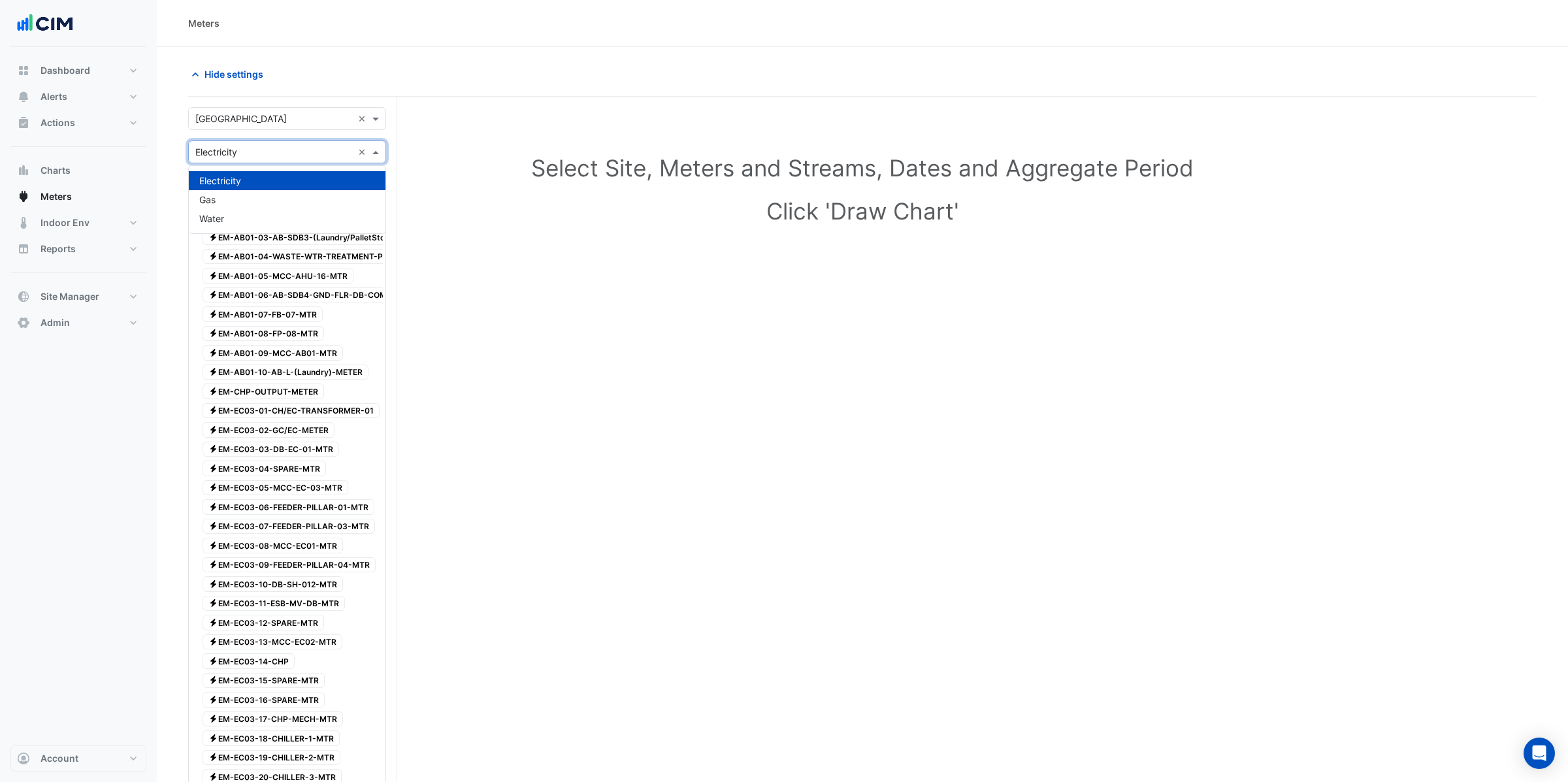
click at [252, 152] on input "text" at bounding box center [274, 152] width 158 height 14
click at [217, 198] on div "Gas" at bounding box center [287, 200] width 196 height 19
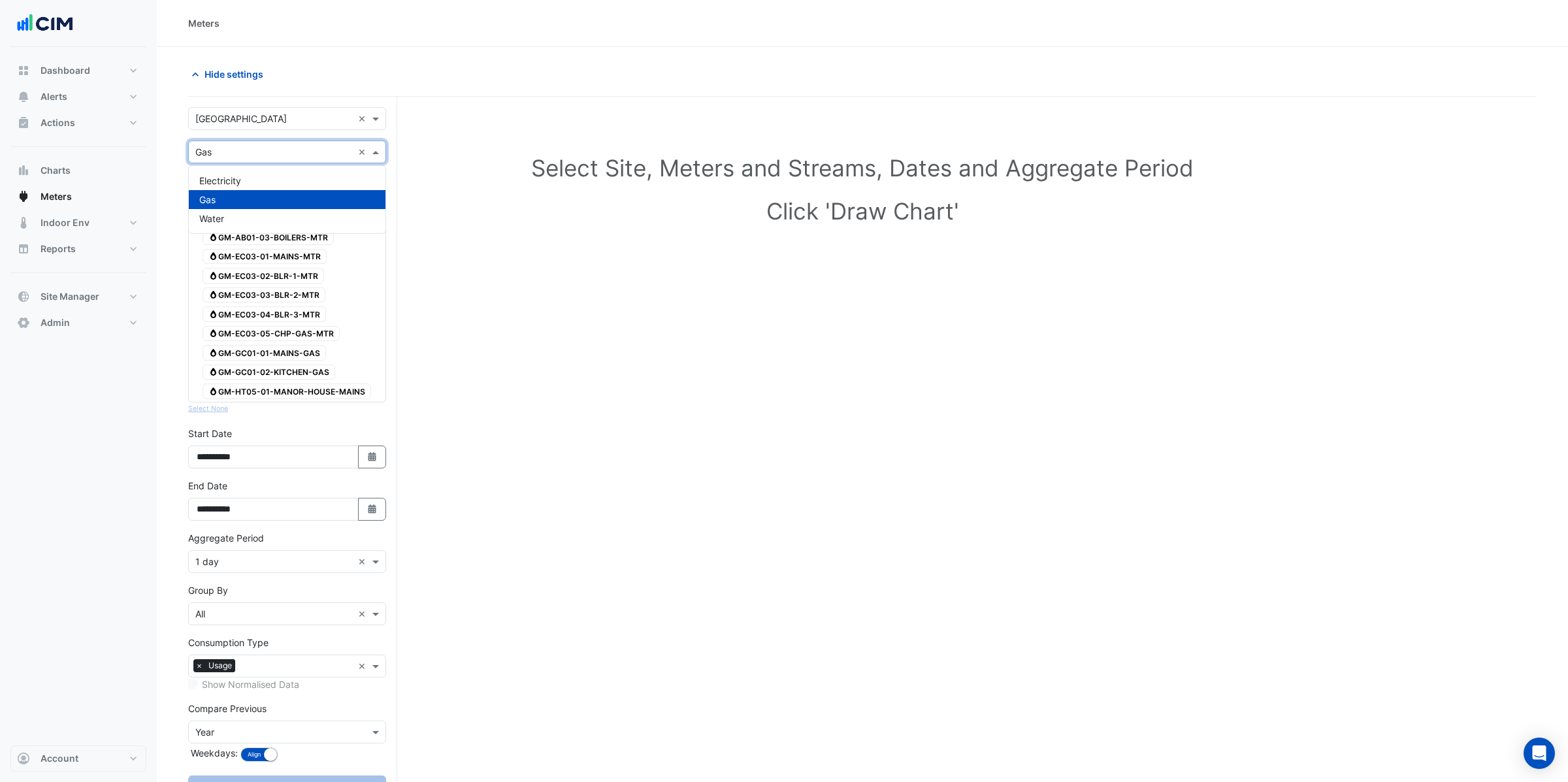
click at [255, 150] on input "text" at bounding box center [274, 152] width 158 height 14
click at [225, 214] on div "Water" at bounding box center [287, 218] width 196 height 19
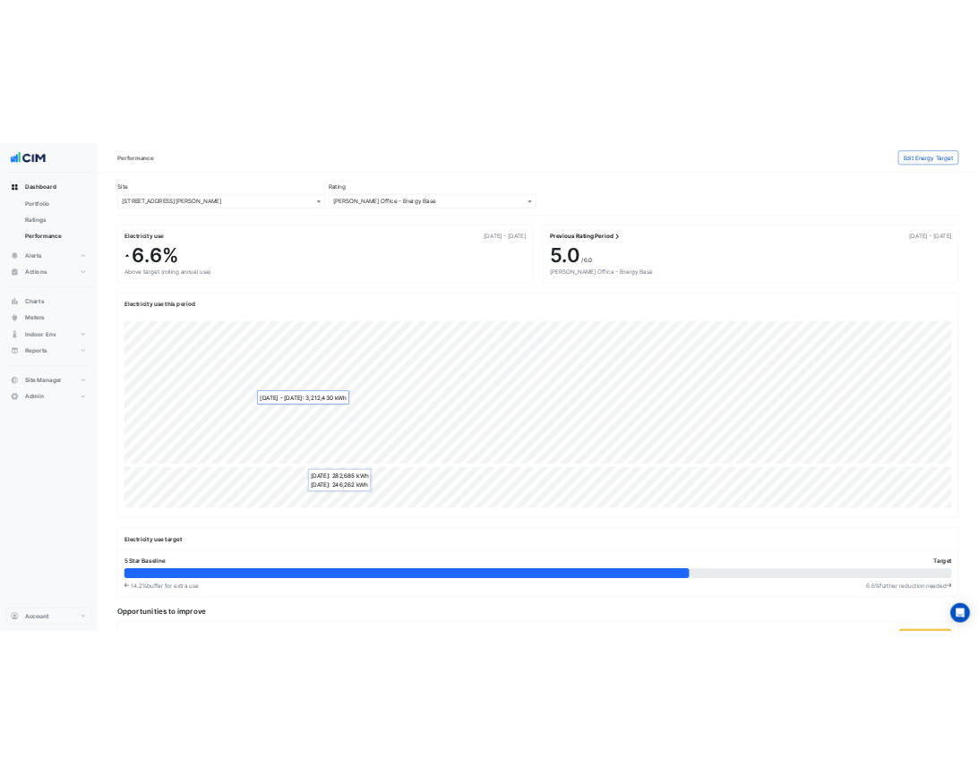
scroll to position [103, 0]
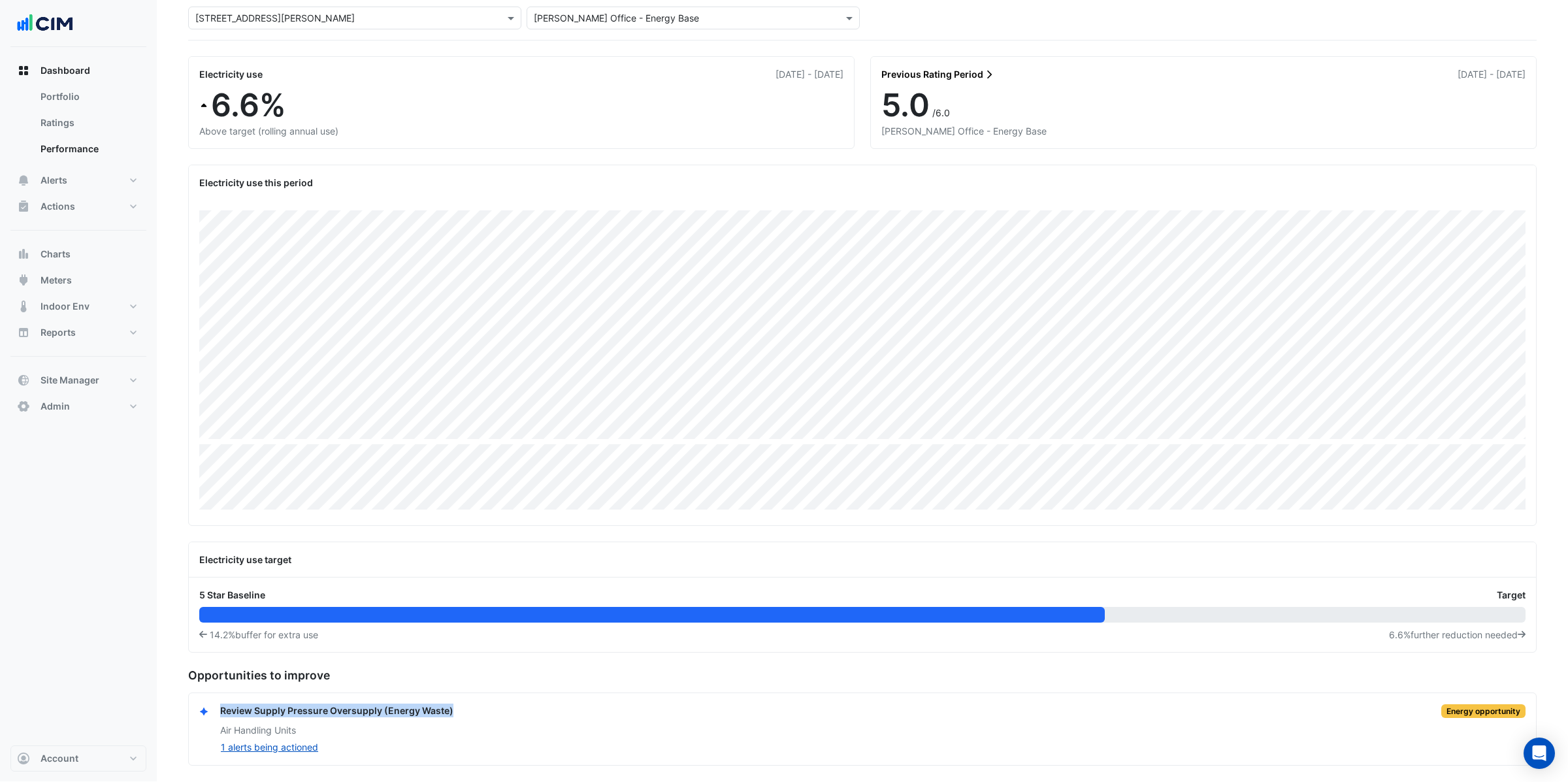
drag, startPoint x: 220, startPoint y: 708, endPoint x: 444, endPoint y: 703, distance: 224.1
click at [466, 711] on div "Review Supply Pressure Oversupply (Energy Waste) Energy opportunity" at bounding box center [873, 711] width 1305 height 15
